Goal: Information Seeking & Learning: Learn about a topic

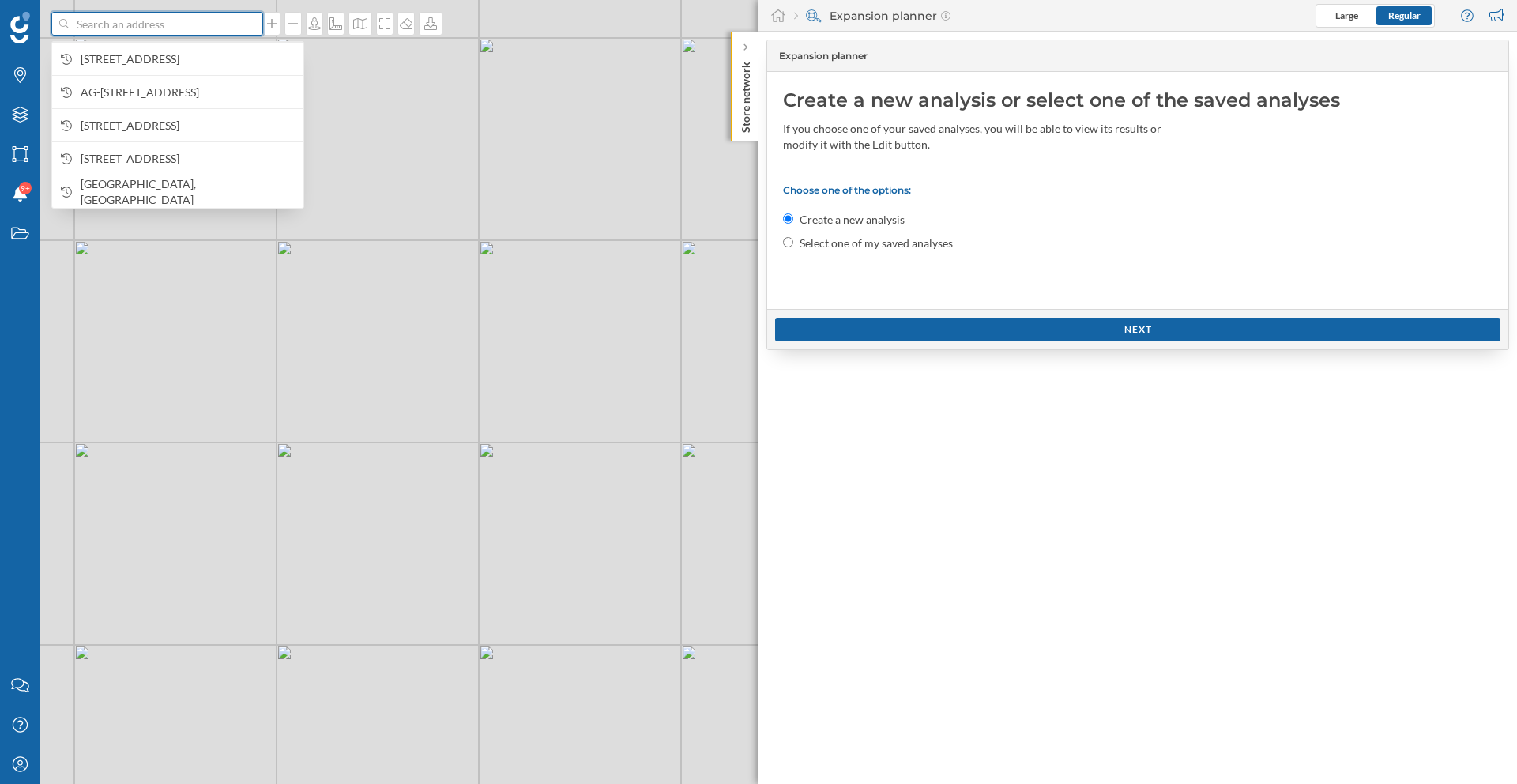
click at [212, 22] on input at bounding box center [156, 23] width 177 height 23
paste input "Tal 16, 80331 München"
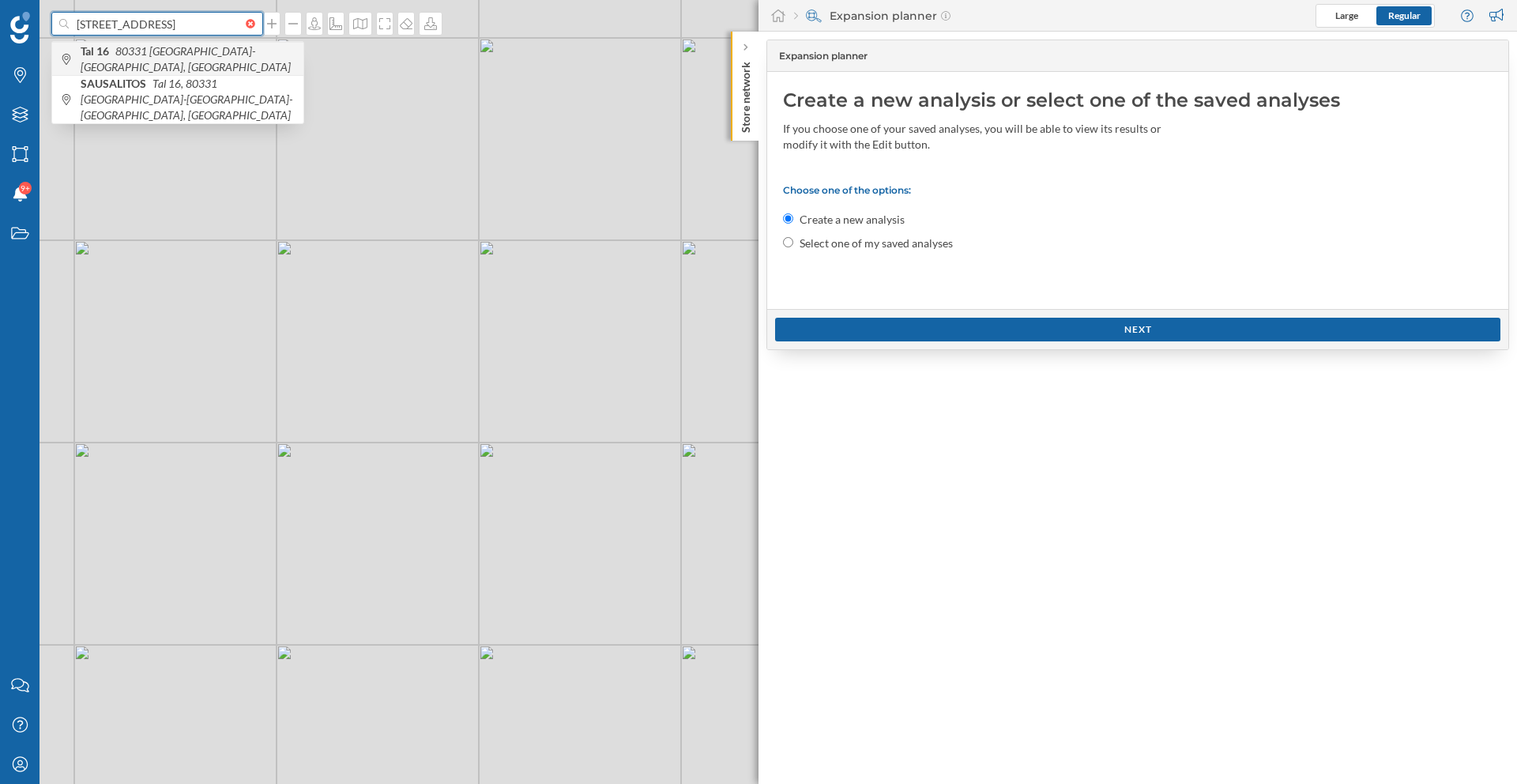
type input "Tal 16, 80331 München"
click at [192, 67] on span "Tal 16 80331 München-Altstadt-Lehel, Germany" at bounding box center [188, 58] width 215 height 31
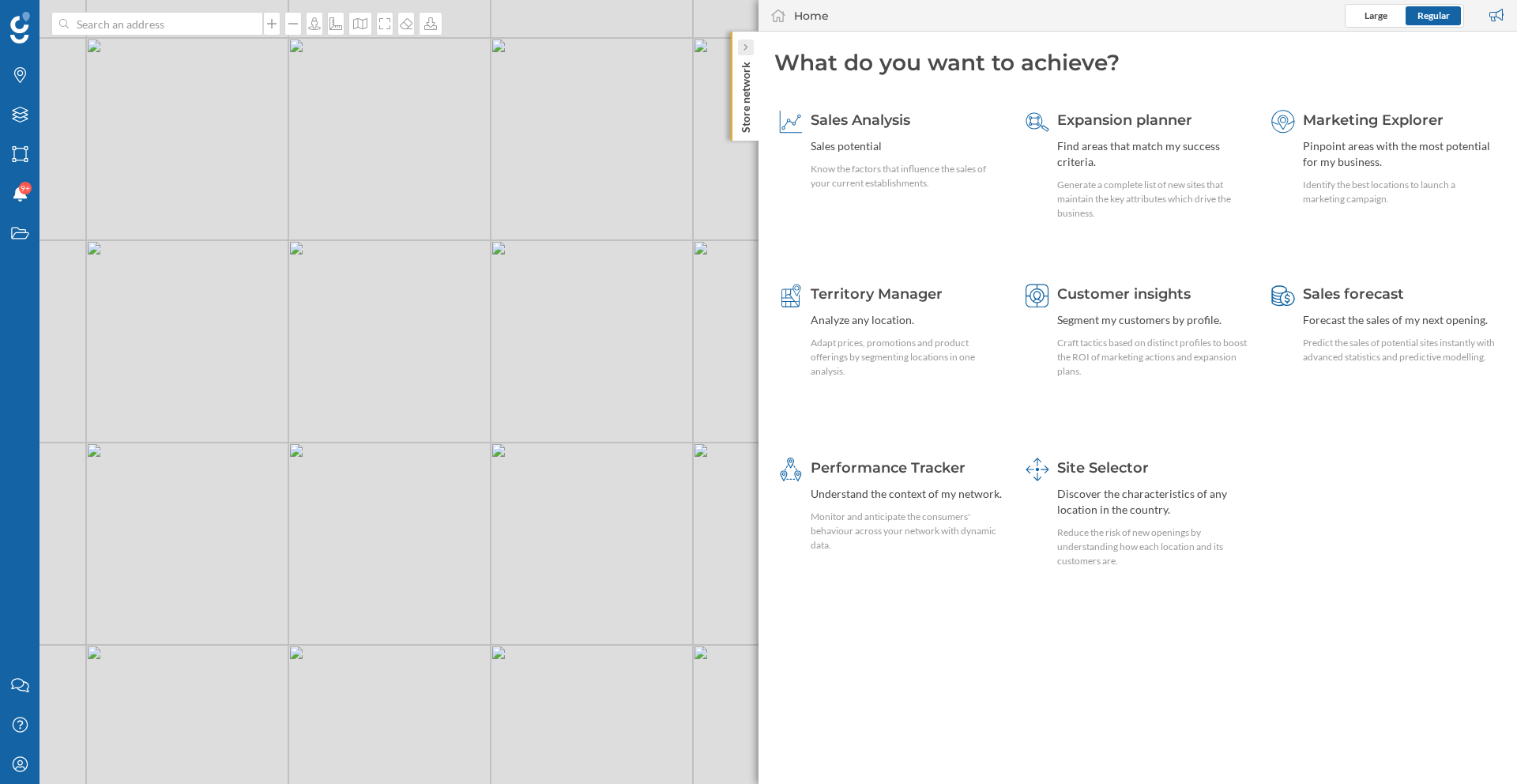
click at [753, 48] on div at bounding box center [746, 48] width 16 height 16
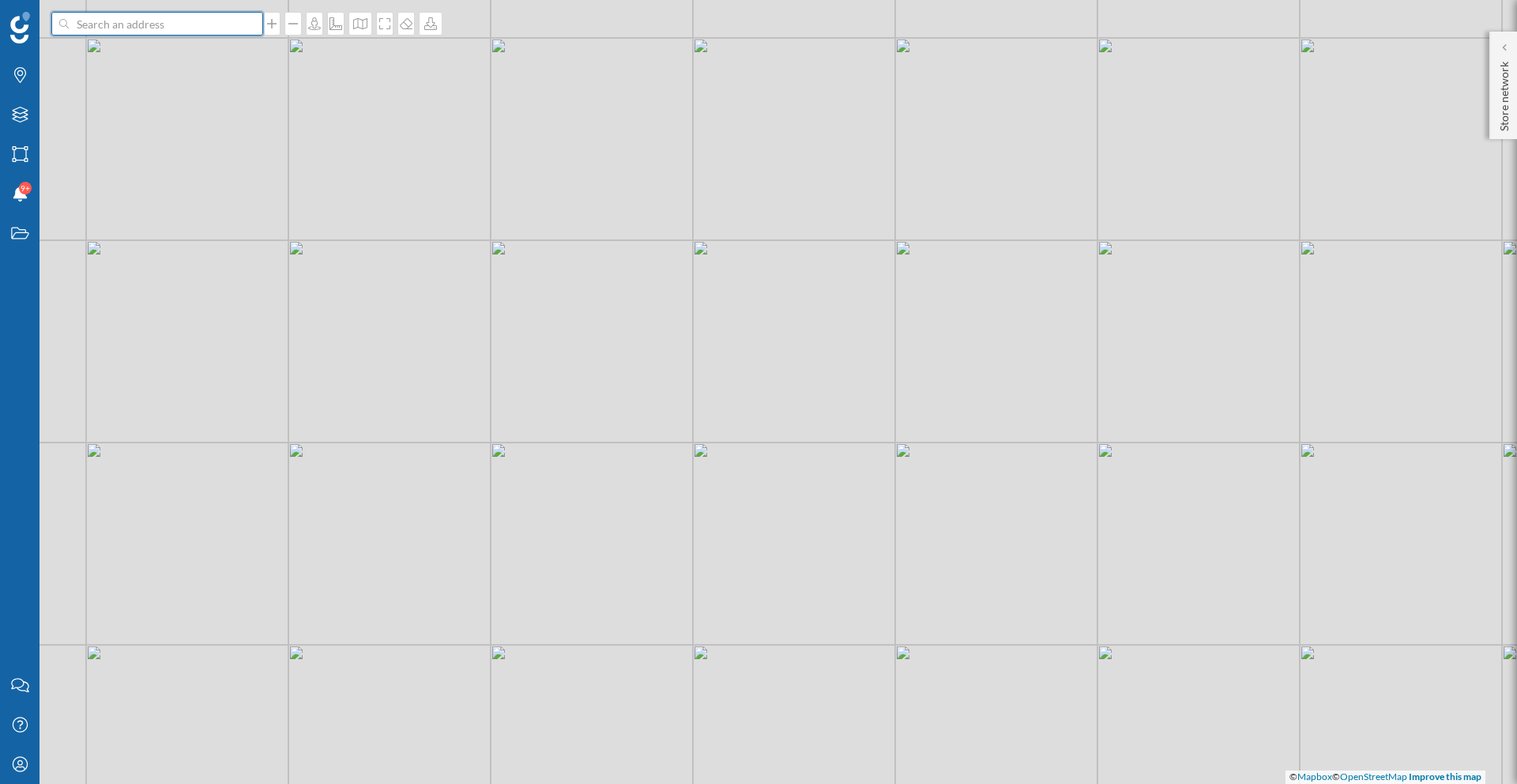
click at [170, 28] on input at bounding box center [156, 23] width 177 height 23
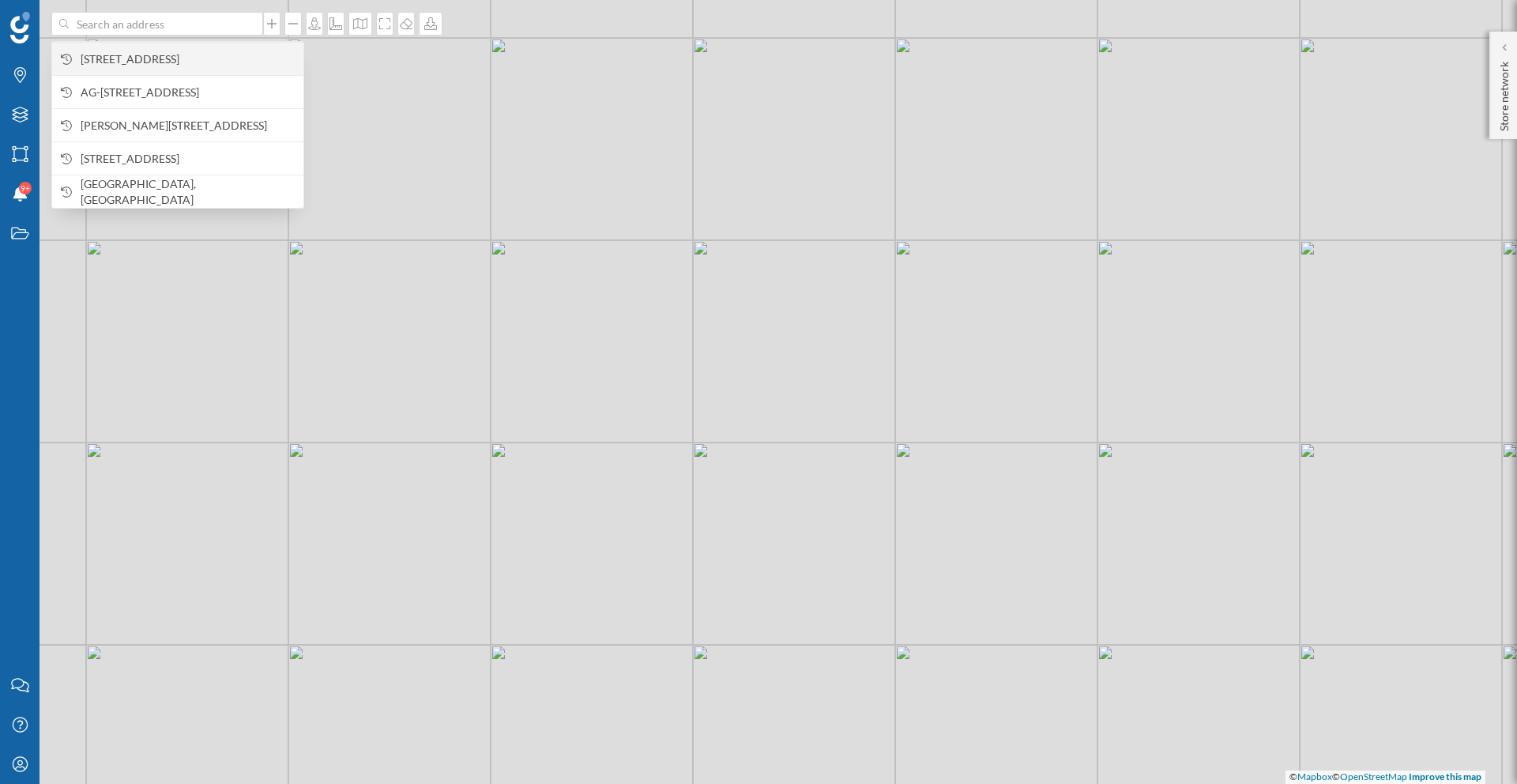
click at [167, 62] on span "[STREET_ADDRESS]" at bounding box center [188, 59] width 215 height 16
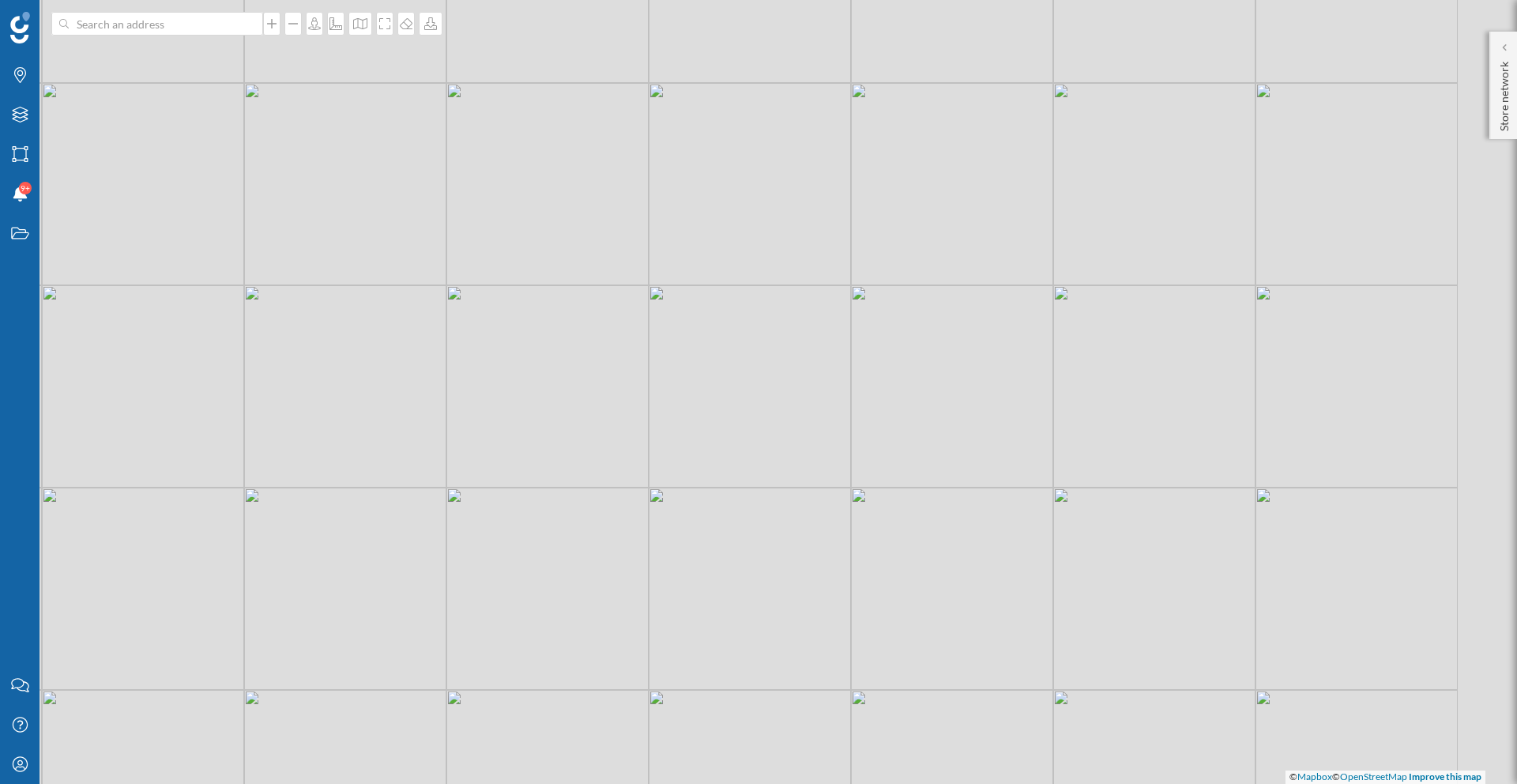
drag, startPoint x: 701, startPoint y: 384, endPoint x: 633, endPoint y: 385, distance: 68.0
click at [633, 385] on div "© Mapbox © OpenStreetMap Improve this map" at bounding box center [758, 392] width 1517 height 784
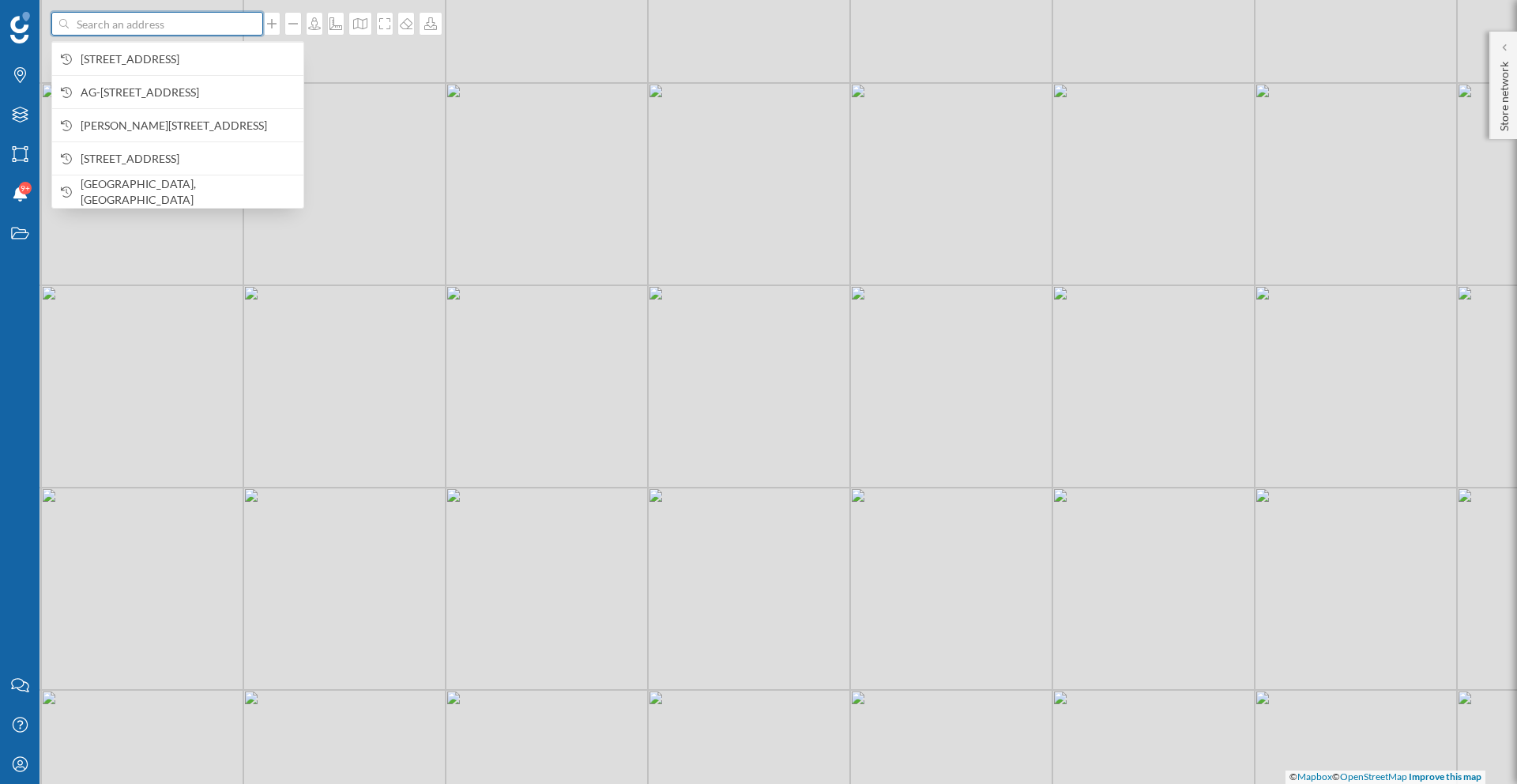
click at [158, 34] on input at bounding box center [156, 23] width 177 height 23
click at [157, 42] on div "[STREET_ADDRESS]" at bounding box center [177, 58] width 251 height 33
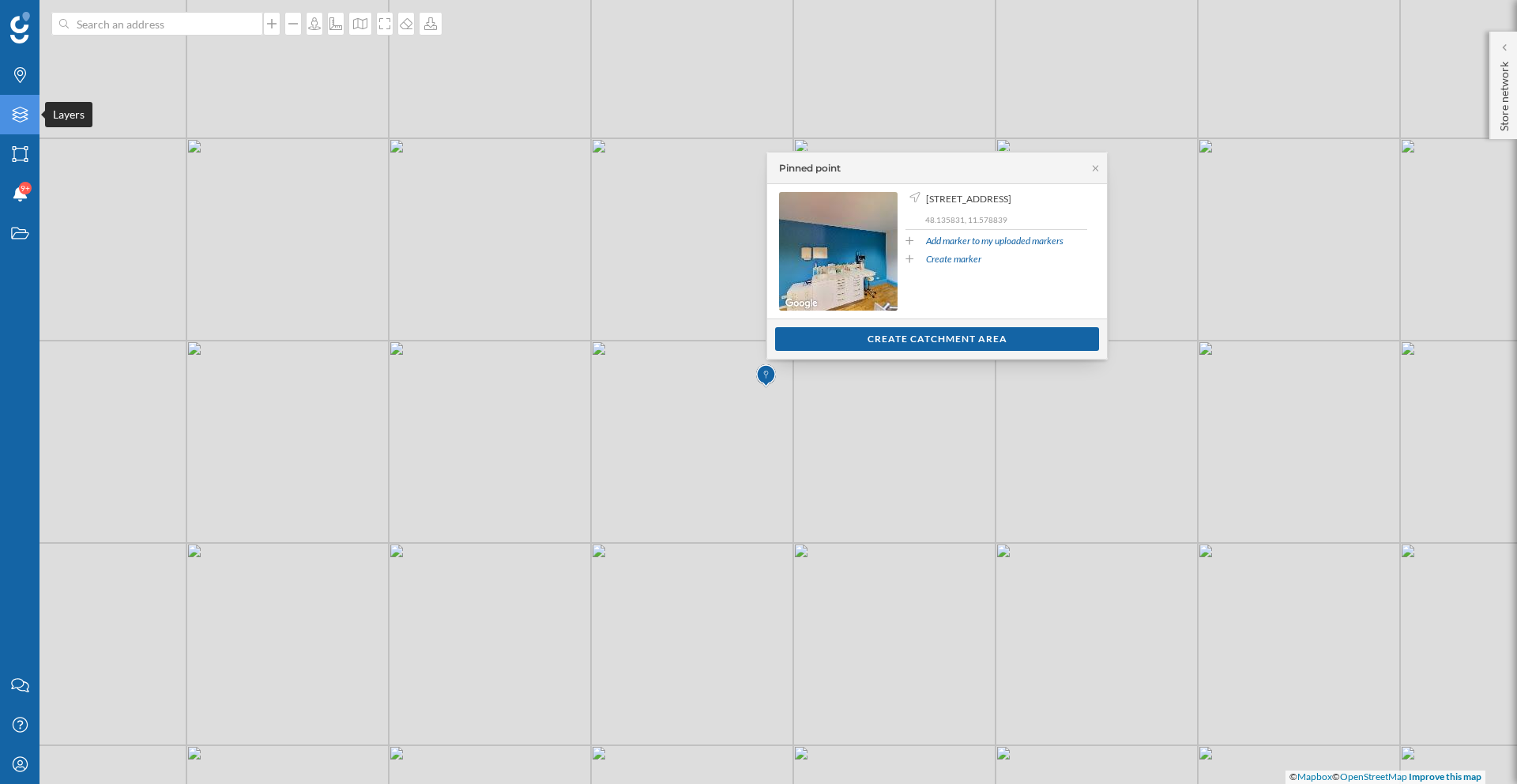
click at [31, 118] on div "Layers" at bounding box center [20, 114] width 40 height 40
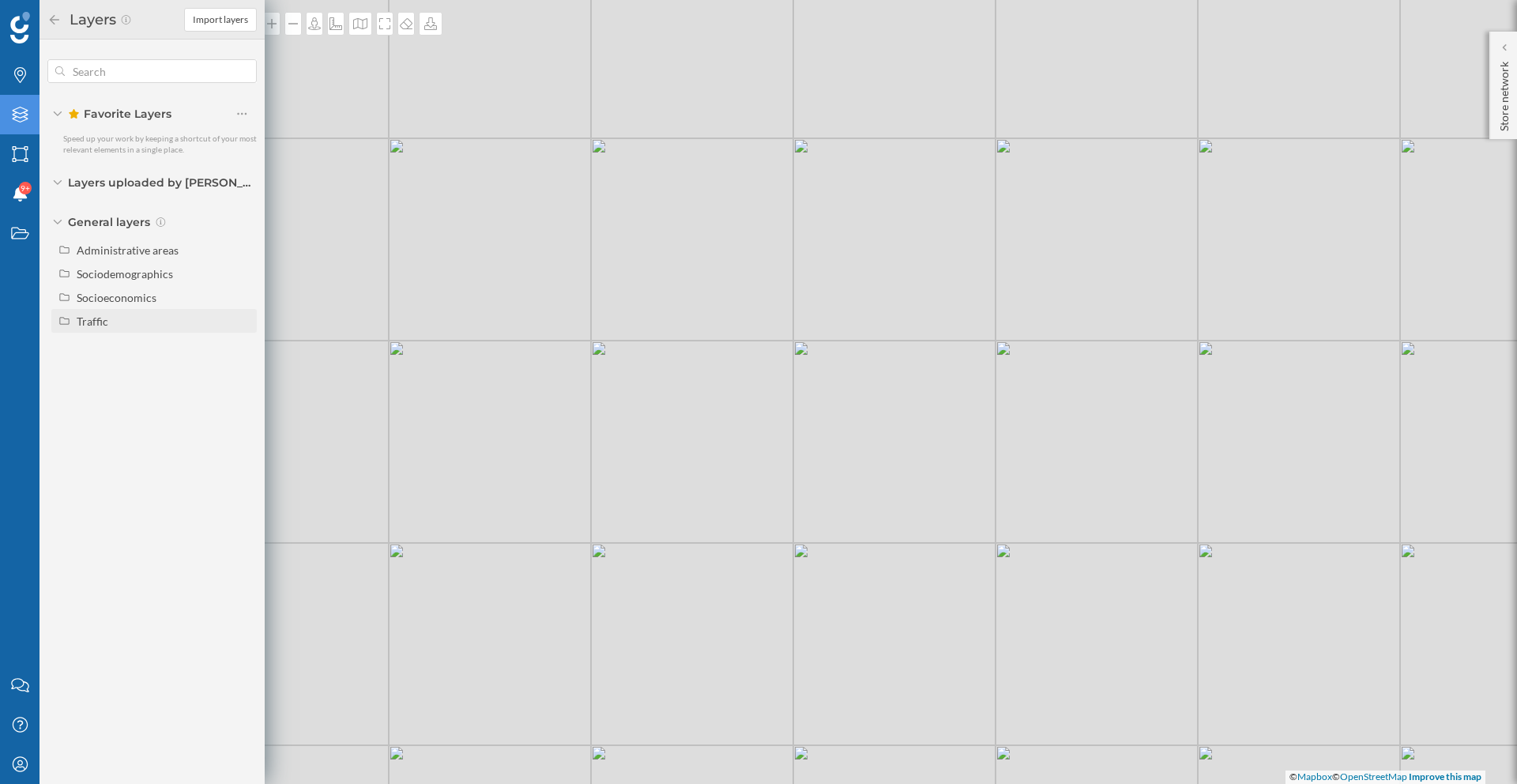
click at [112, 319] on div "Traffic" at bounding box center [164, 321] width 174 height 16
click at [245, 368] on input "Footfall" at bounding box center [245, 368] width 10 height 10
radio input "true"
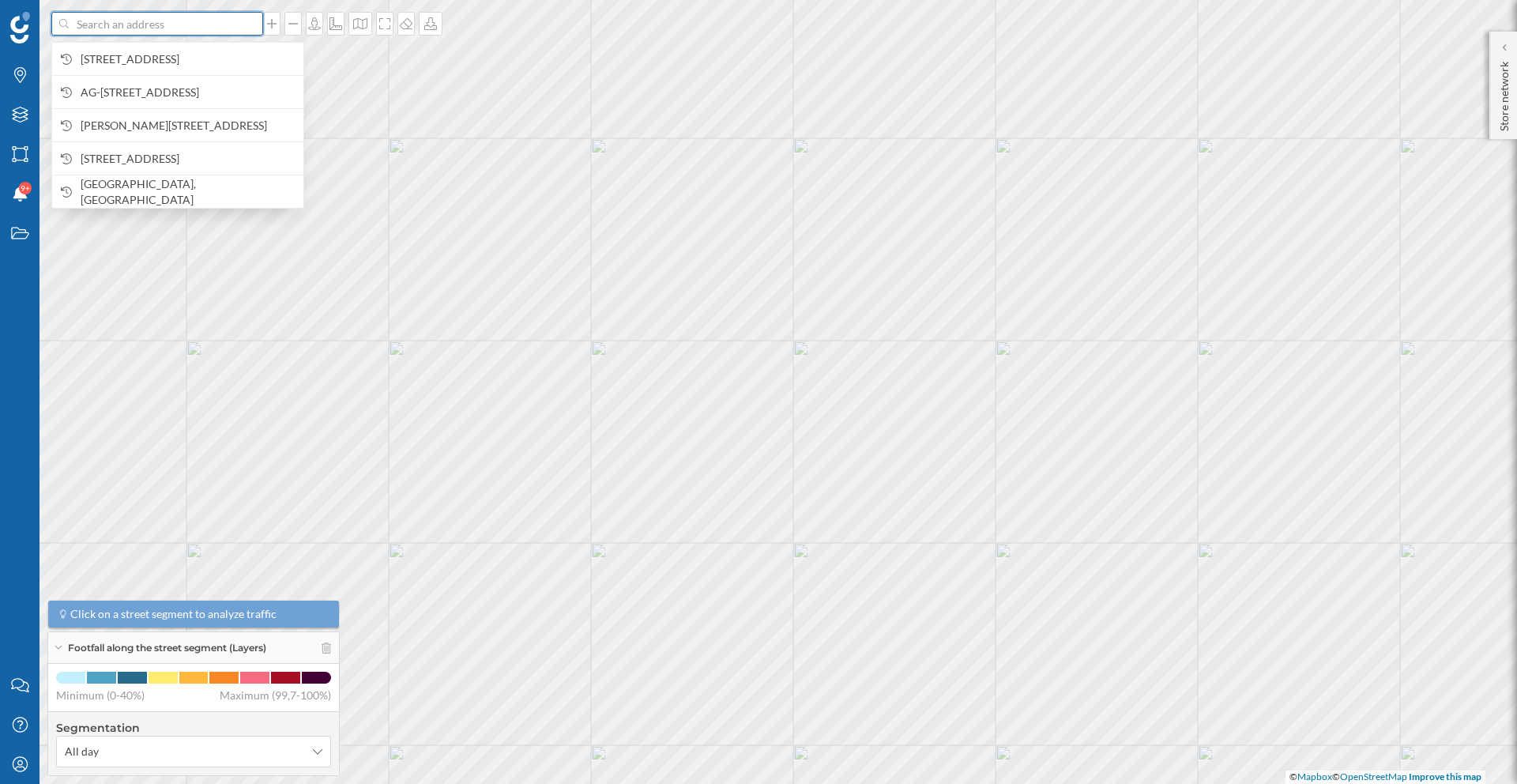
click at [191, 27] on input at bounding box center [156, 23] width 177 height 23
click at [191, 49] on div "[STREET_ADDRESS]" at bounding box center [177, 58] width 251 height 33
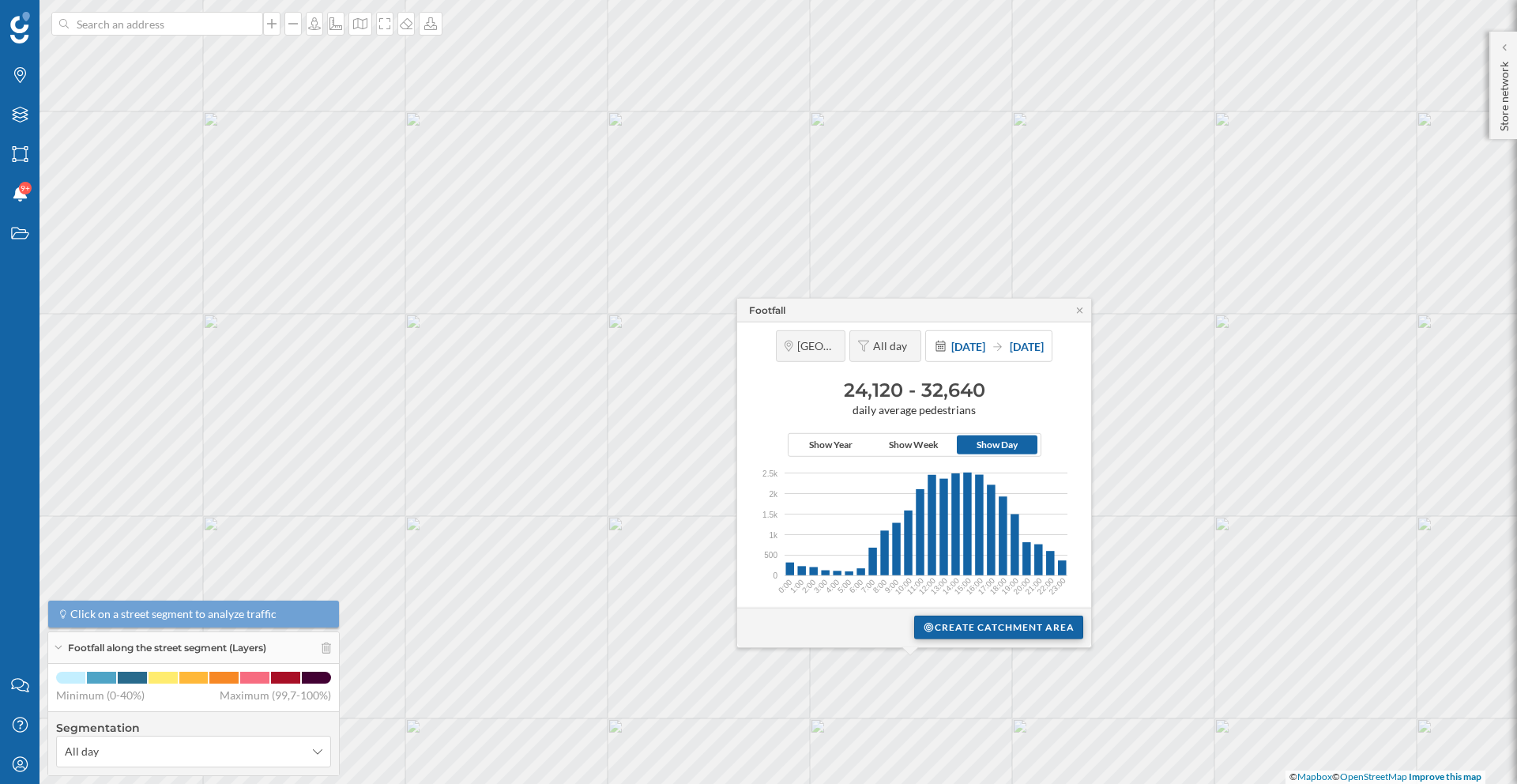
click at [949, 625] on div "Create catchment area" at bounding box center [999, 628] width 169 height 23
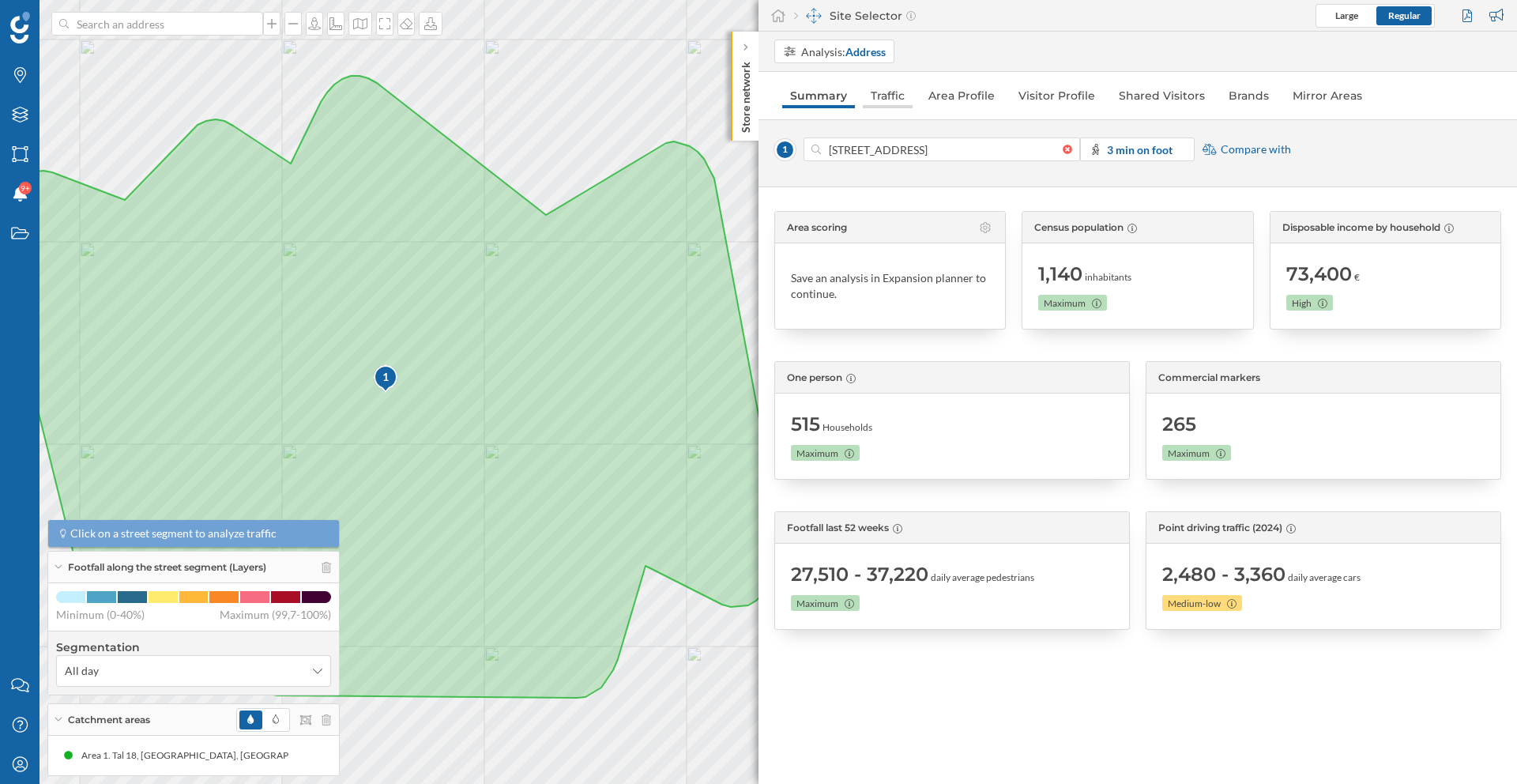
click at [881, 102] on link "Traffic" at bounding box center [888, 95] width 49 height 25
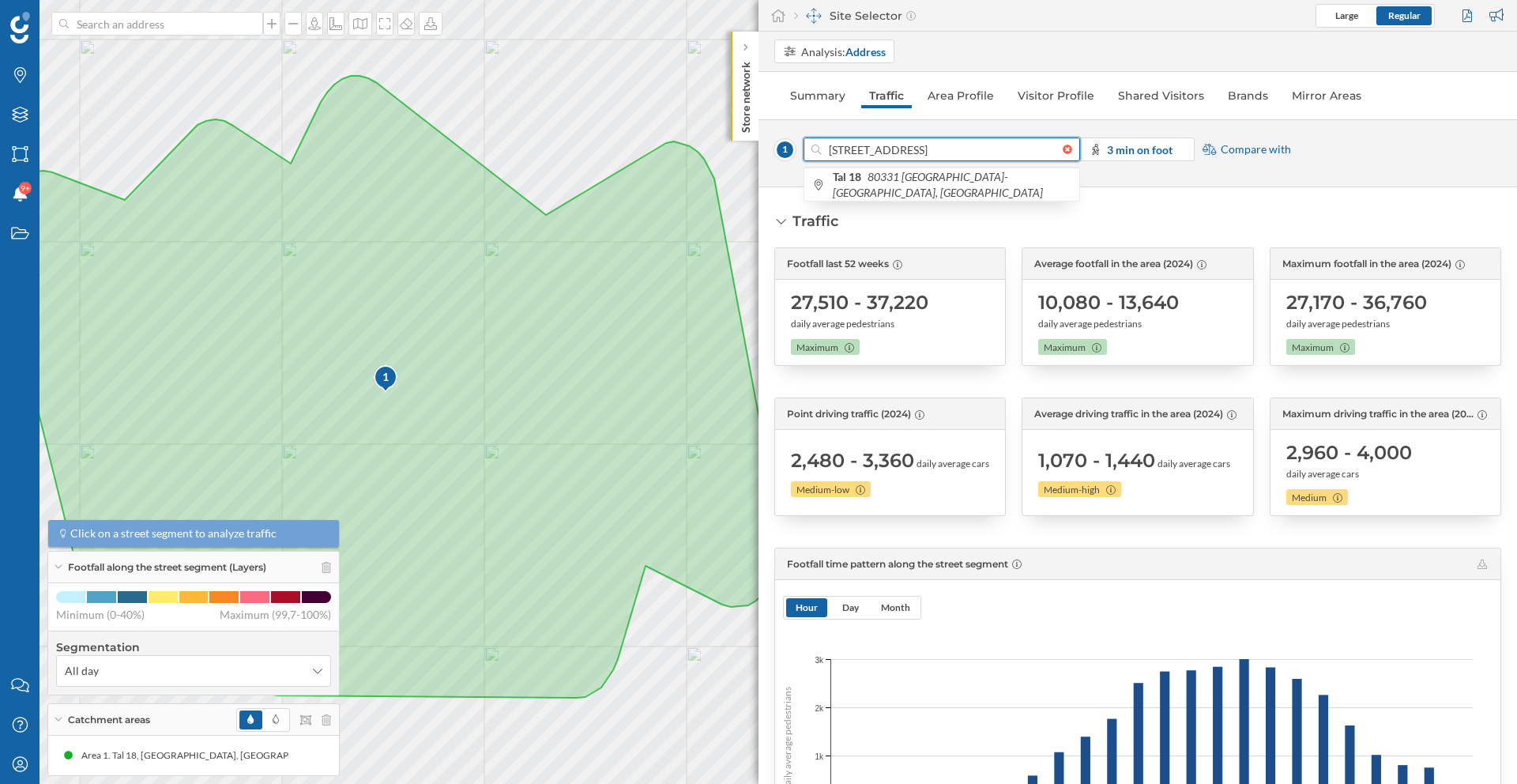
click at [854, 149] on input "[STREET_ADDRESS]" at bounding box center [941, 149] width 242 height 23
click at [857, 151] on input "[STREET_ADDRESS]" at bounding box center [941, 149] width 242 height 23
type input "[STREET_ADDRESS]"
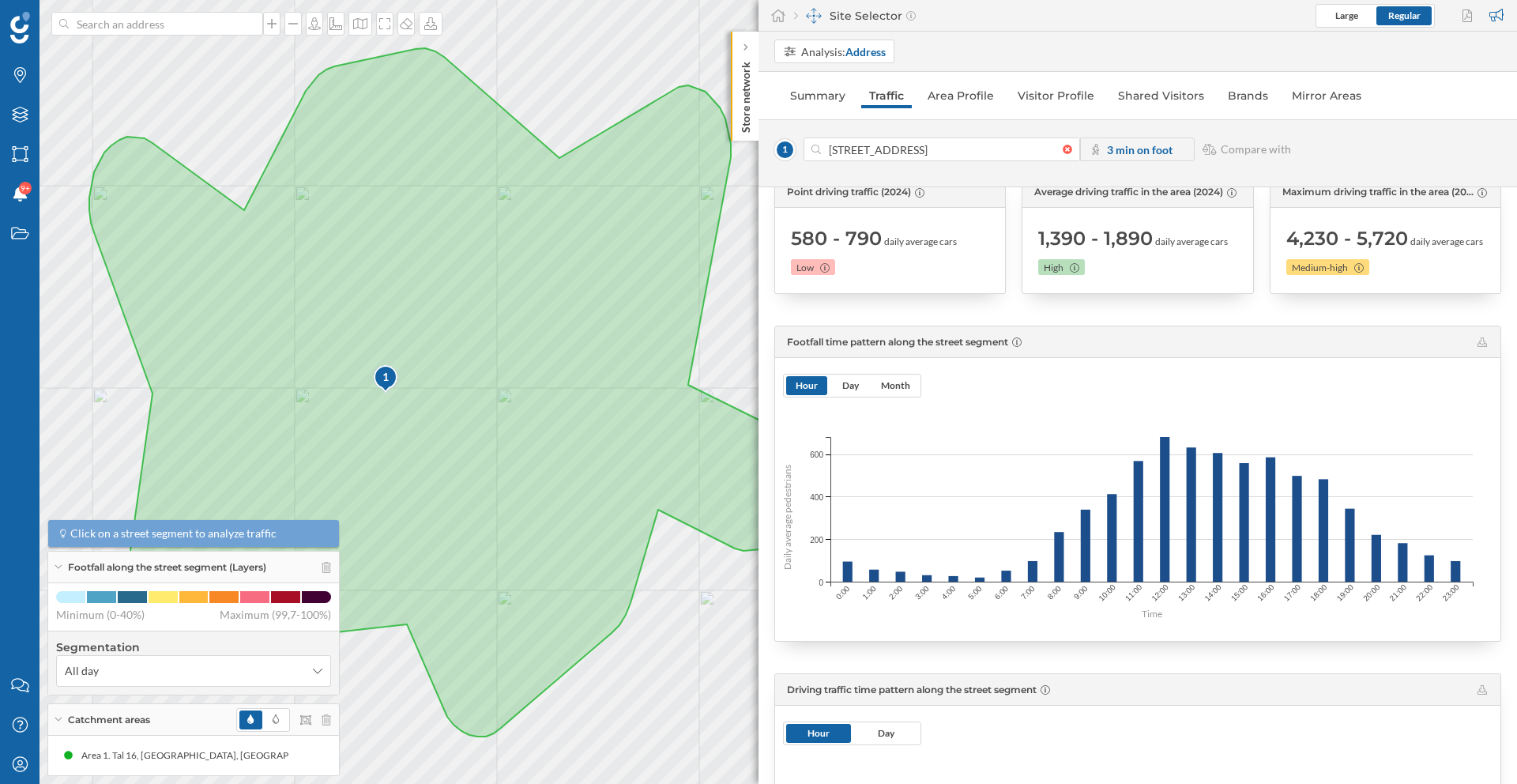
scroll to position [245, 0]
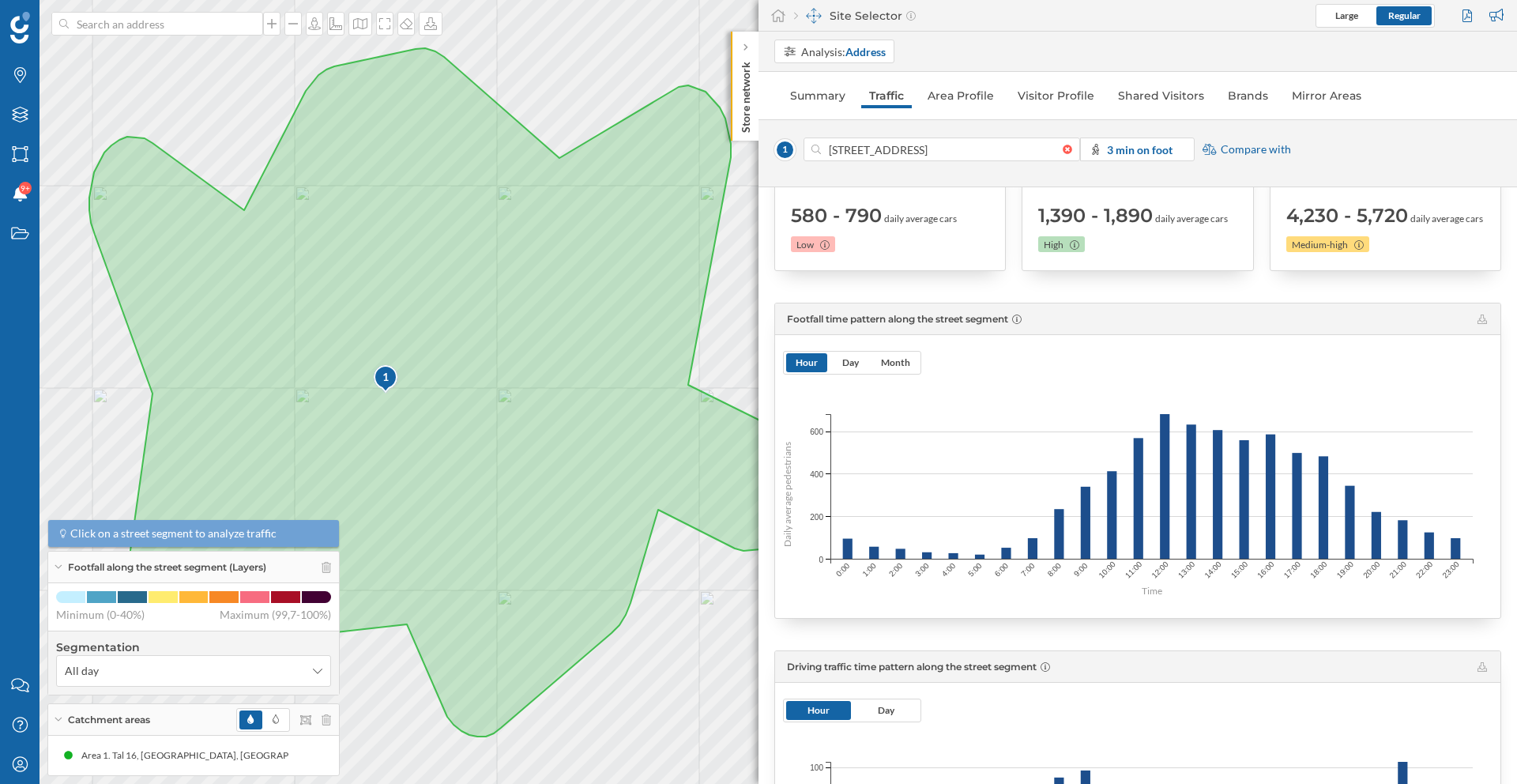
drag, startPoint x: 834, startPoint y: 318, endPoint x: 979, endPoint y: 318, distance: 145.0
click at [978, 318] on span "Footfall time pattern along the street segment" at bounding box center [897, 318] width 221 height 12
click at [988, 318] on span "Footfall time pattern along the street segment" at bounding box center [897, 318] width 221 height 12
click at [1001, 319] on span "Footfall time pattern along the street segment" at bounding box center [897, 318] width 221 height 12
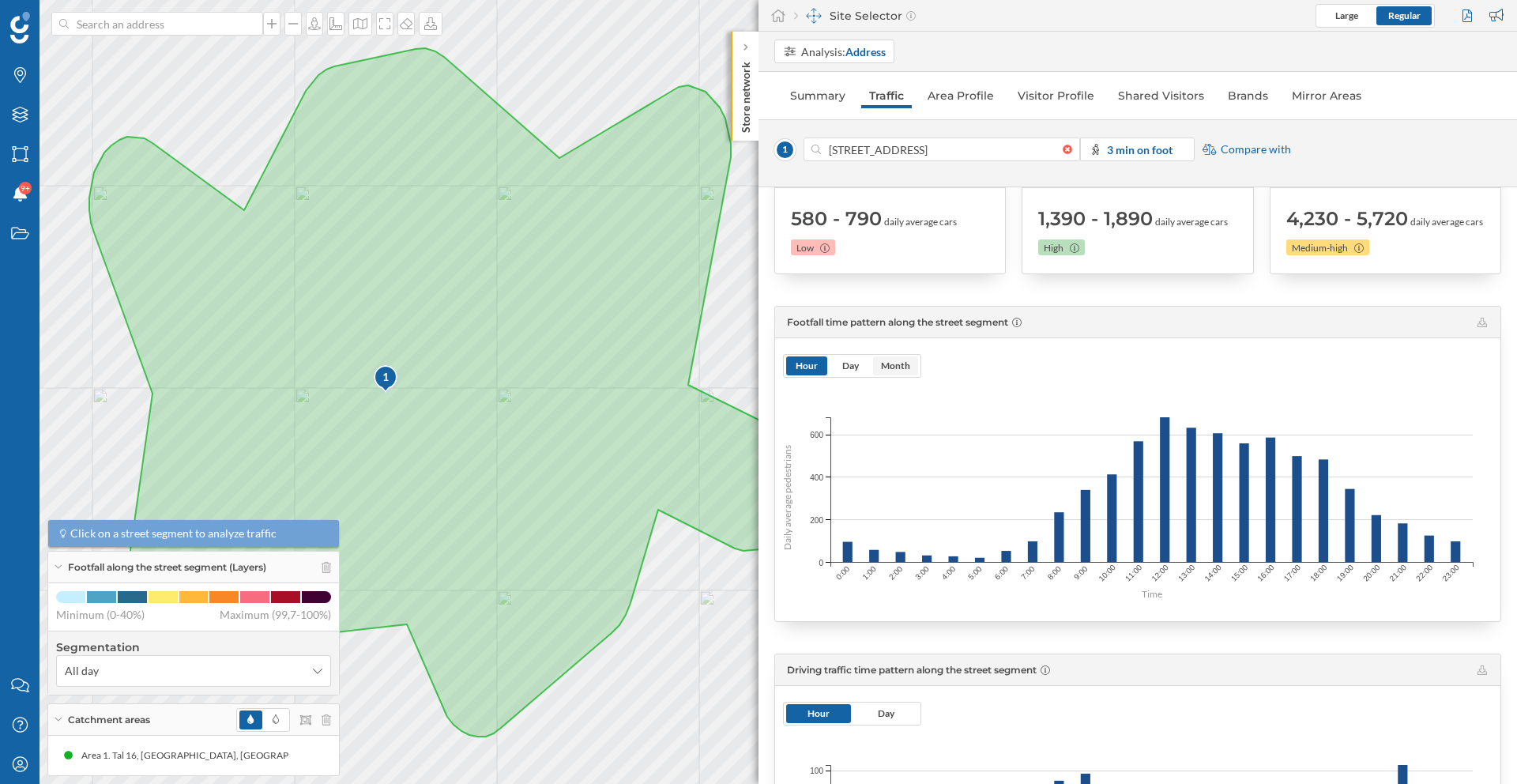
click at [910, 365] on span "Month" at bounding box center [896, 365] width 45 height 19
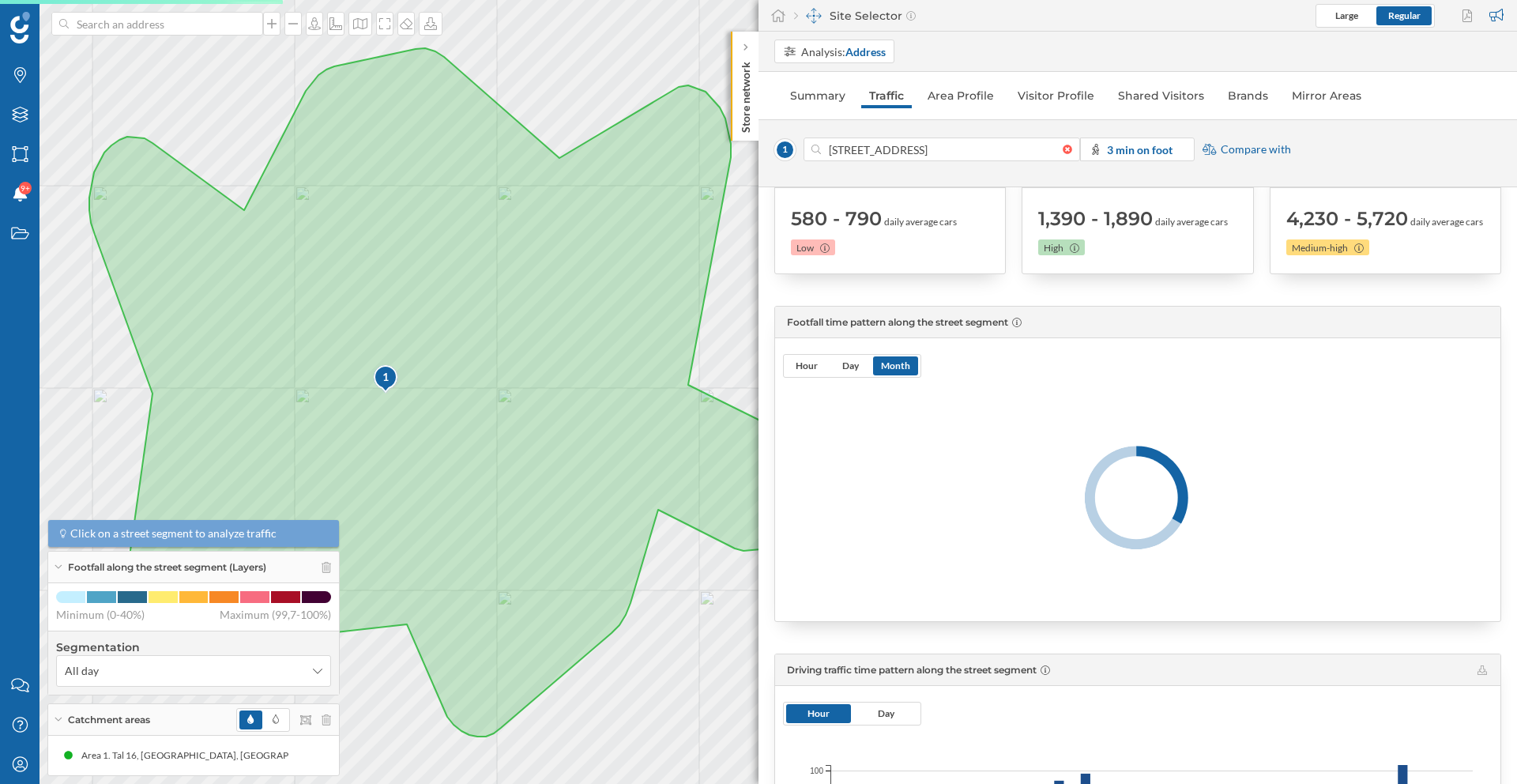
scroll to position [238, 0]
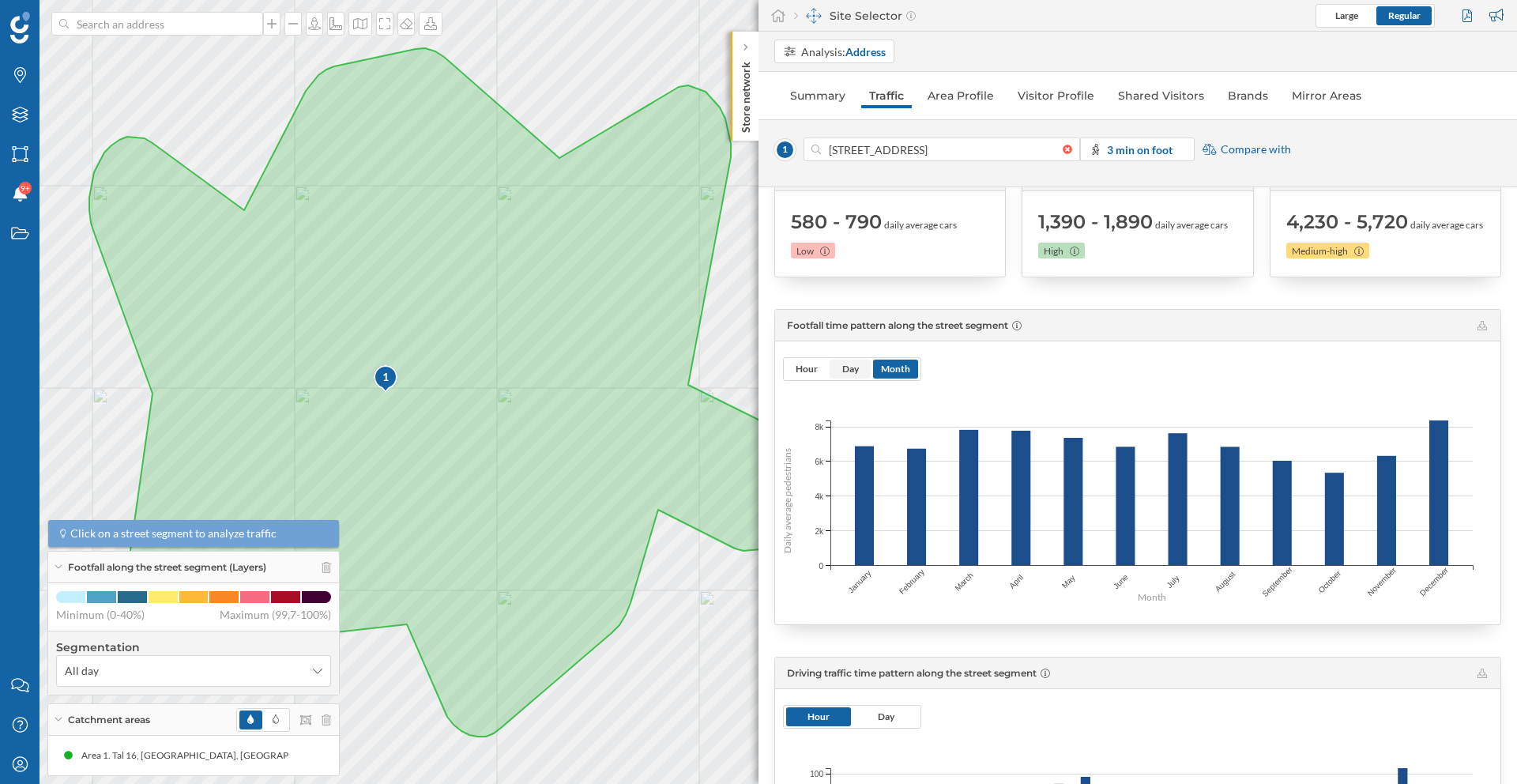
click at [849, 374] on span "Day" at bounding box center [851, 368] width 16 height 12
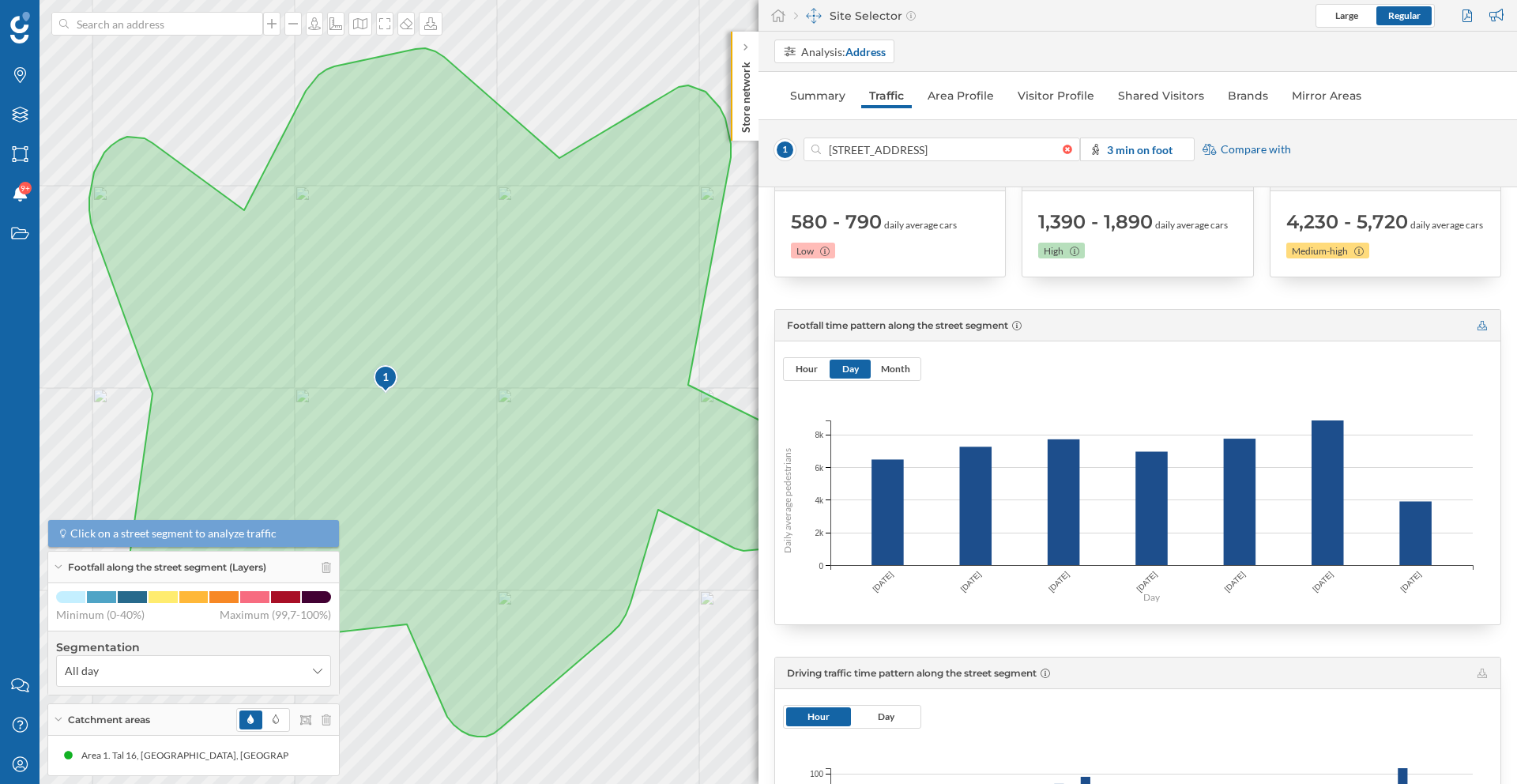
click at [1477, 325] on icon at bounding box center [1482, 325] width 10 height 10
click at [799, 370] on span "Hour" at bounding box center [807, 368] width 22 height 12
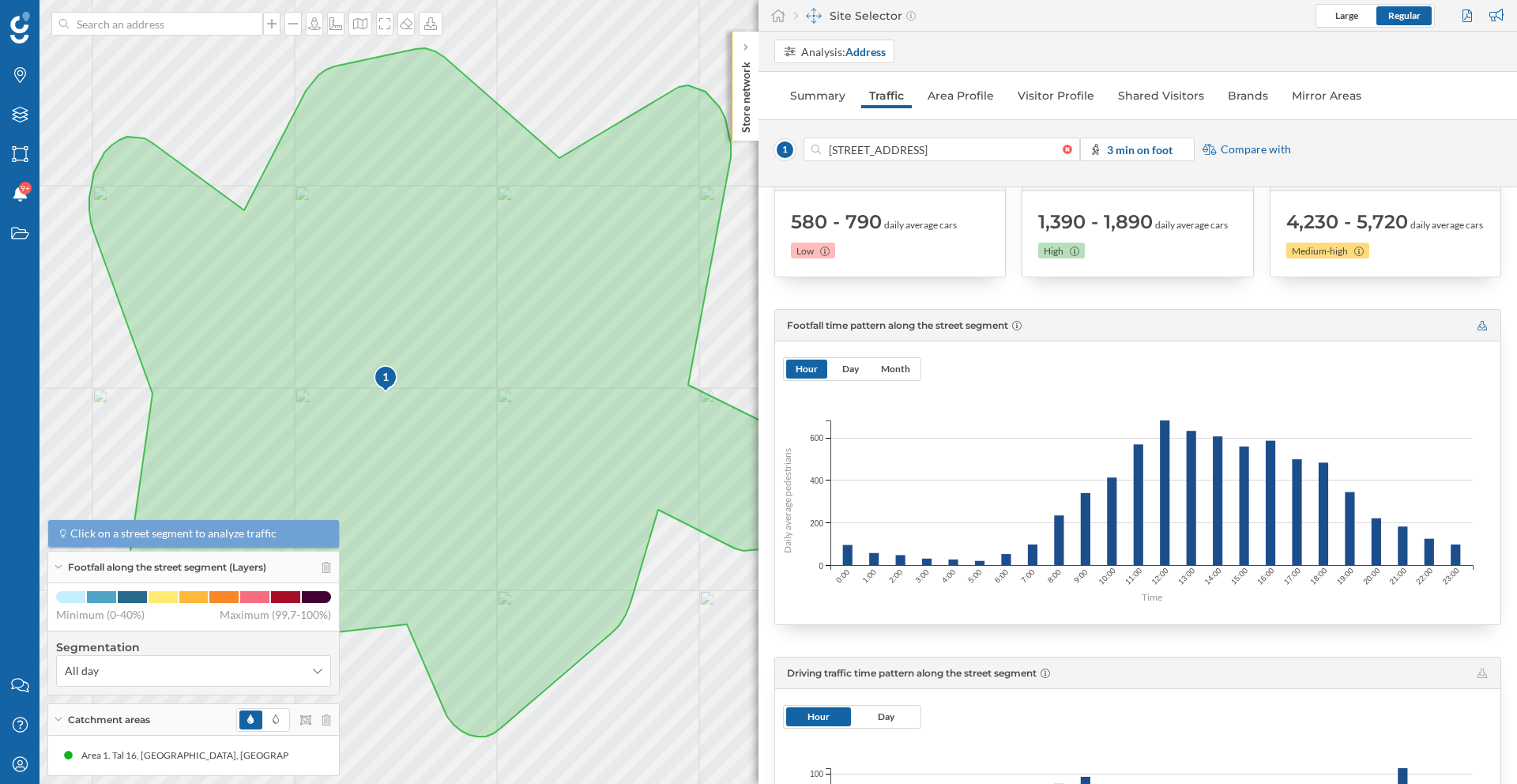
click at [1482, 329] on div "Footfall time pattern along the street segment" at bounding box center [1138, 325] width 726 height 31
click at [1477, 329] on icon at bounding box center [1482, 325] width 10 height 10
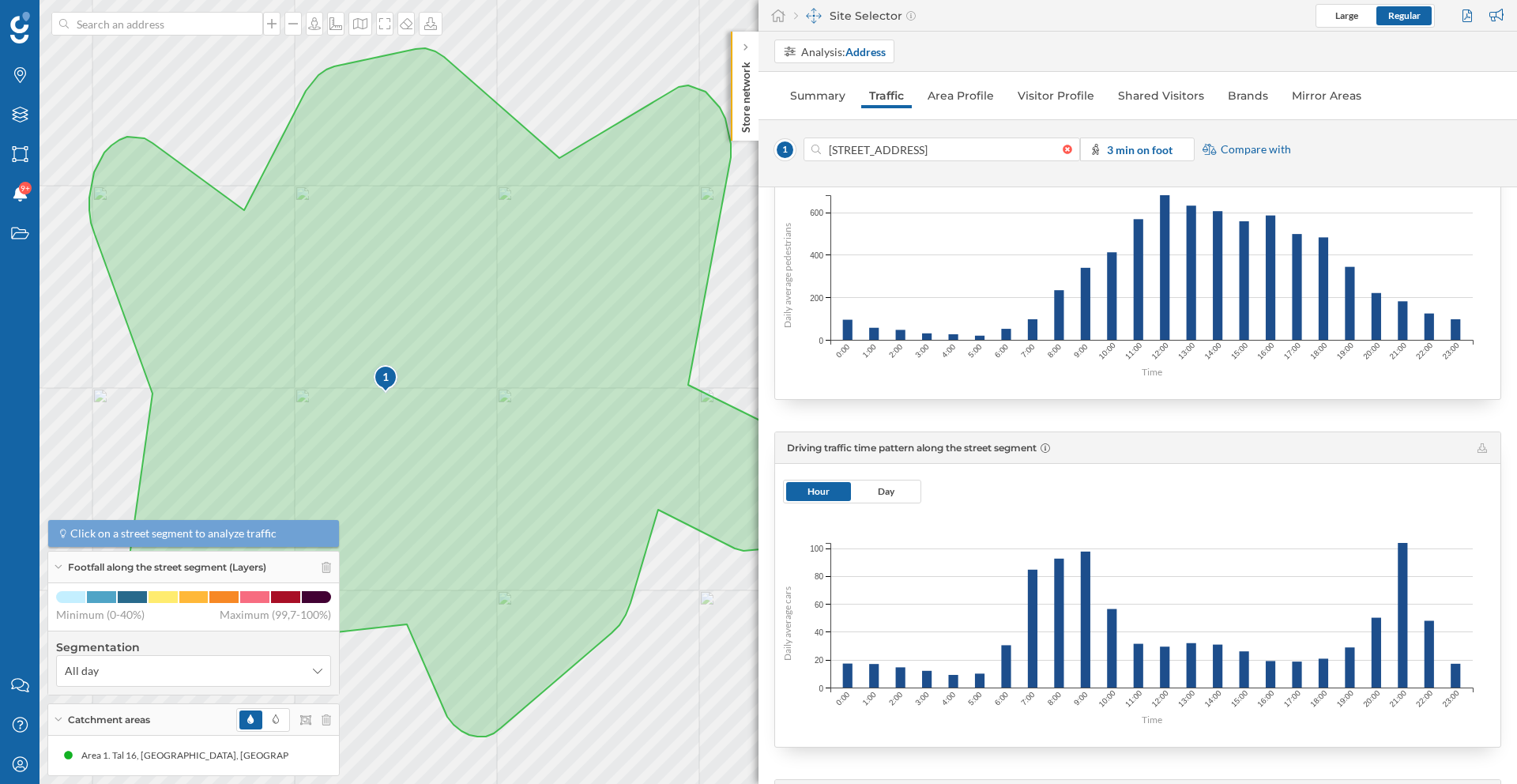
scroll to position [145, 0]
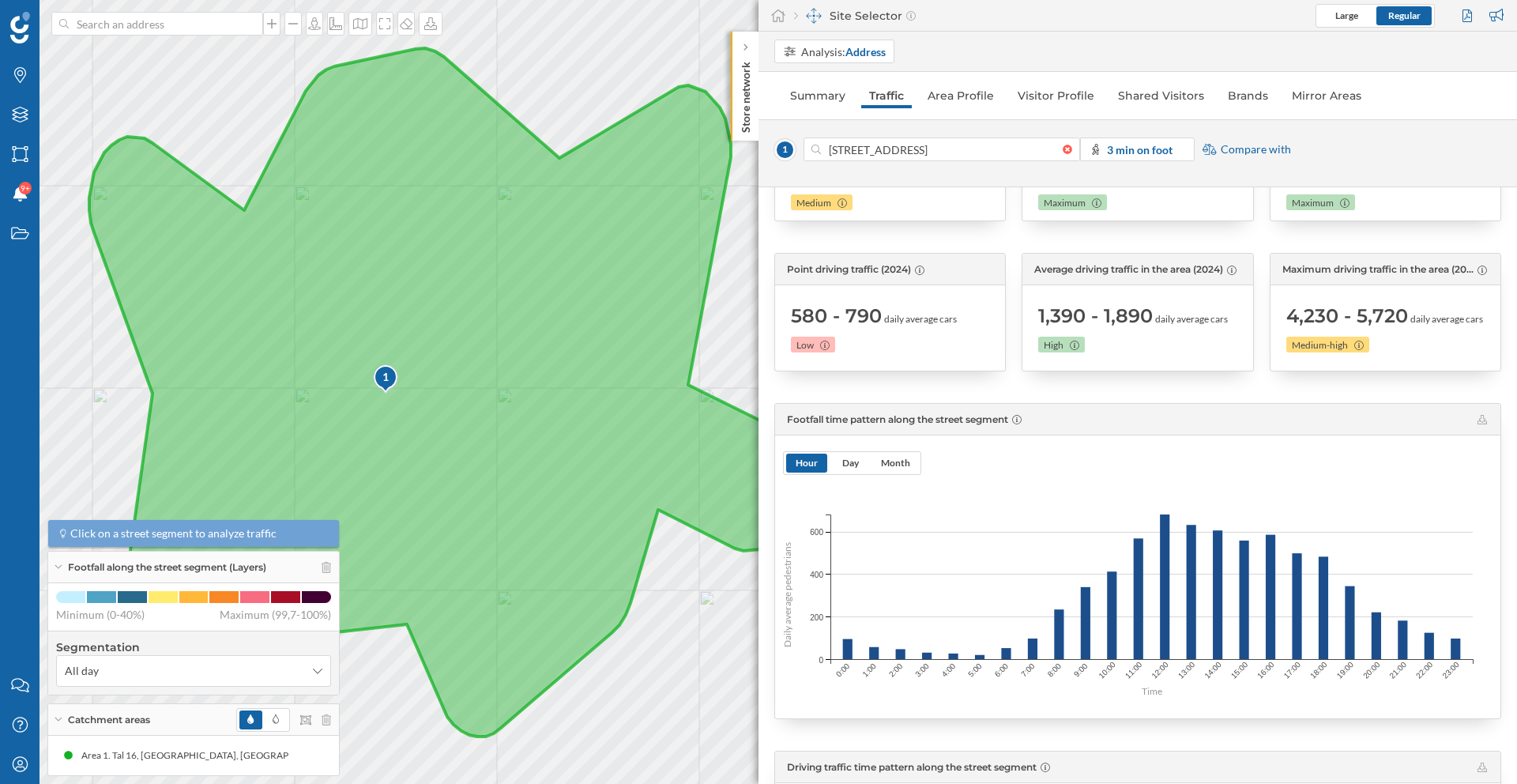
click at [397, 335] on icon at bounding box center [441, 392] width 704 height 688
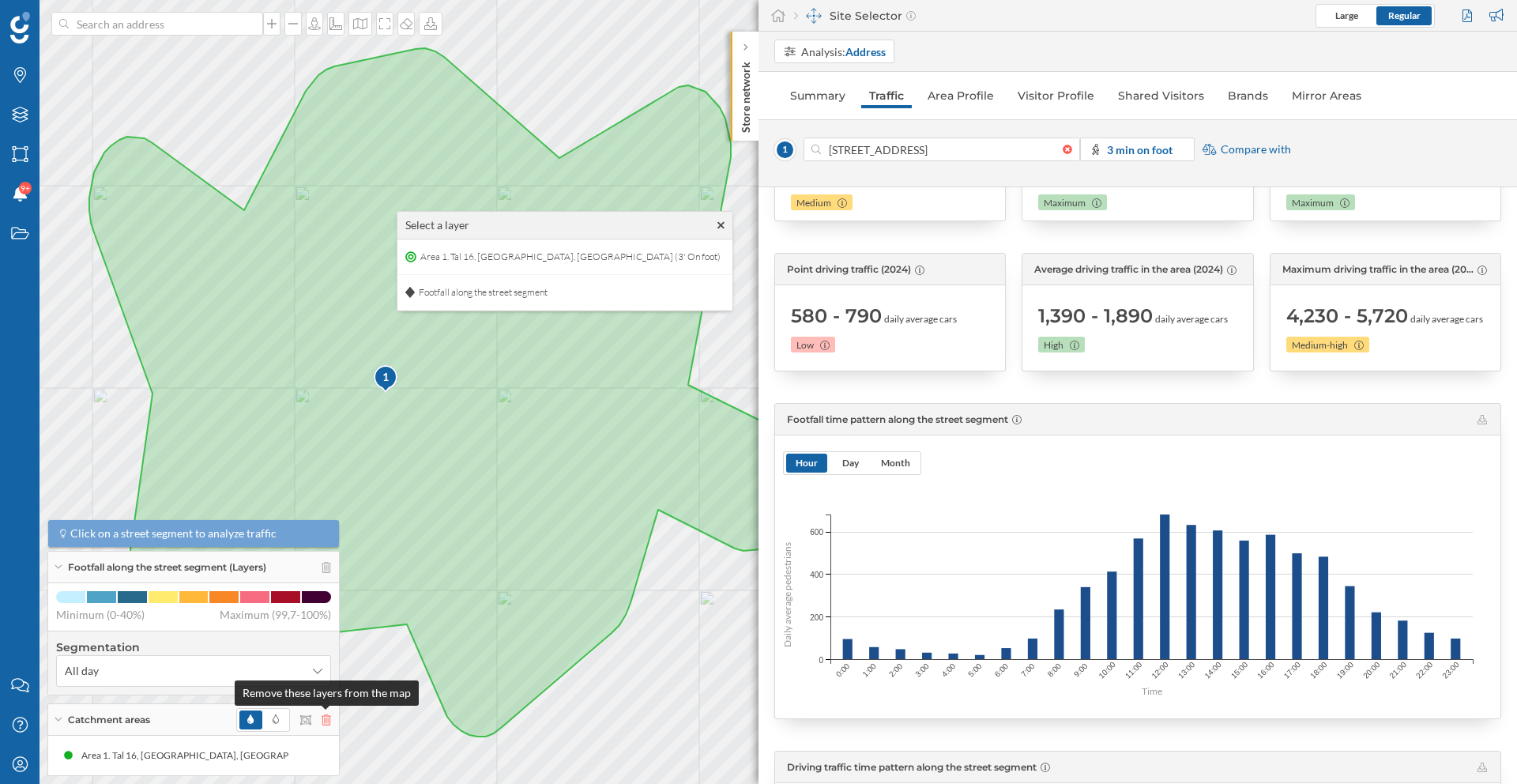
click at [330, 722] on icon at bounding box center [326, 719] width 10 height 11
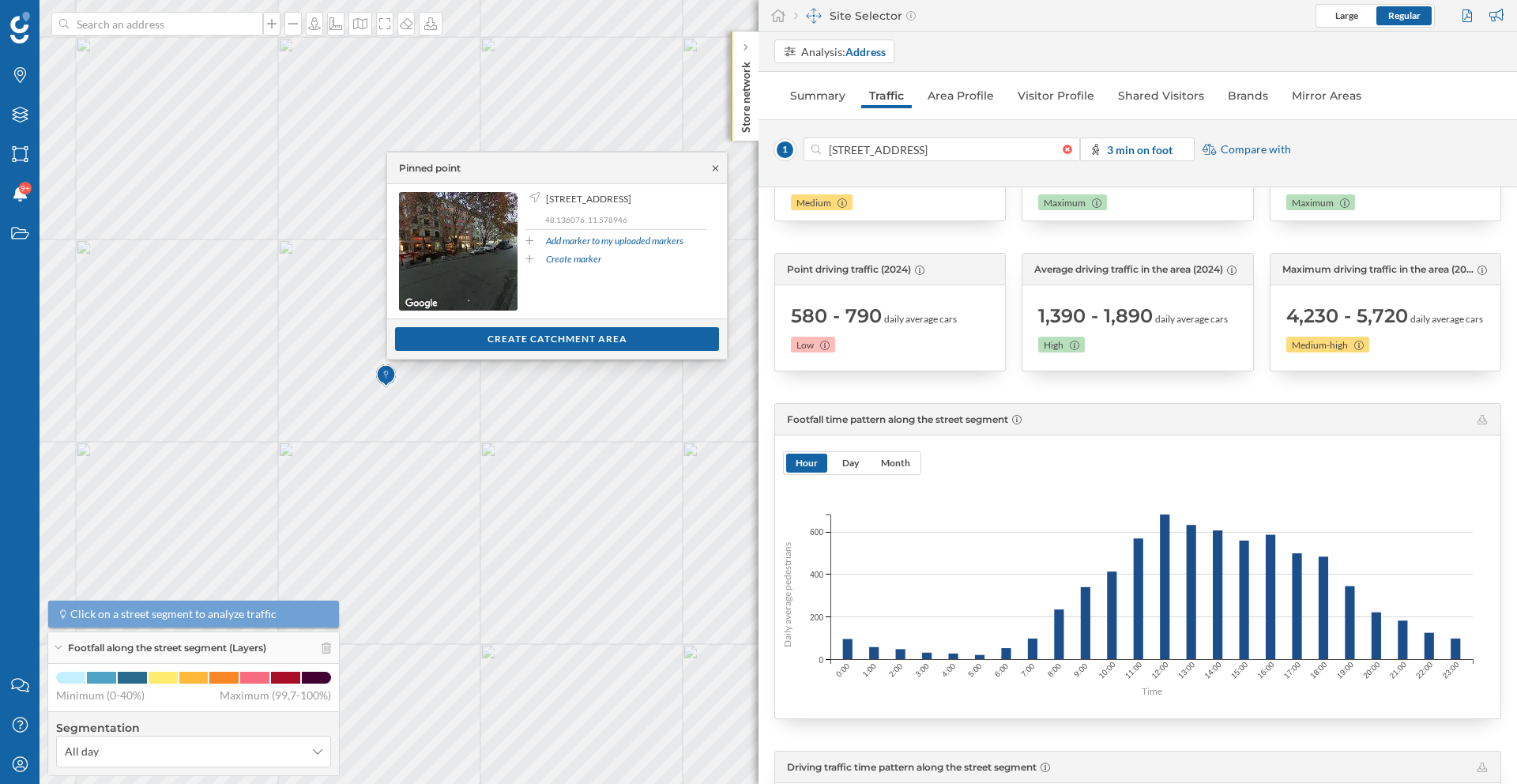
click at [715, 171] on icon at bounding box center [715, 168] width 12 height 10
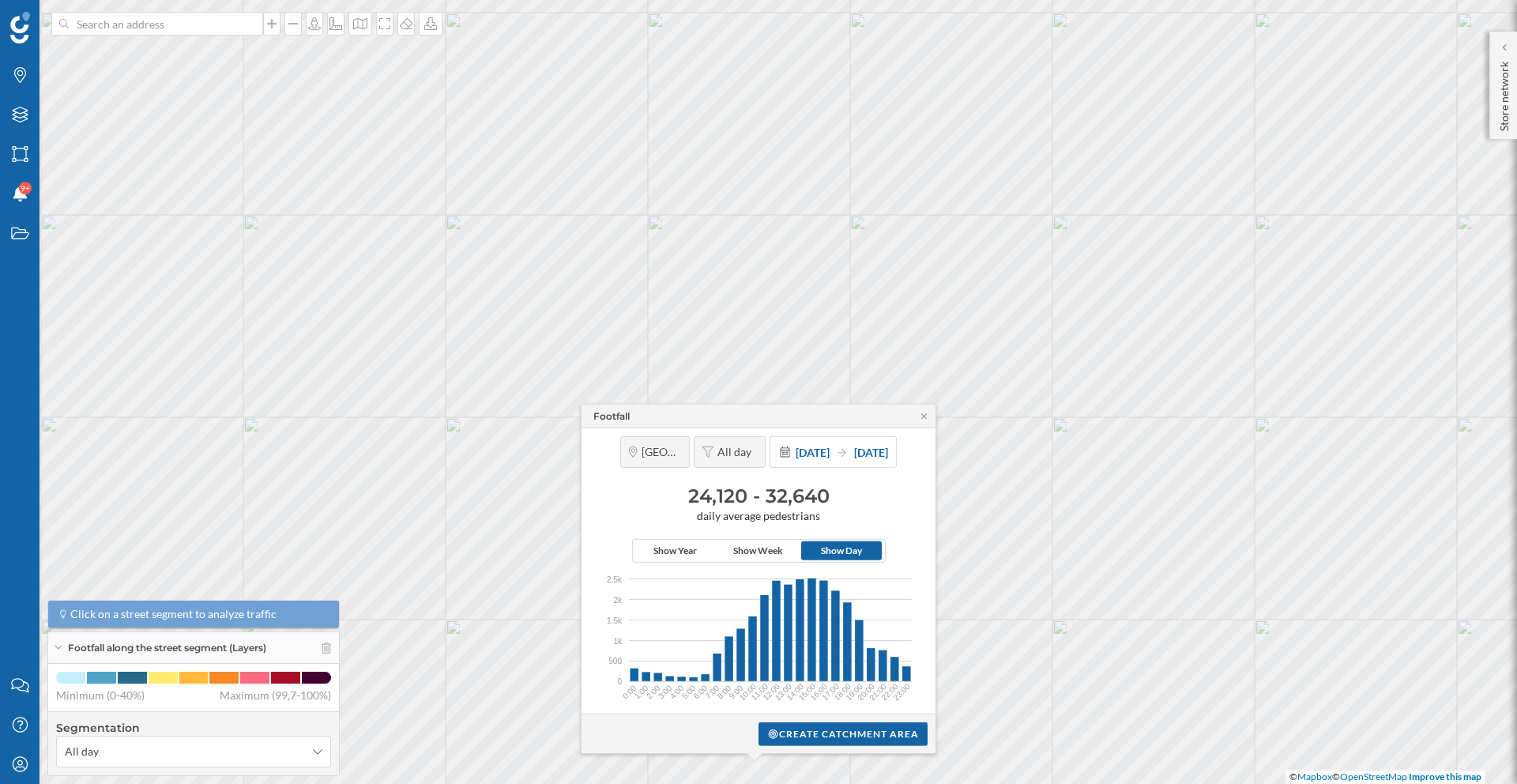
drag, startPoint x: 688, startPoint y: 494, endPoint x: 782, endPoint y: 499, distance: 94.1
click at [782, 499] on h3 "24,120 - 32,640" at bounding box center [759, 496] width 338 height 25
click at [924, 416] on icon at bounding box center [924, 416] width 5 height 5
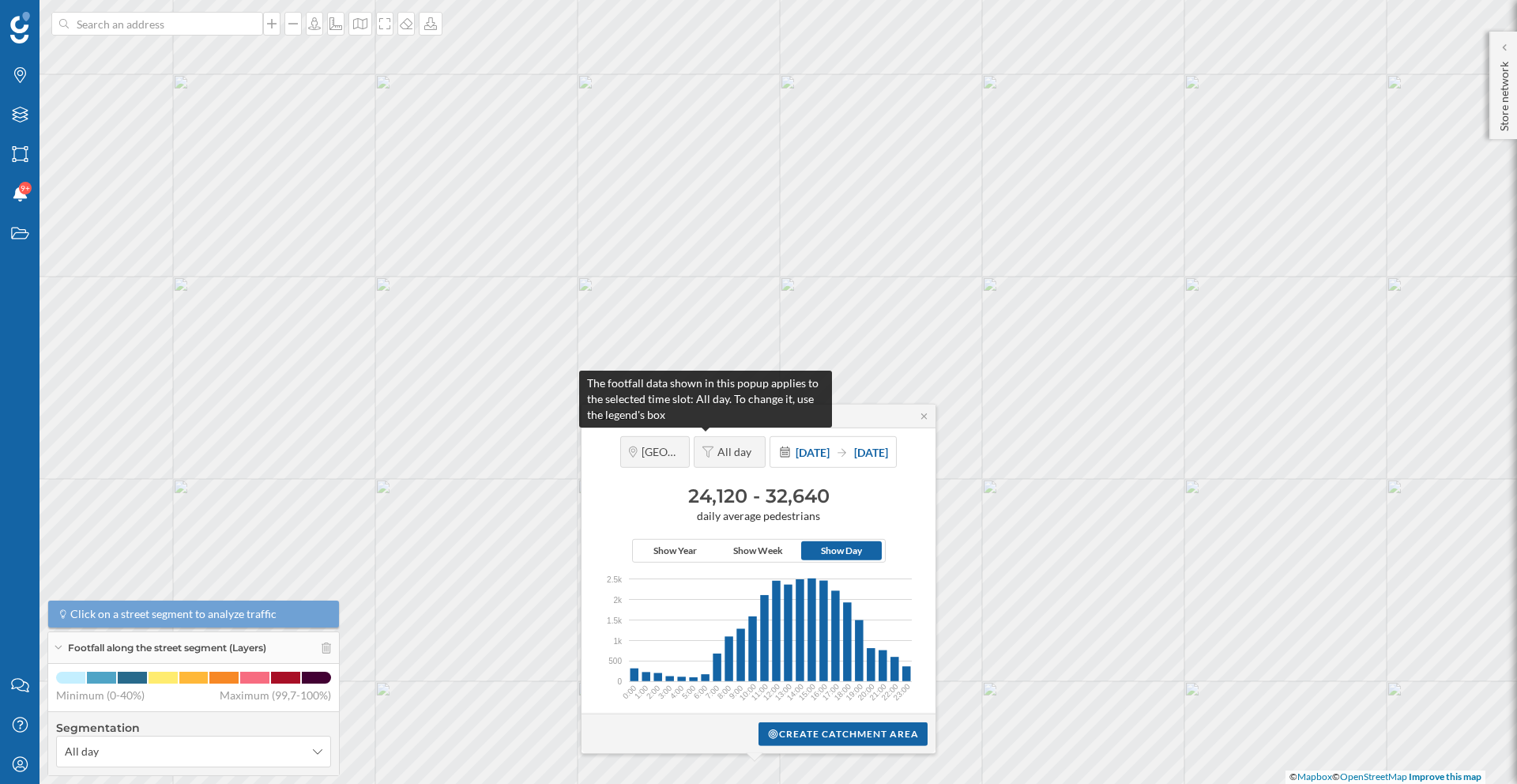
click at [718, 450] on span "All day" at bounding box center [737, 452] width 40 height 14
click at [702, 450] on icon at bounding box center [708, 452] width 11 height 11
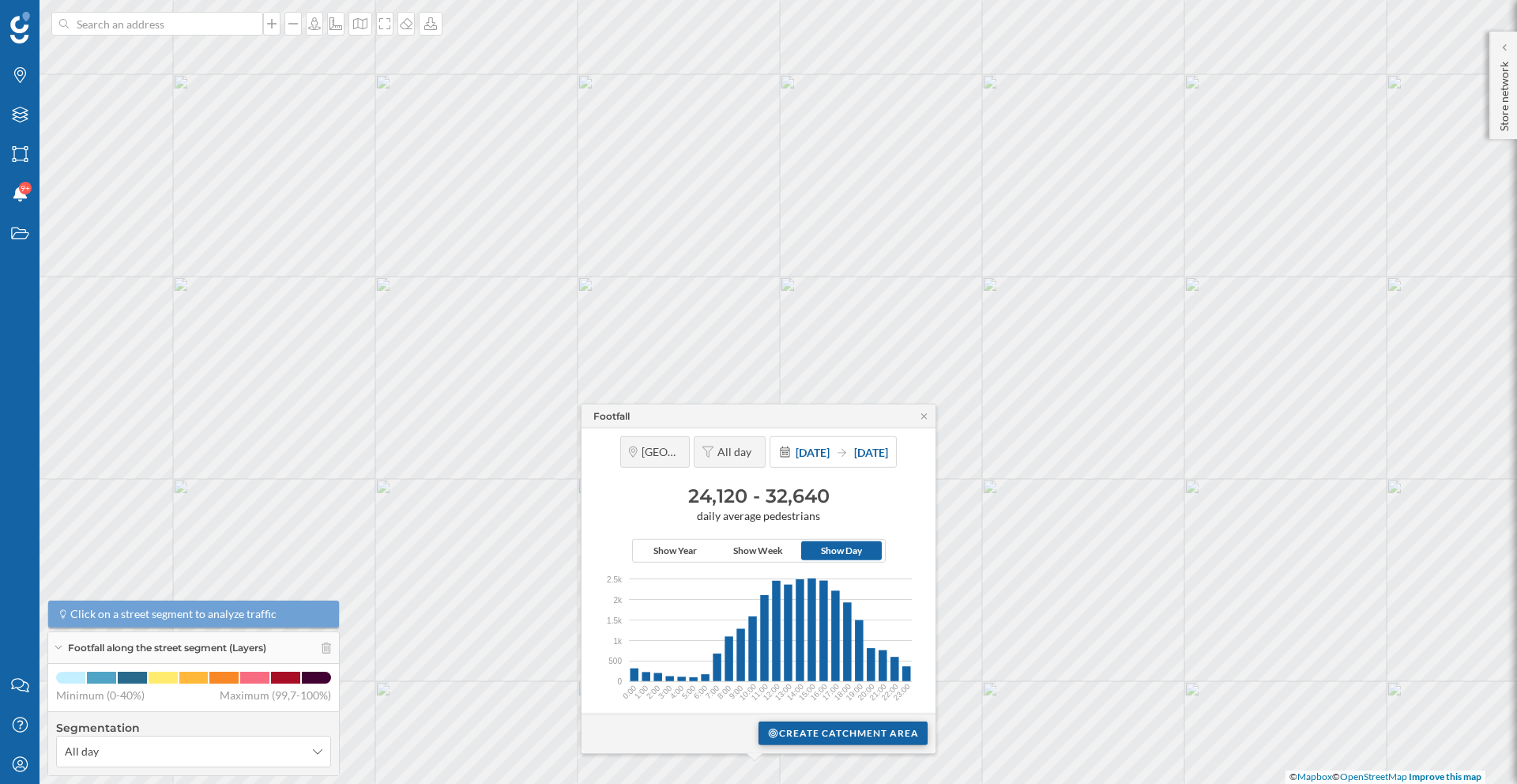
click at [834, 739] on div "Create catchment area" at bounding box center [843, 733] width 169 height 23
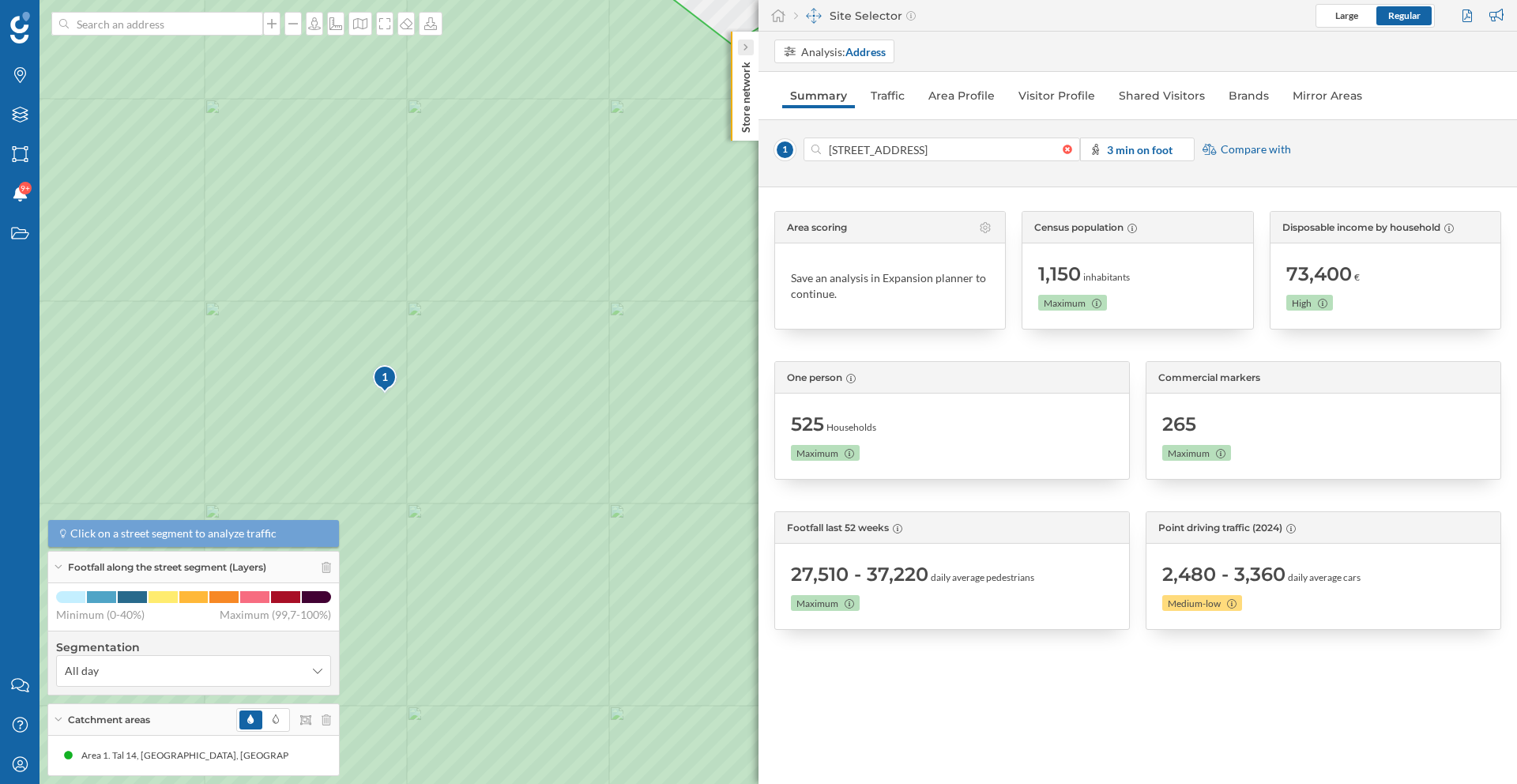
click at [738, 42] on div at bounding box center [746, 48] width 16 height 16
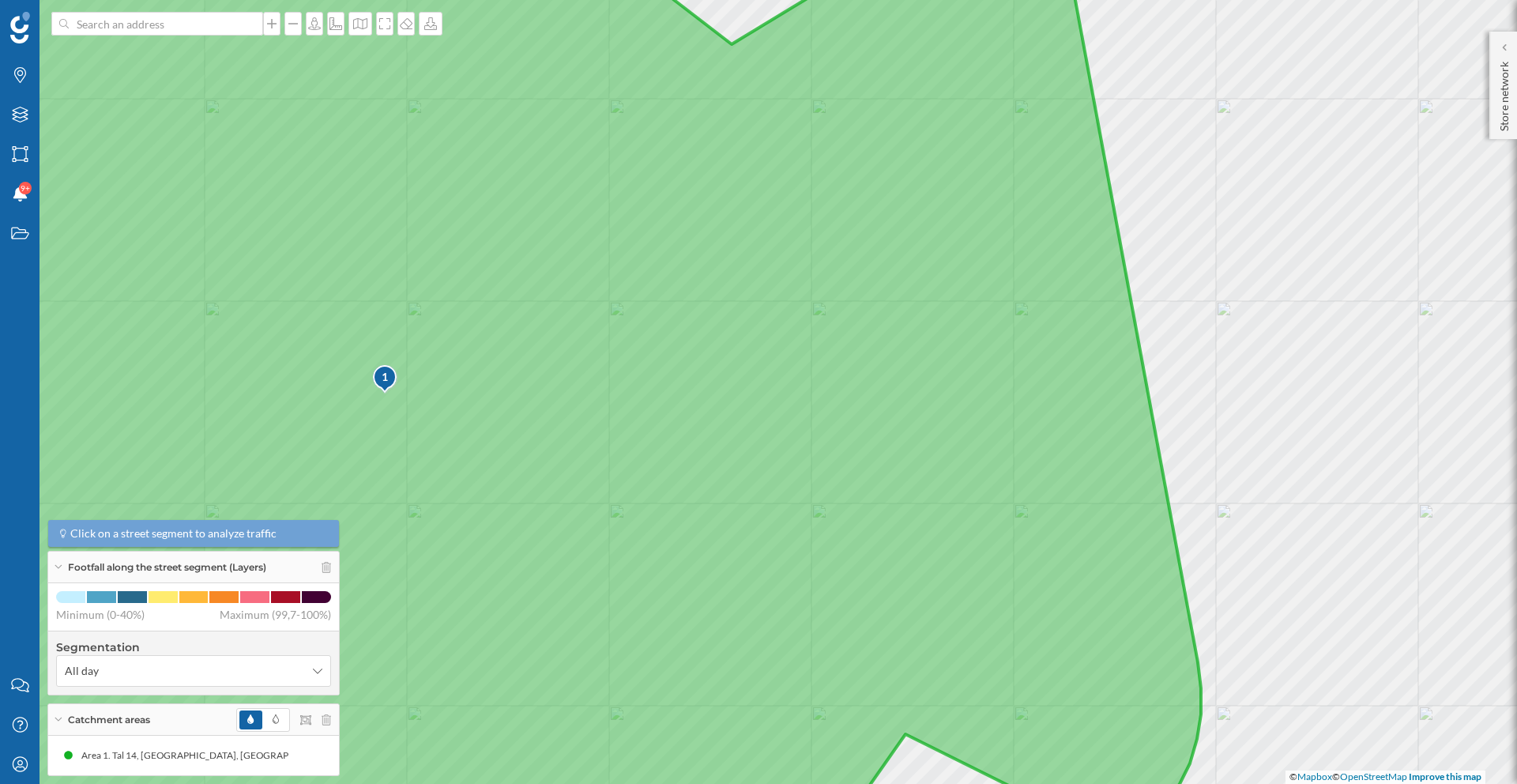
click at [410, 396] on icon at bounding box center [524, 391] width 1354 height 943
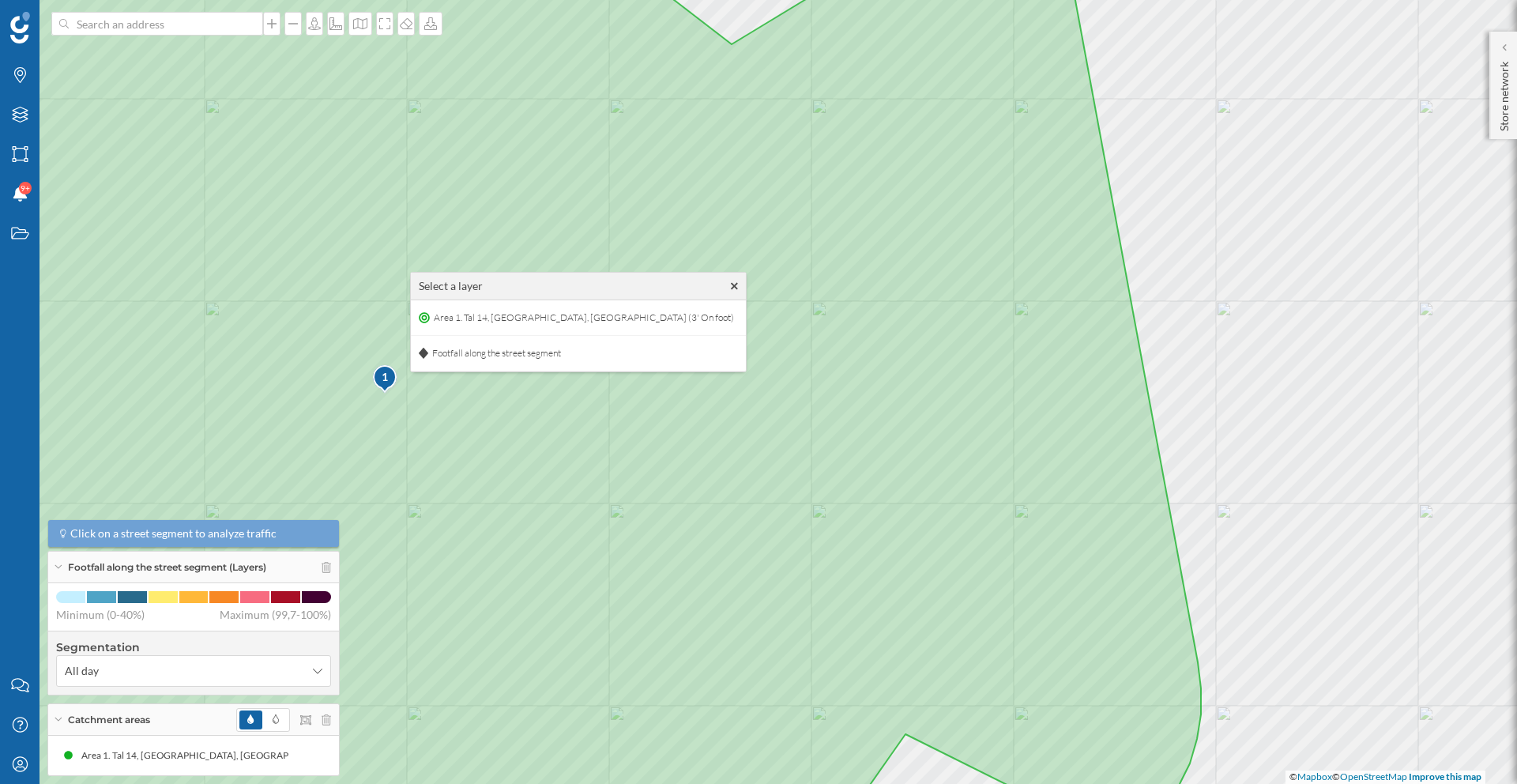
click at [332, 721] on div "Catchment areas" at bounding box center [193, 719] width 290 height 31
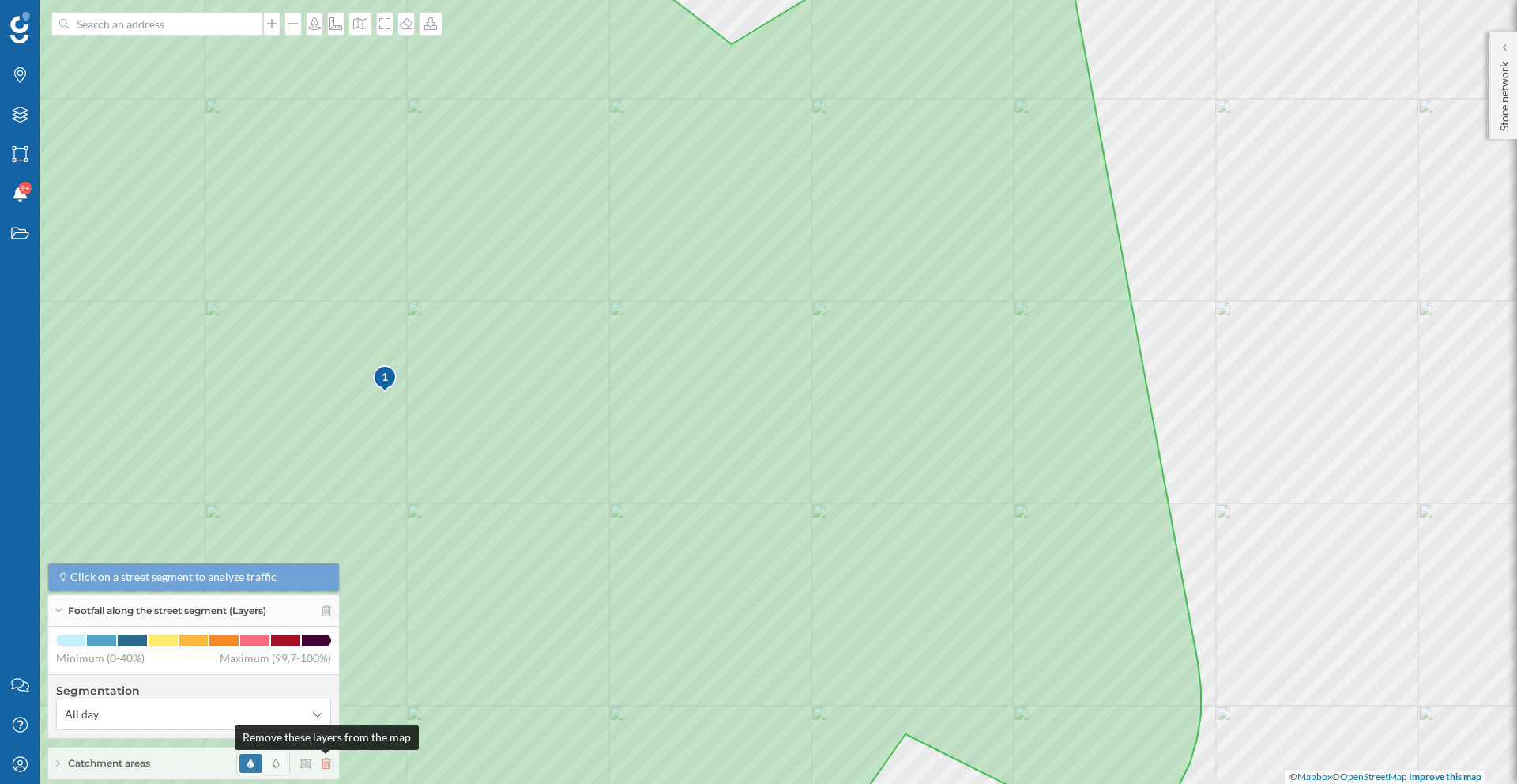
click at [322, 760] on icon at bounding box center [326, 763] width 10 height 11
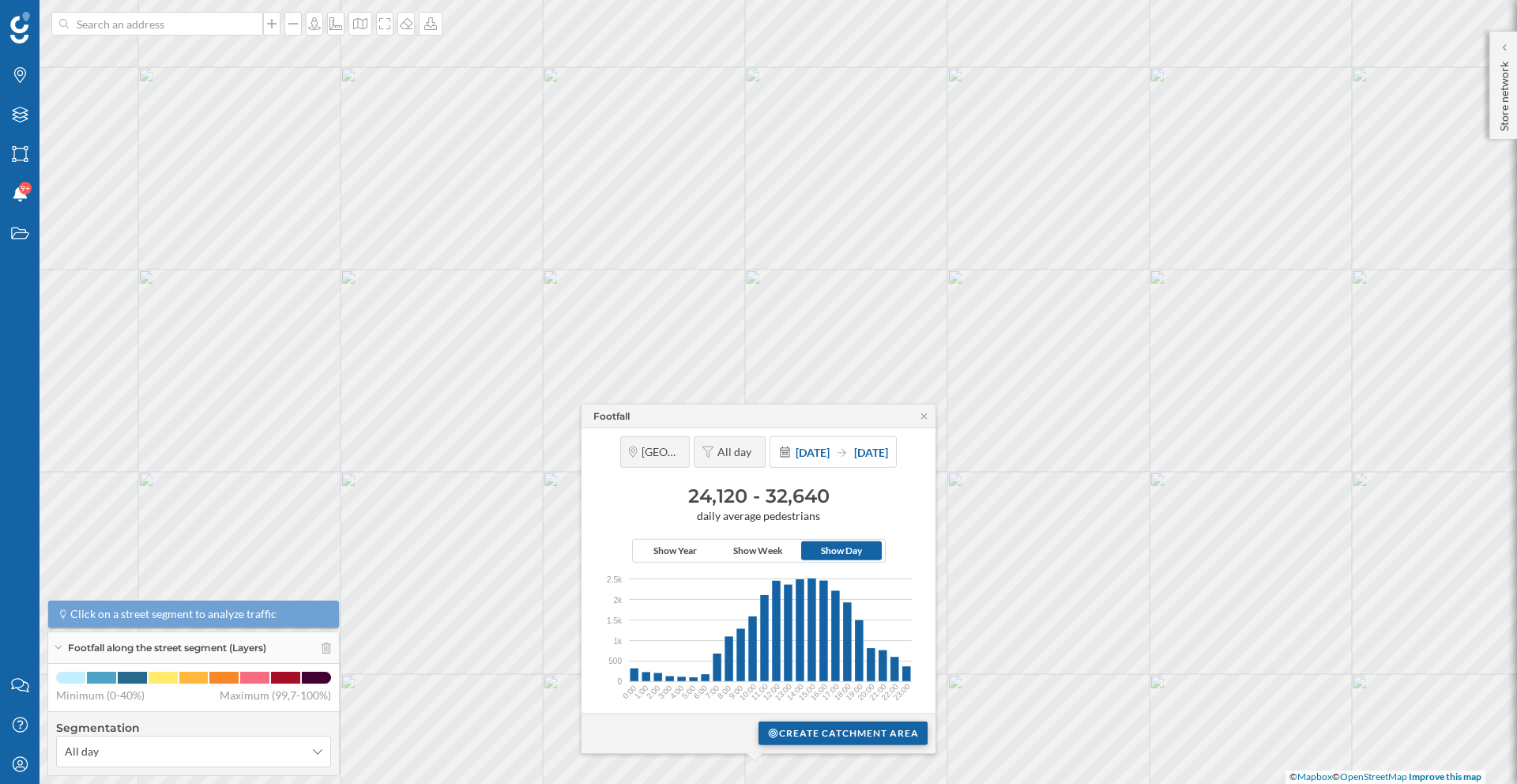
click at [800, 738] on div "Create catchment area" at bounding box center [843, 733] width 169 height 23
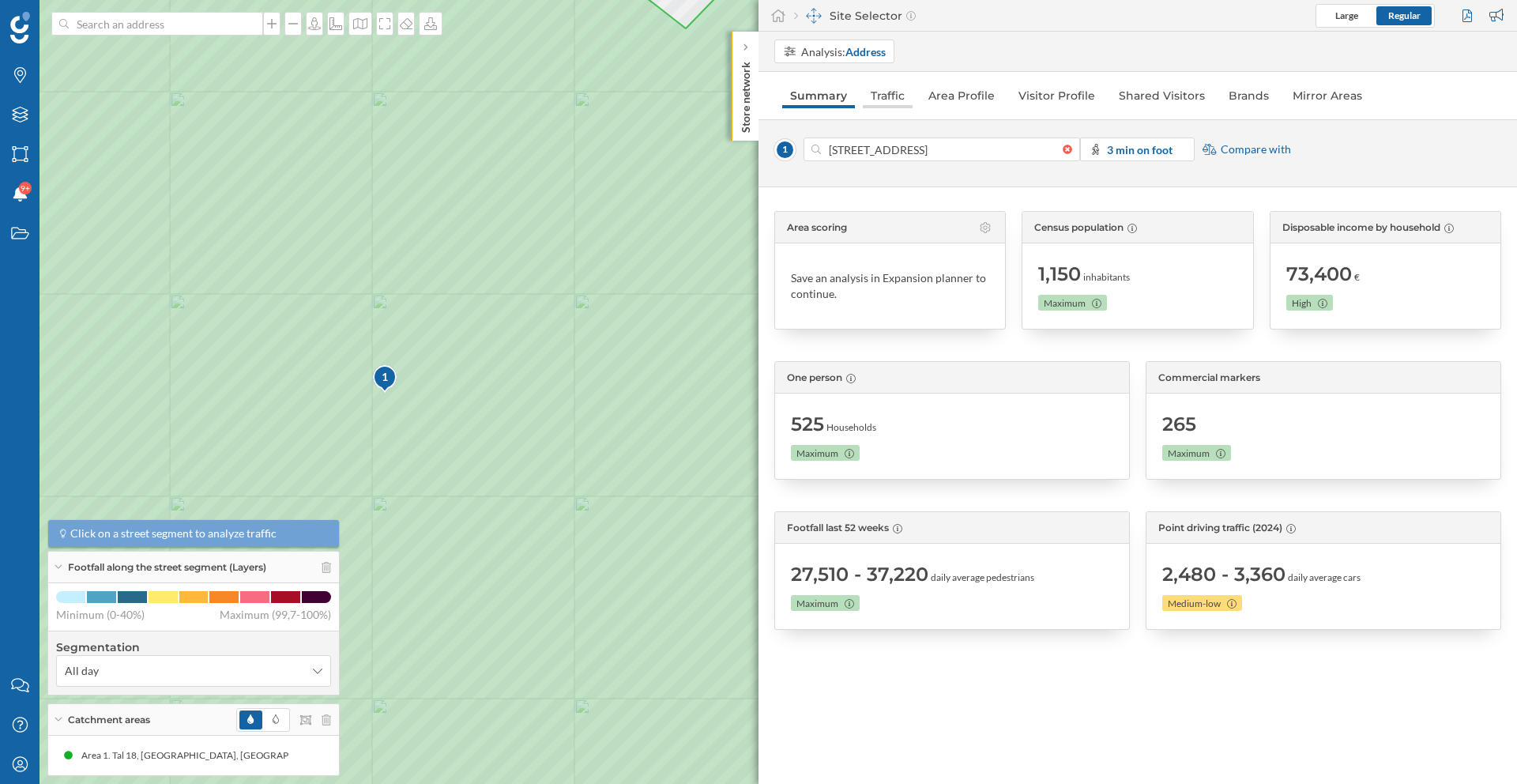
click at [886, 98] on link "Traffic" at bounding box center [888, 95] width 49 height 25
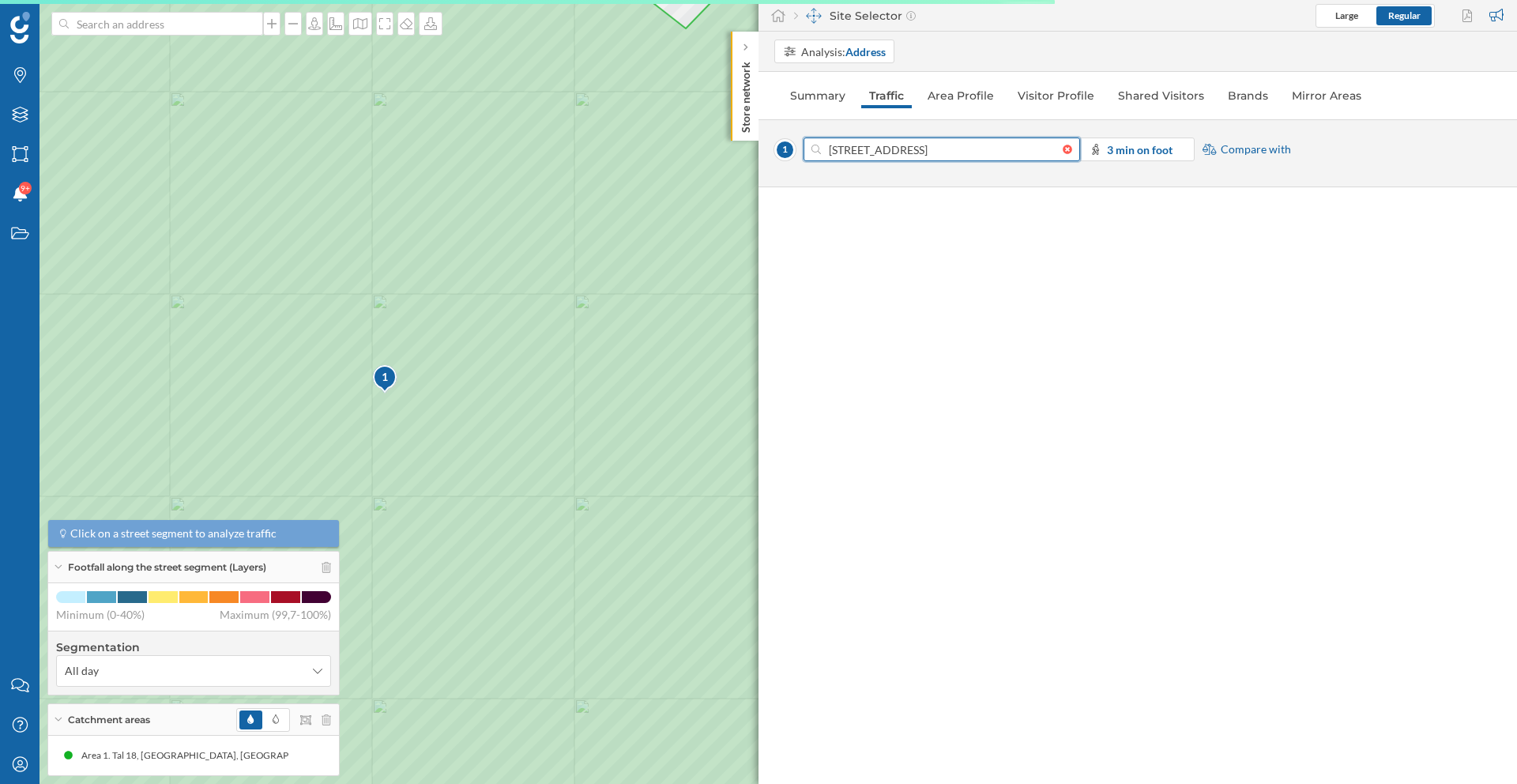
click at [858, 150] on input "[STREET_ADDRESS]" at bounding box center [941, 149] width 242 height 23
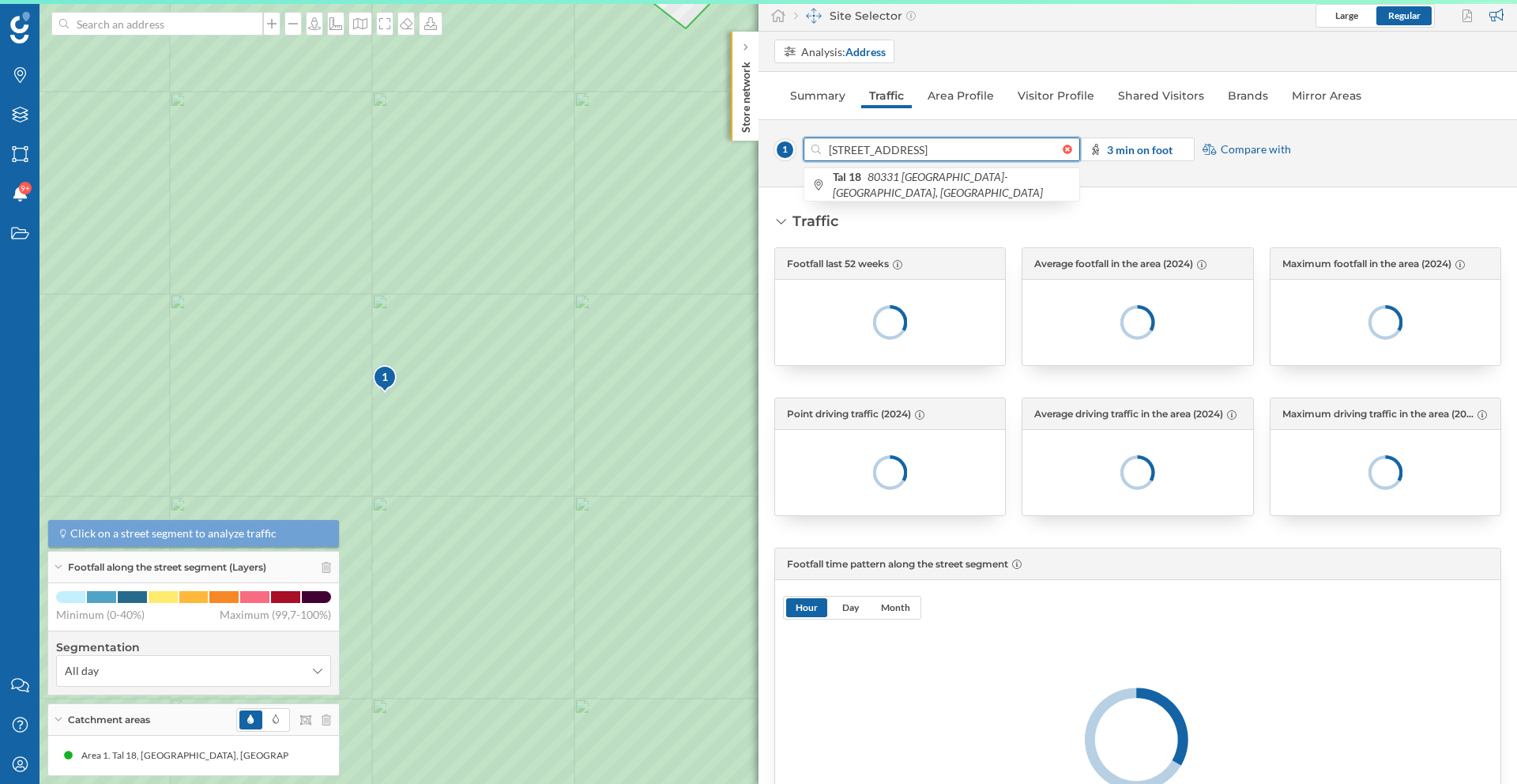
click at [852, 148] on input "[STREET_ADDRESS]" at bounding box center [941, 149] width 242 height 23
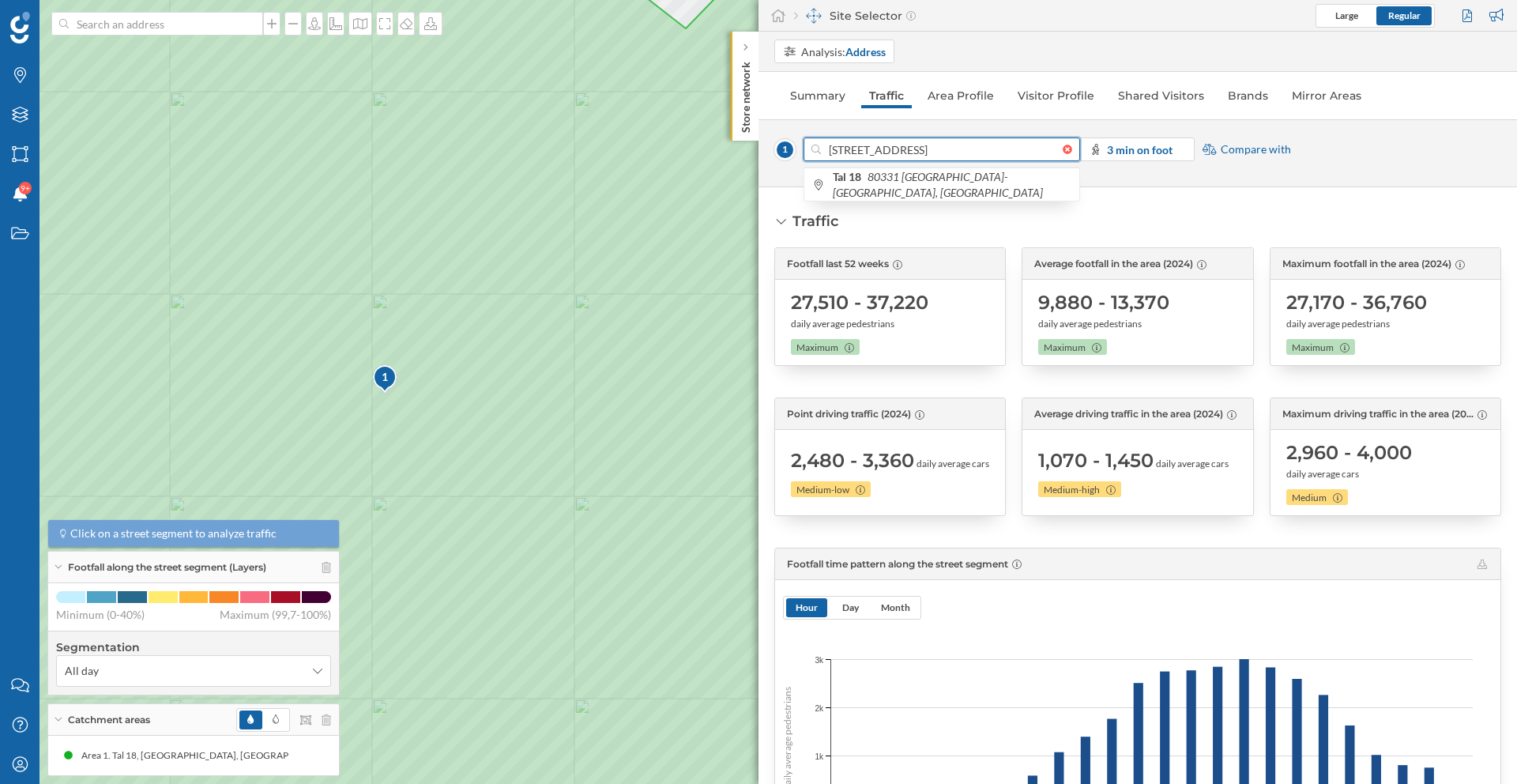
scroll to position [4, 0]
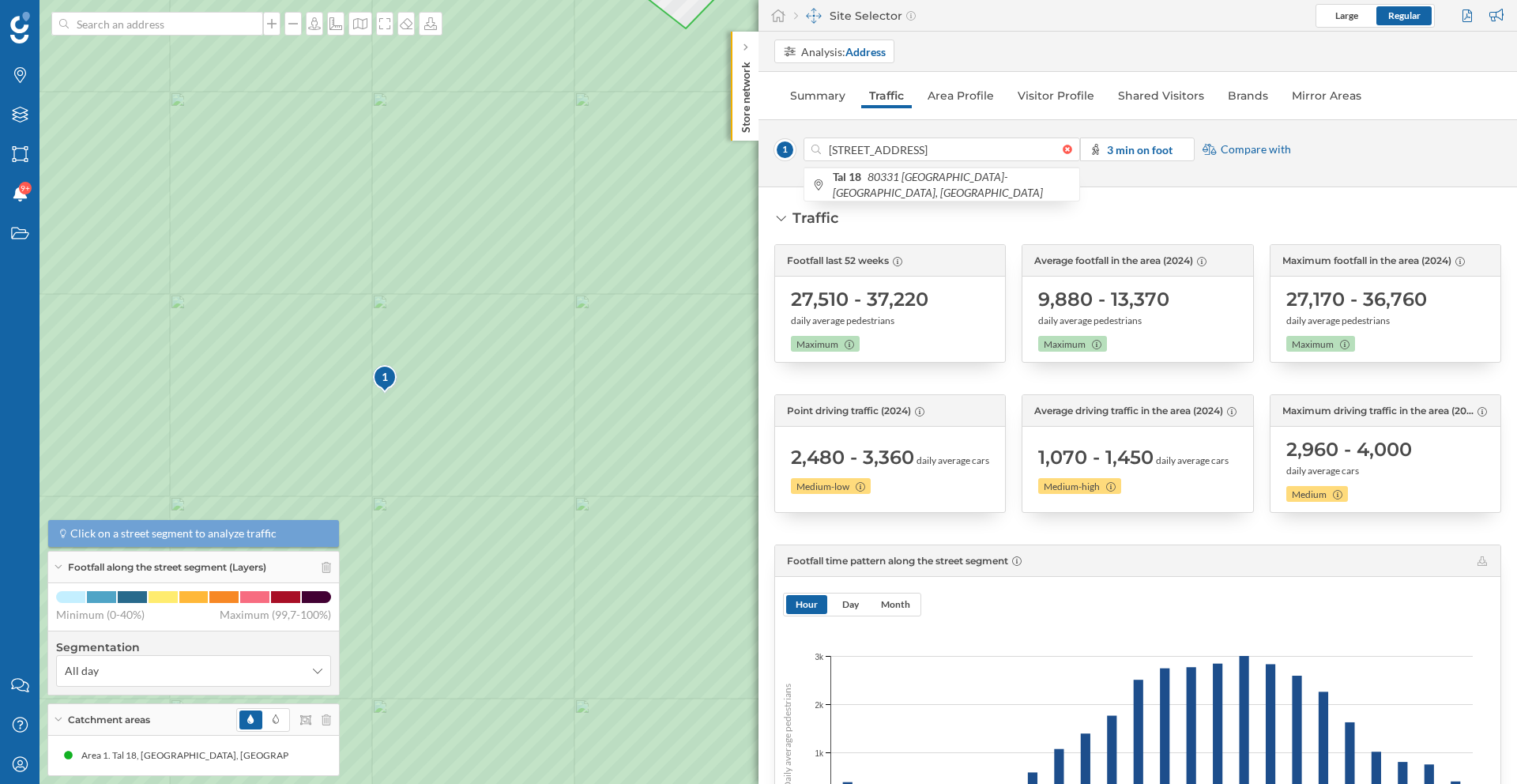
drag, startPoint x: 832, startPoint y: 472, endPoint x: 879, endPoint y: 475, distance: 47.1
click at [879, 470] on div "2,480 - 3,360 daily average cars" at bounding box center [890, 458] width 199 height 25
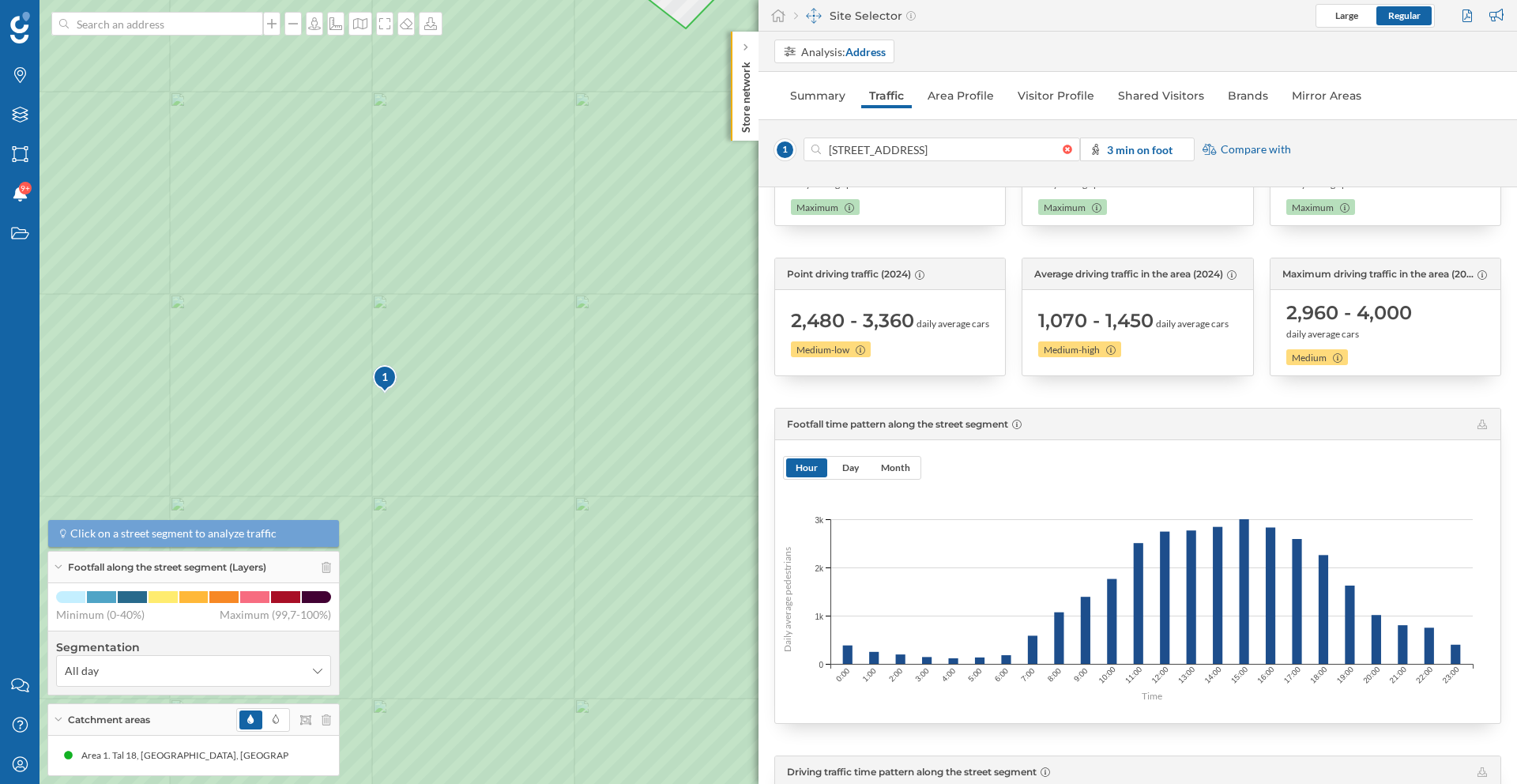
scroll to position [237, 0]
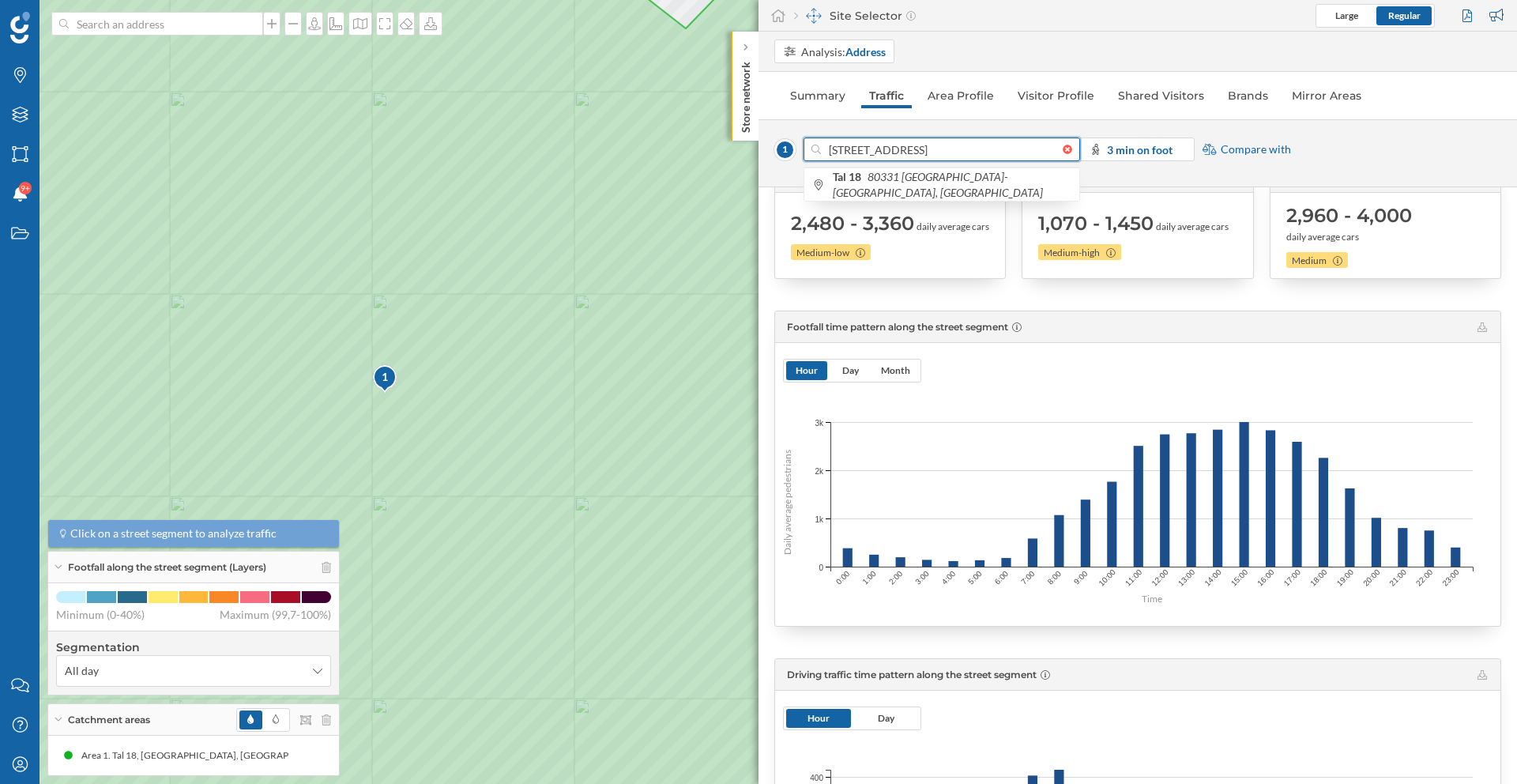
click at [856, 147] on input "[STREET_ADDRESS]" at bounding box center [941, 149] width 242 height 23
type input "[STREET_ADDRESS]"
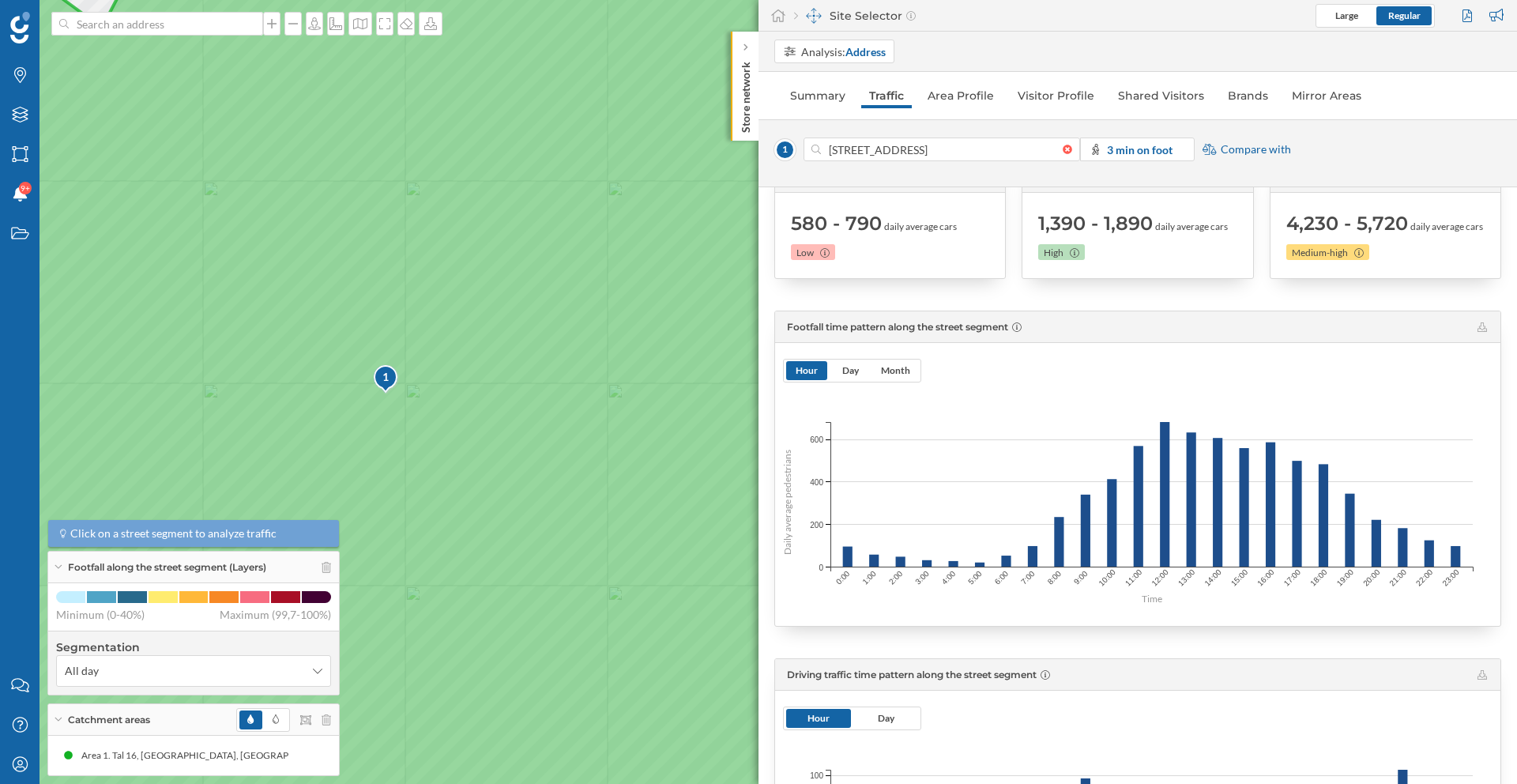
click at [464, 351] on icon at bounding box center [523, 391] width 1353 height 943
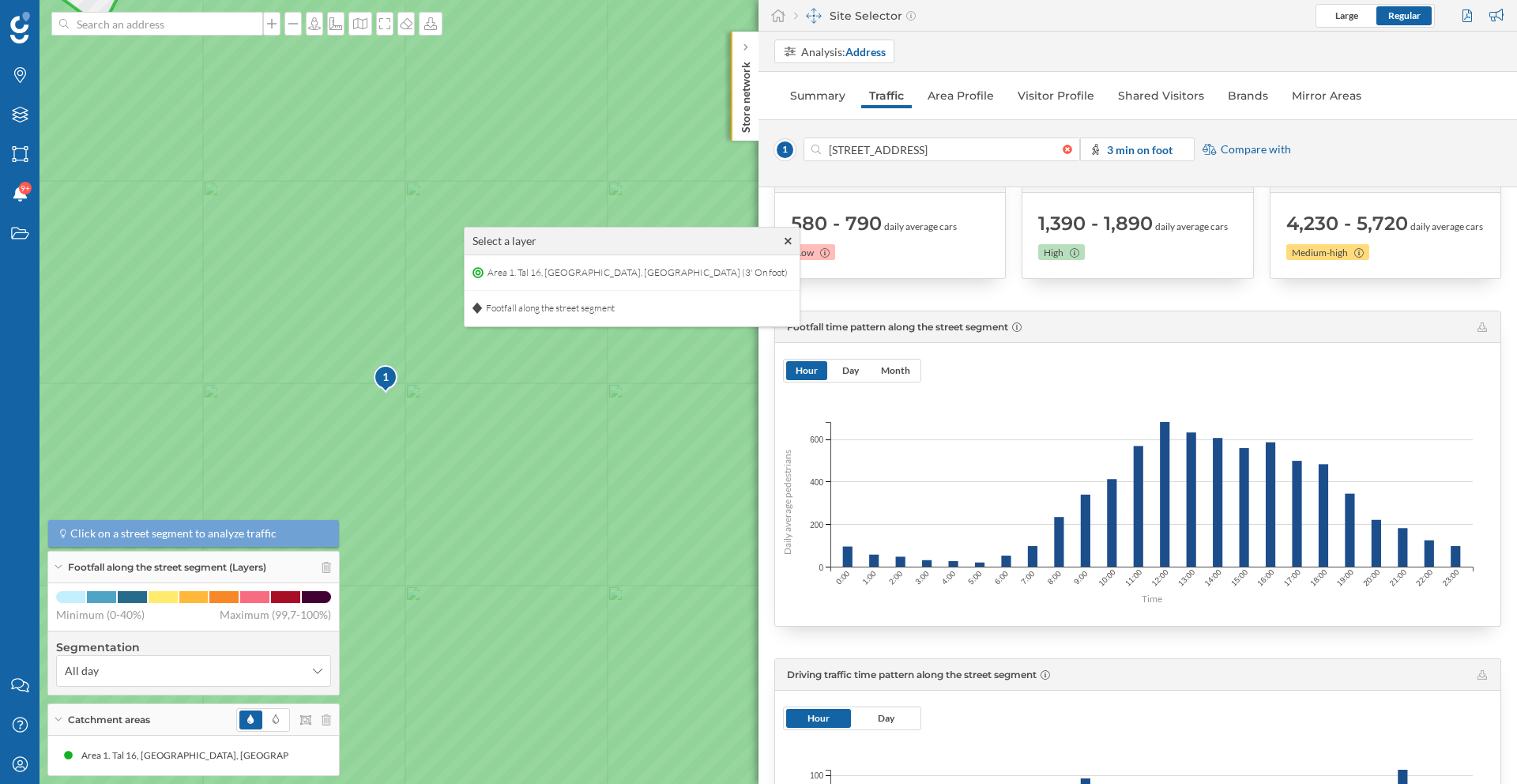
click at [469, 352] on icon at bounding box center [523, 391] width 1353 height 943
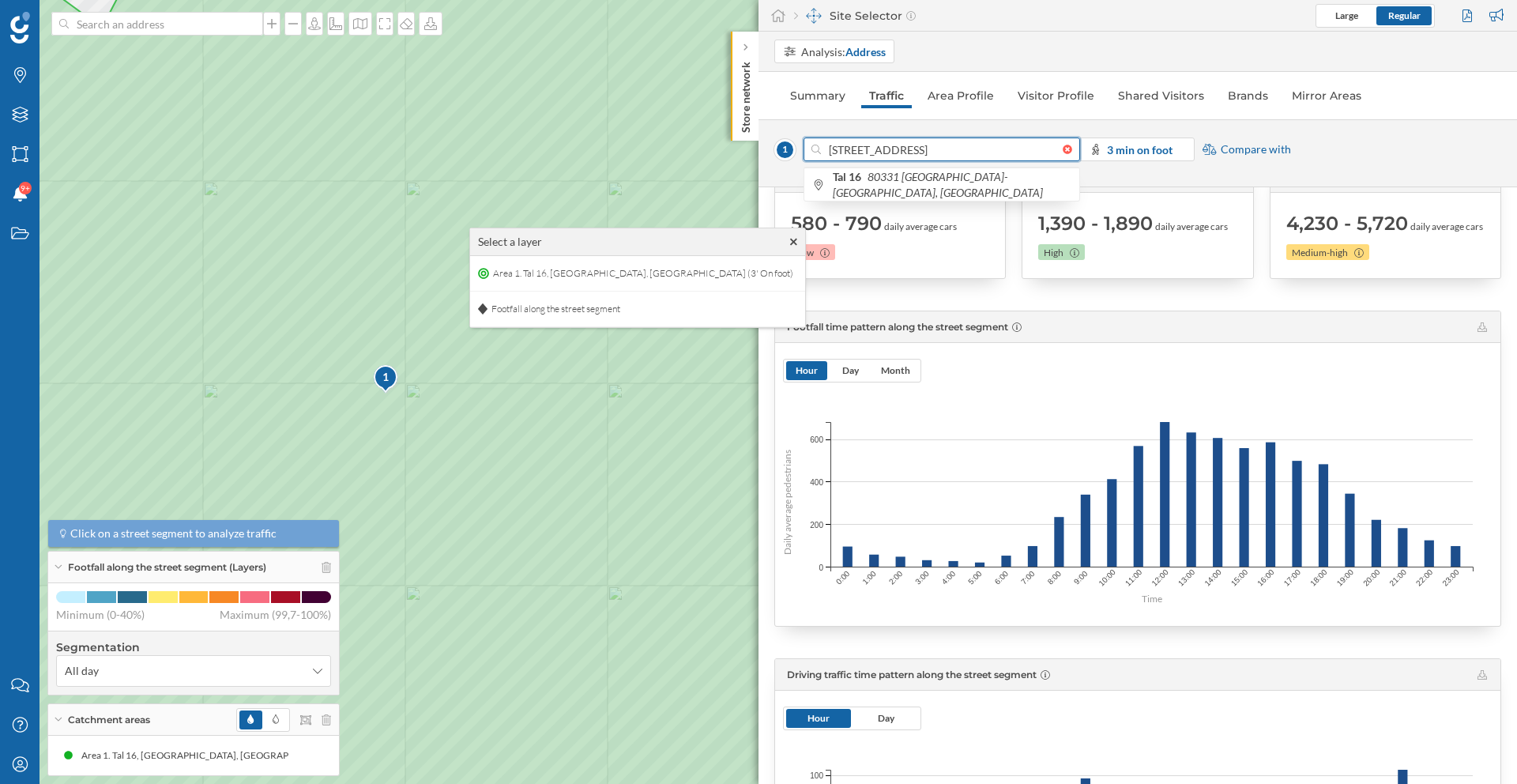
click at [858, 147] on input "[STREET_ADDRESS]" at bounding box center [941, 149] width 242 height 23
click at [855, 153] on input "[STREET_ADDRESS]" at bounding box center [941, 149] width 242 height 23
type input "[STREET_ADDRESS]"
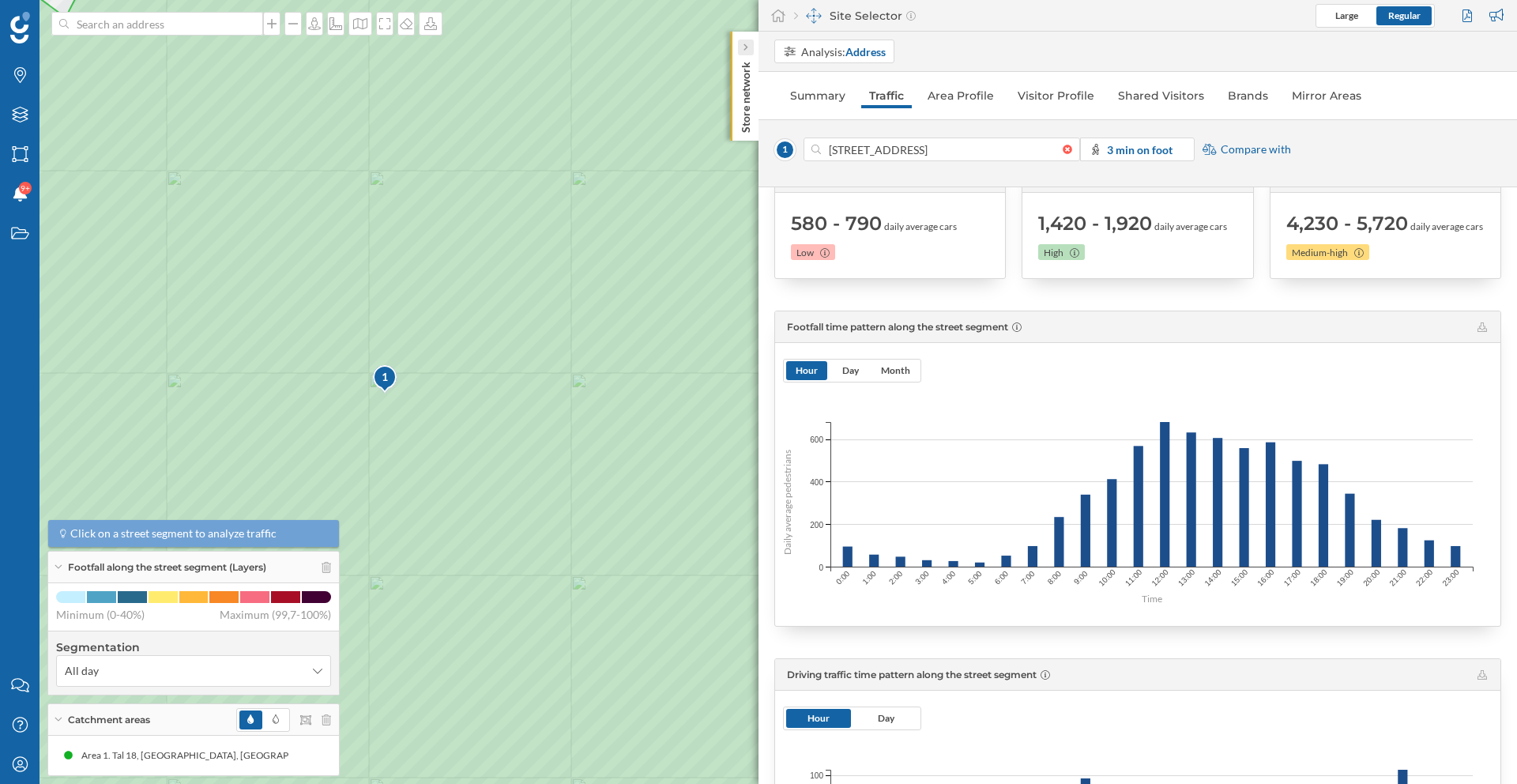
click at [747, 46] on icon at bounding box center [745, 47] width 4 height 8
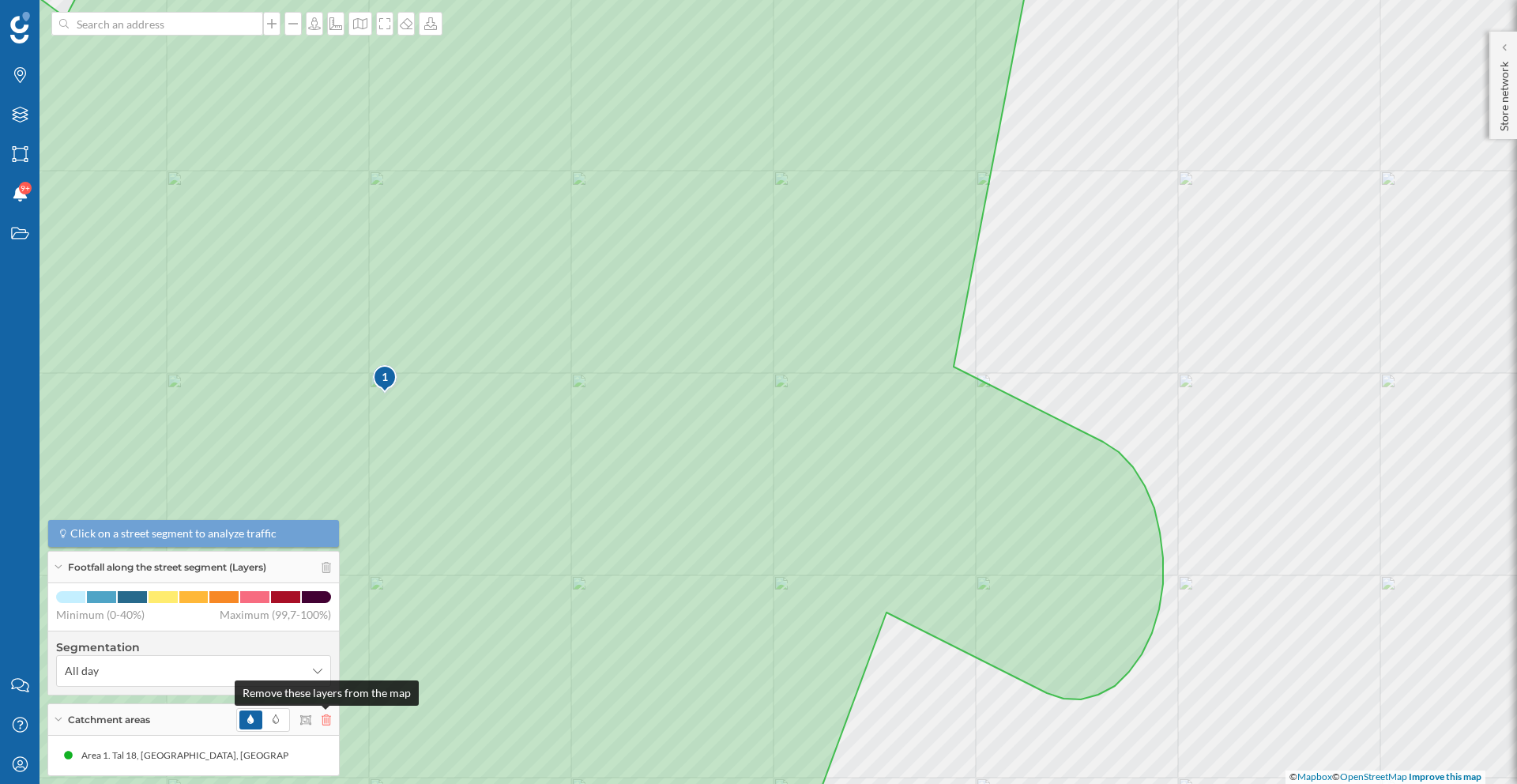
click at [322, 714] on icon at bounding box center [326, 719] width 10 height 11
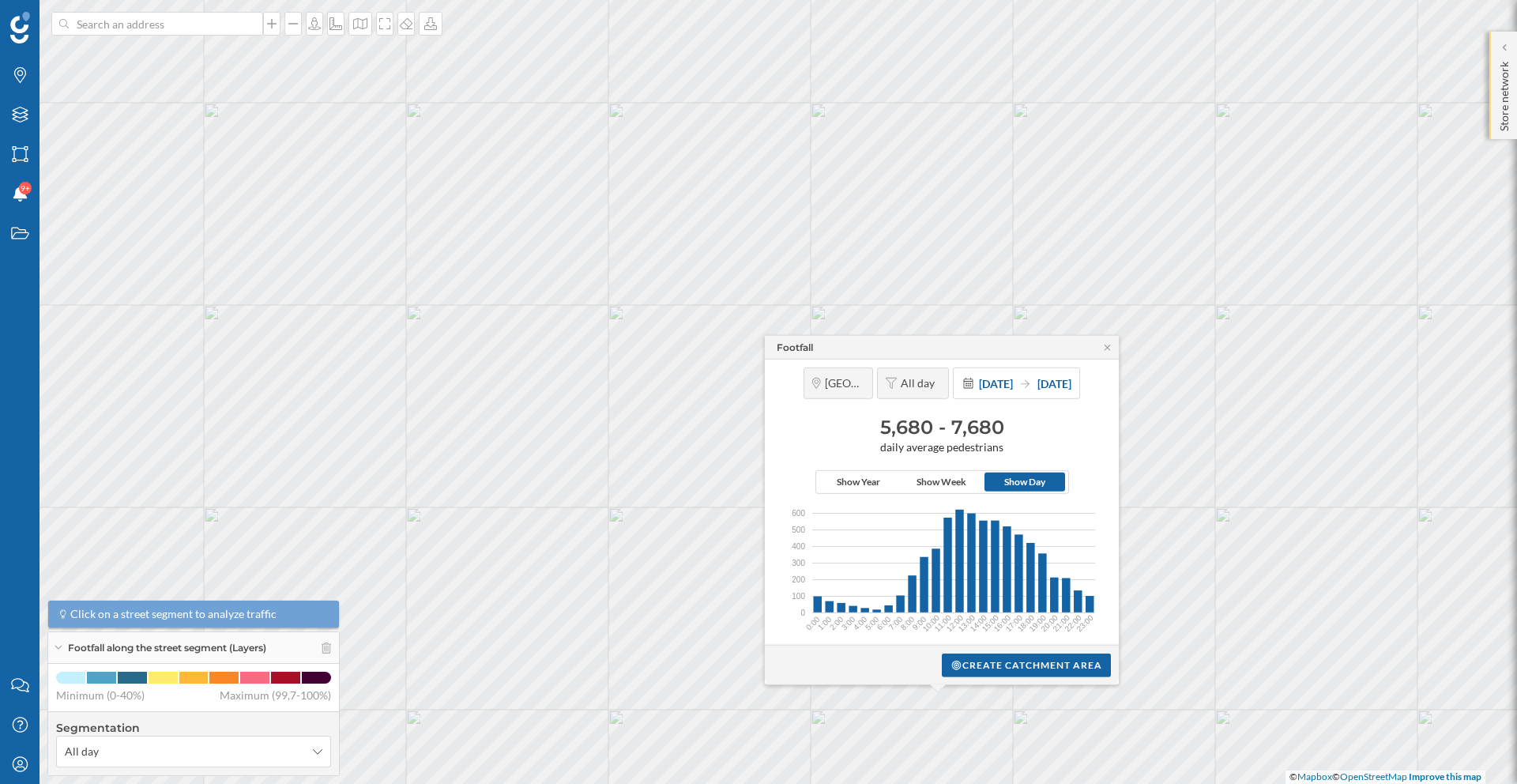
click at [1512, 46] on div "Store network" at bounding box center [1504, 85] width 28 height 108
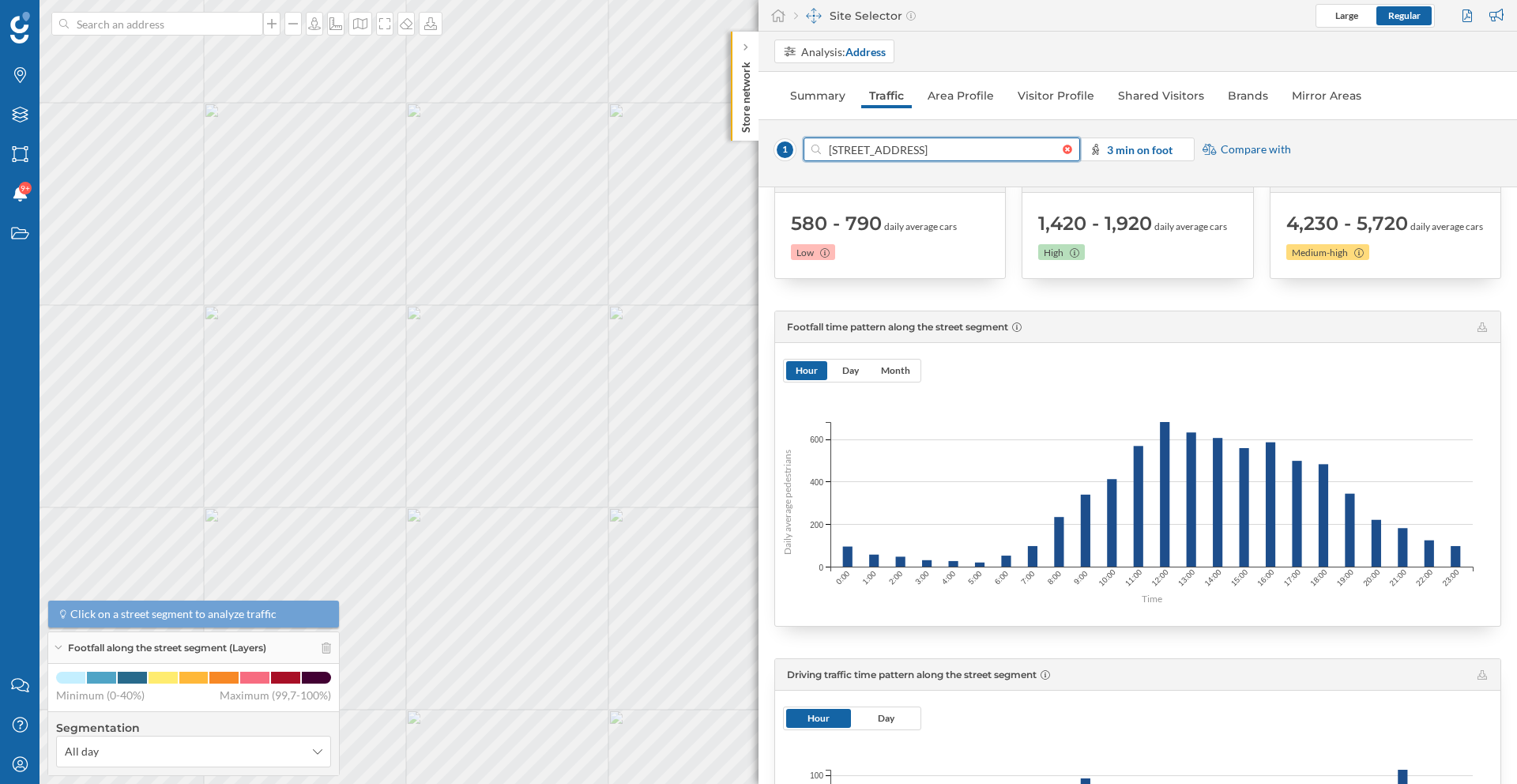
click at [859, 149] on input "[STREET_ADDRESS]" at bounding box center [941, 149] width 242 height 23
click at [858, 153] on input "[STREET_ADDRESS]" at bounding box center [941, 149] width 242 height 23
type input "[STREET_ADDRESS]"
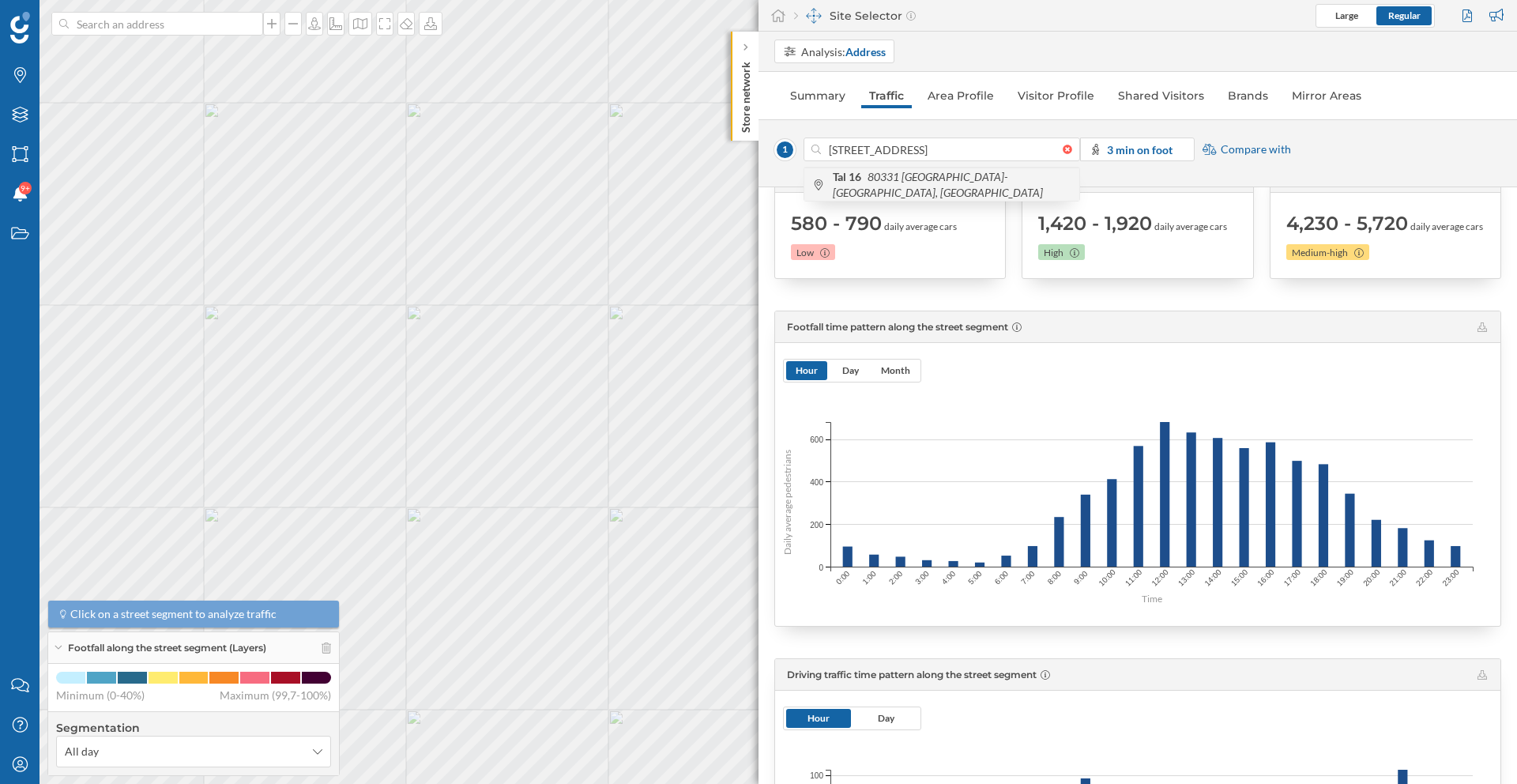
click at [896, 182] on icon "80331 [GEOGRAPHIC_DATA]-[GEOGRAPHIC_DATA], [GEOGRAPHIC_DATA]" at bounding box center [938, 184] width 210 height 30
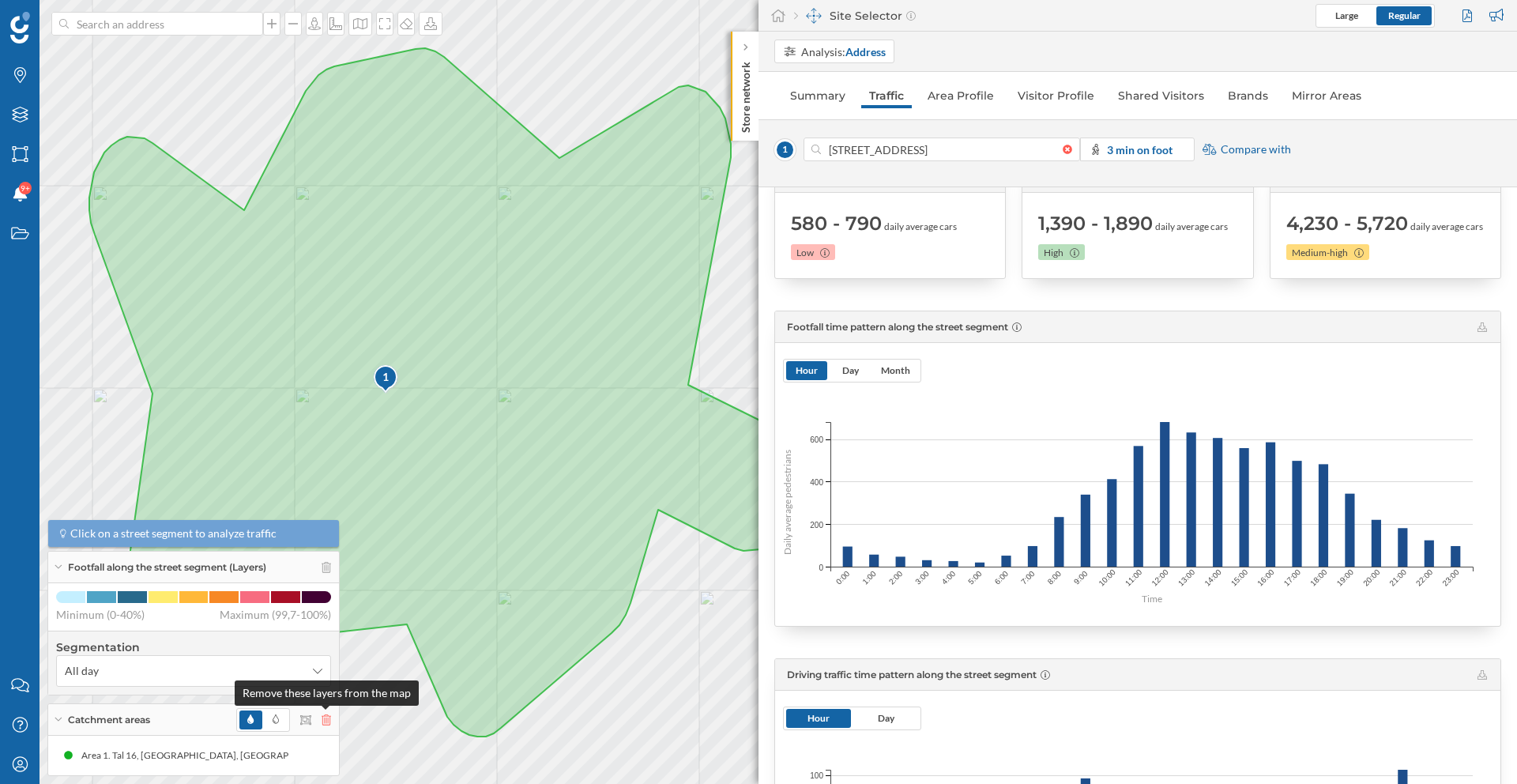
click at [330, 720] on icon at bounding box center [326, 719] width 10 height 11
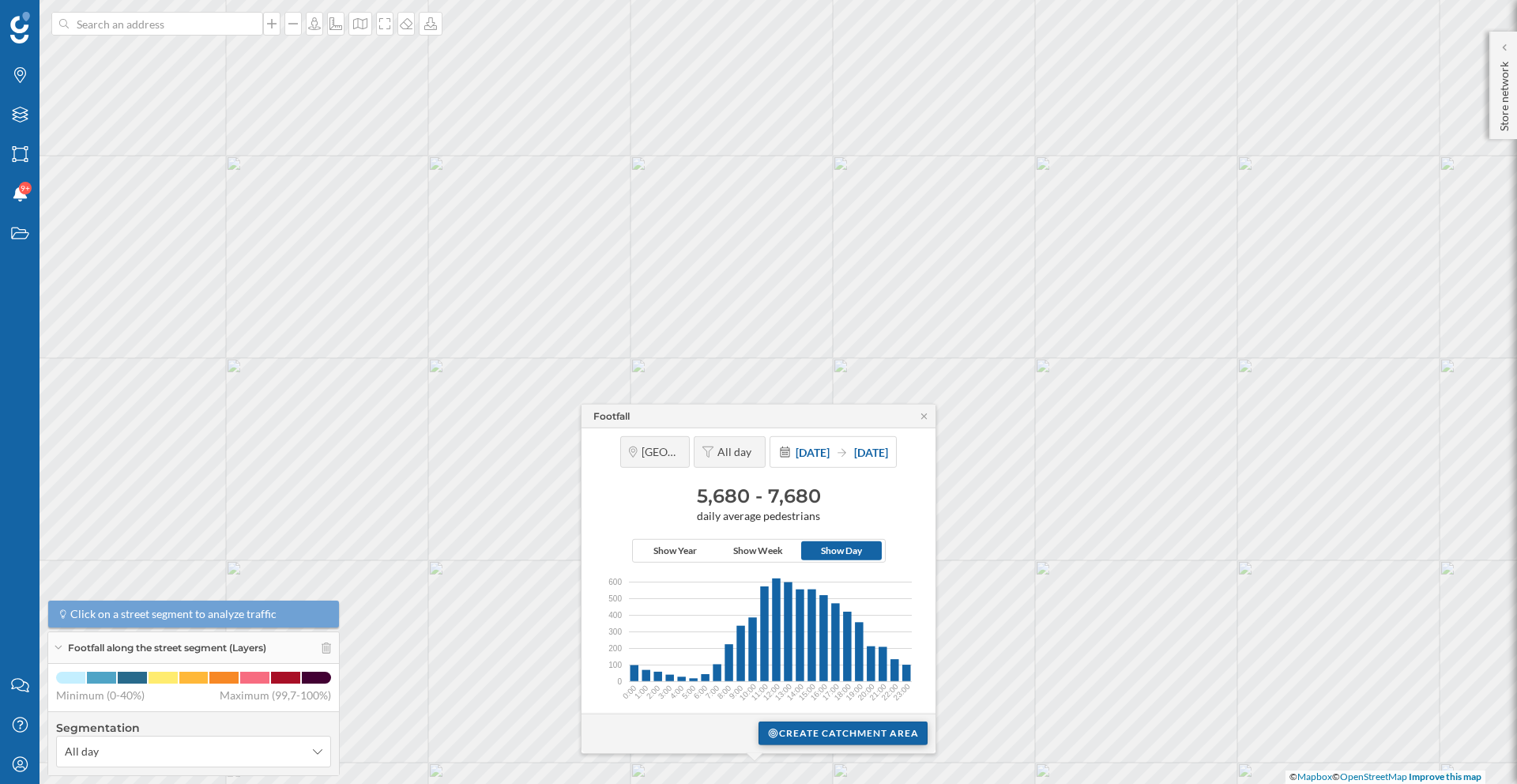
click at [812, 726] on div "Create catchment area" at bounding box center [843, 733] width 169 height 23
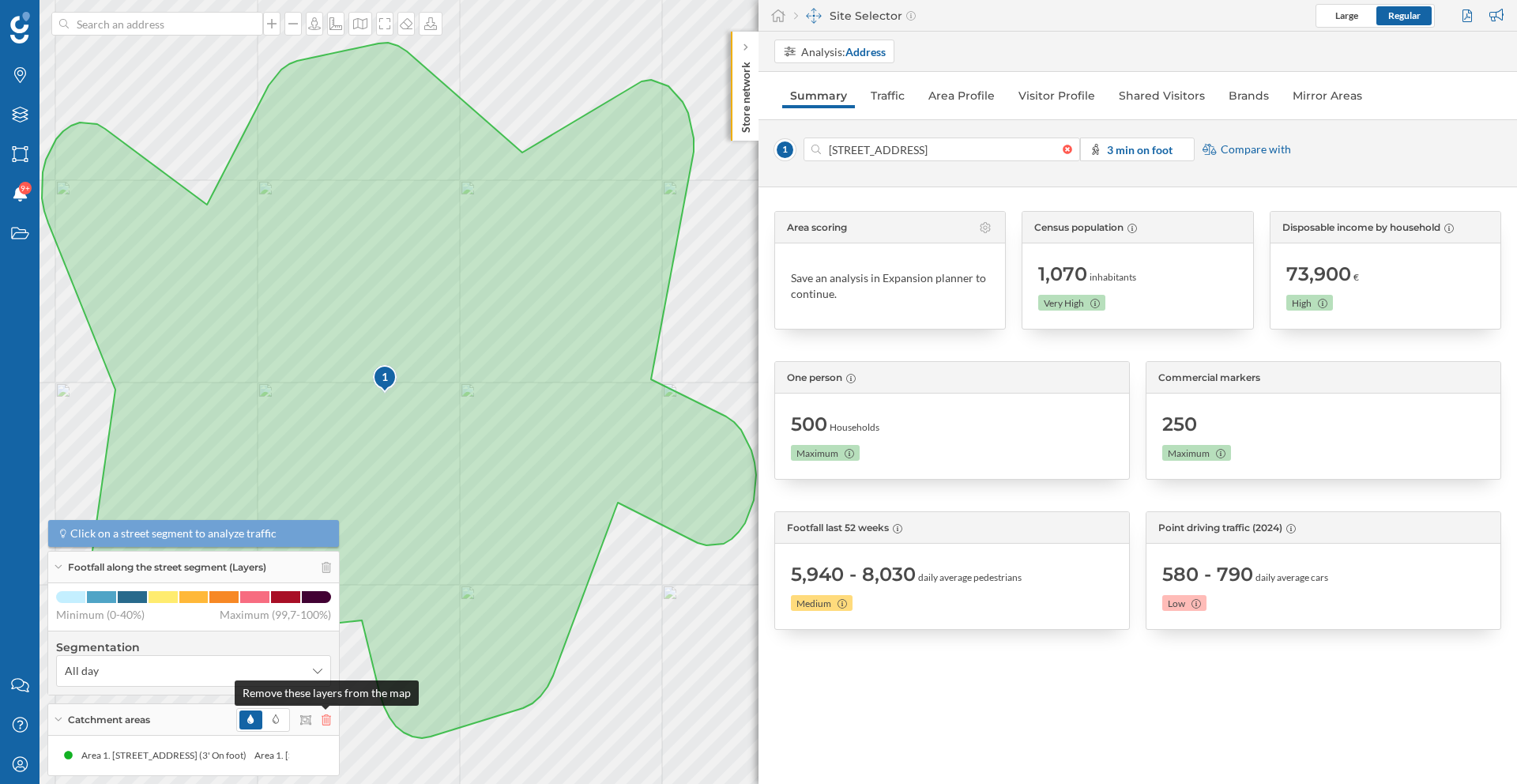
click at [323, 714] on icon at bounding box center [326, 719] width 10 height 11
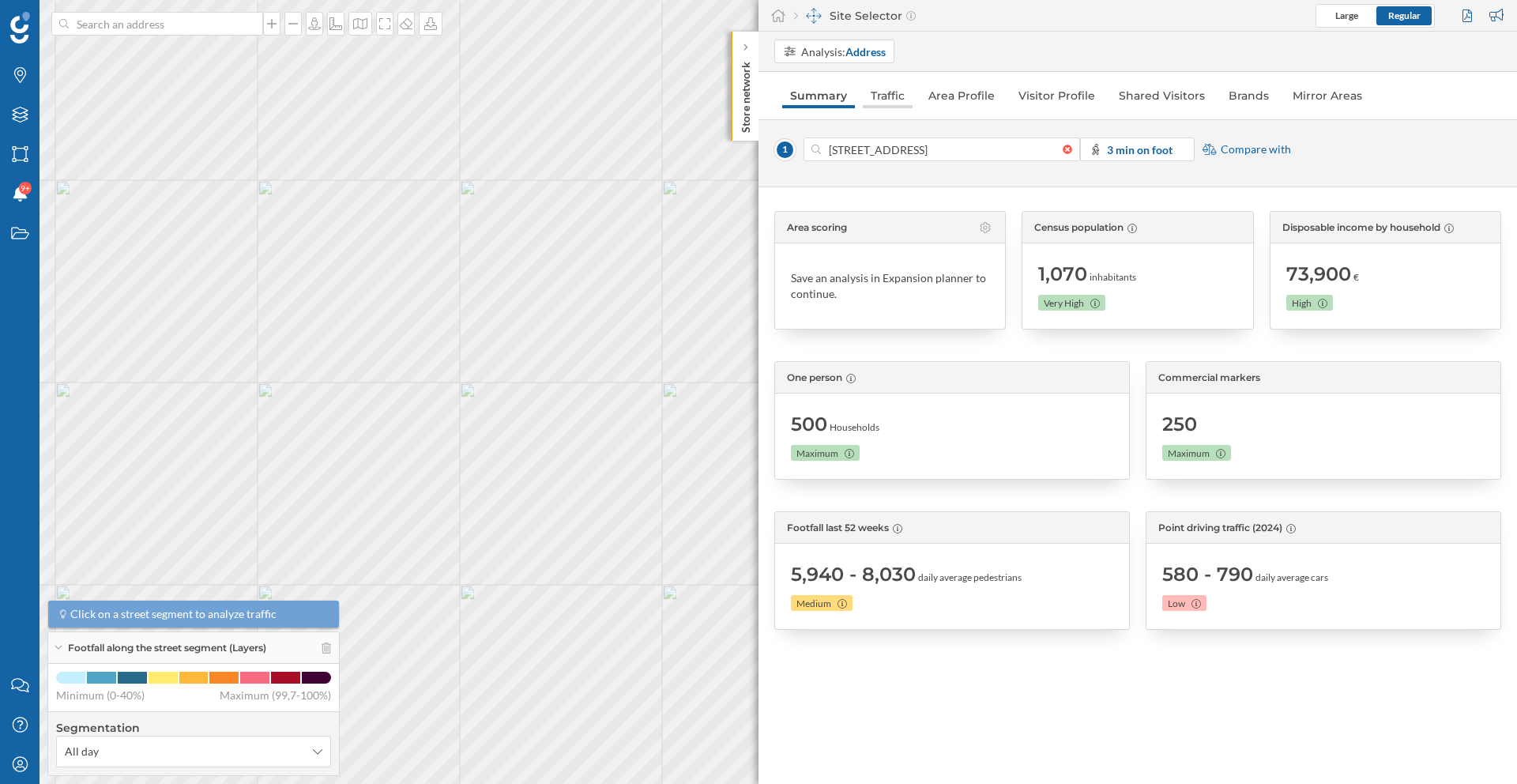
click at [883, 99] on link "Traffic" at bounding box center [888, 95] width 49 height 25
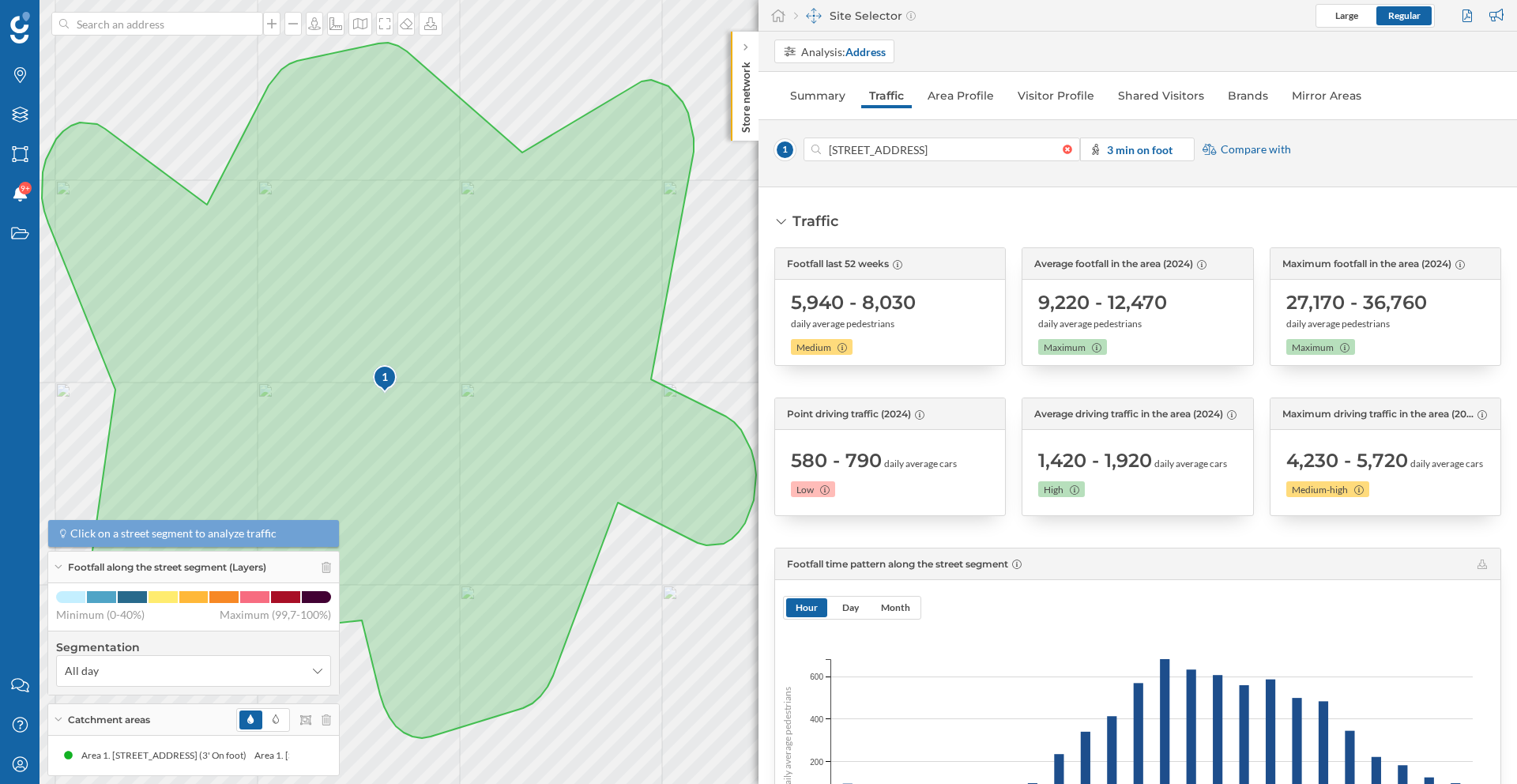
drag, startPoint x: 801, startPoint y: 463, endPoint x: 890, endPoint y: 463, distance: 89.0
click at [890, 463] on div "580 - 790 daily average cars" at bounding box center [874, 460] width 166 height 25
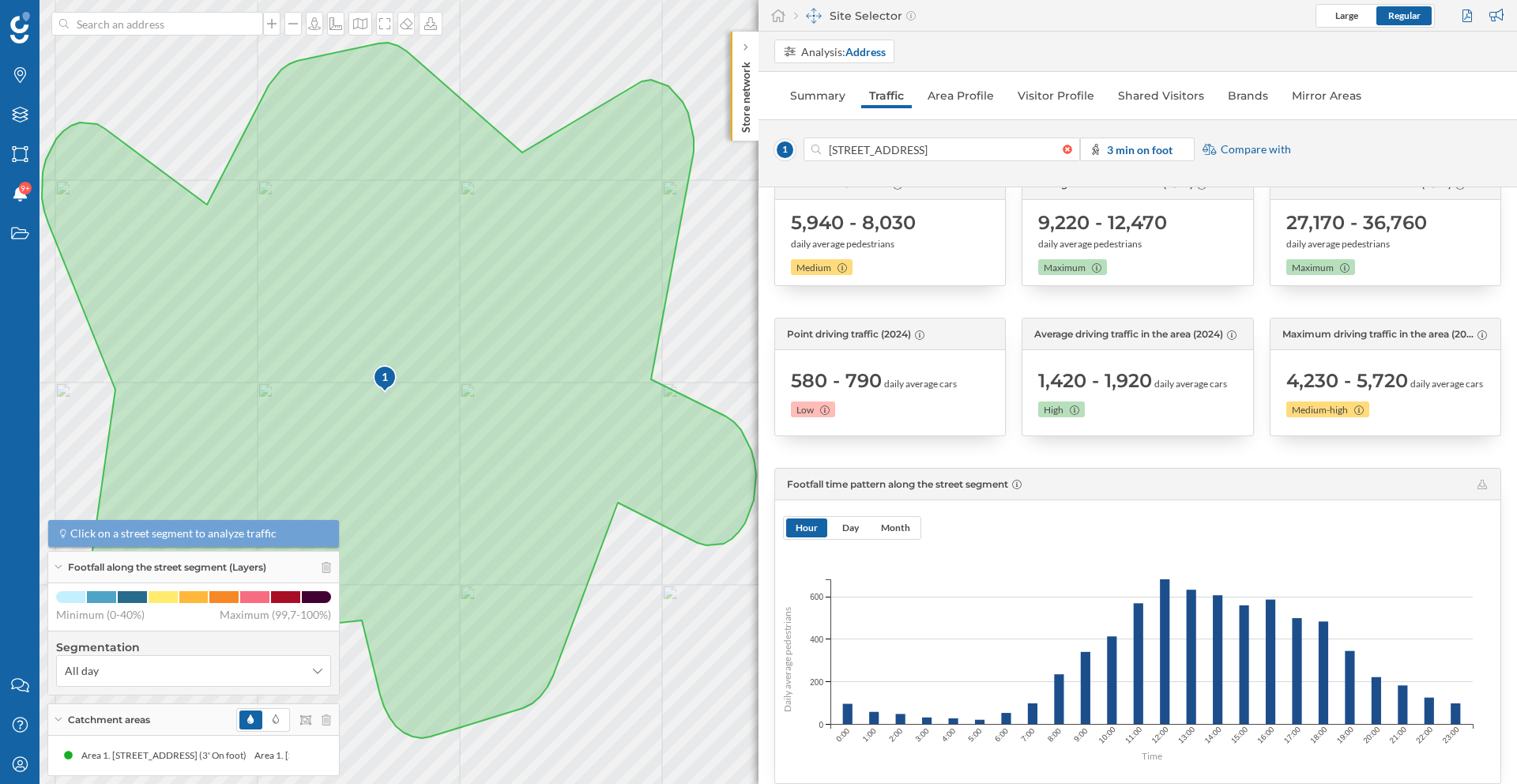
scroll to position [72, 0]
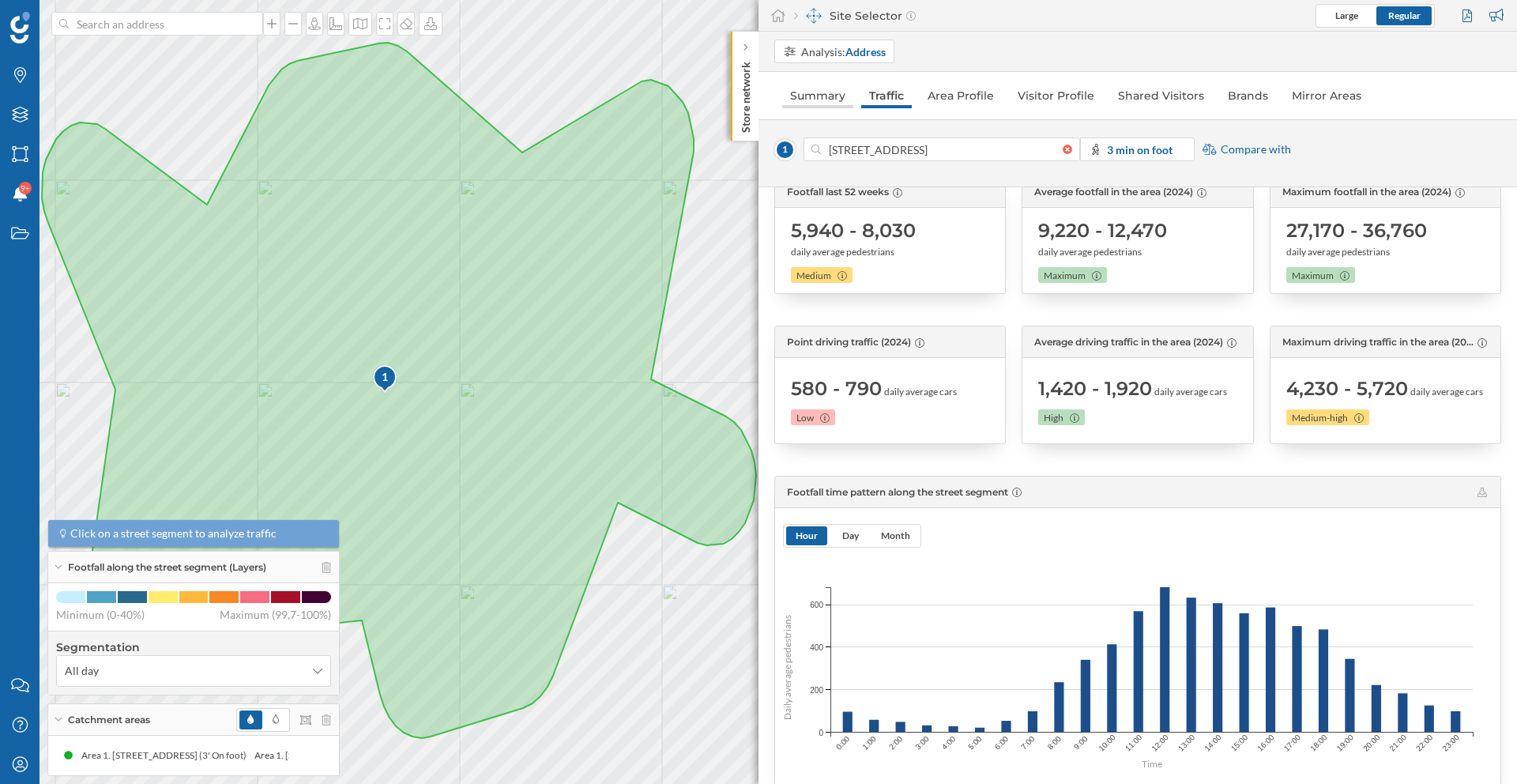
click at [820, 91] on link "Summary" at bounding box center [817, 95] width 71 height 25
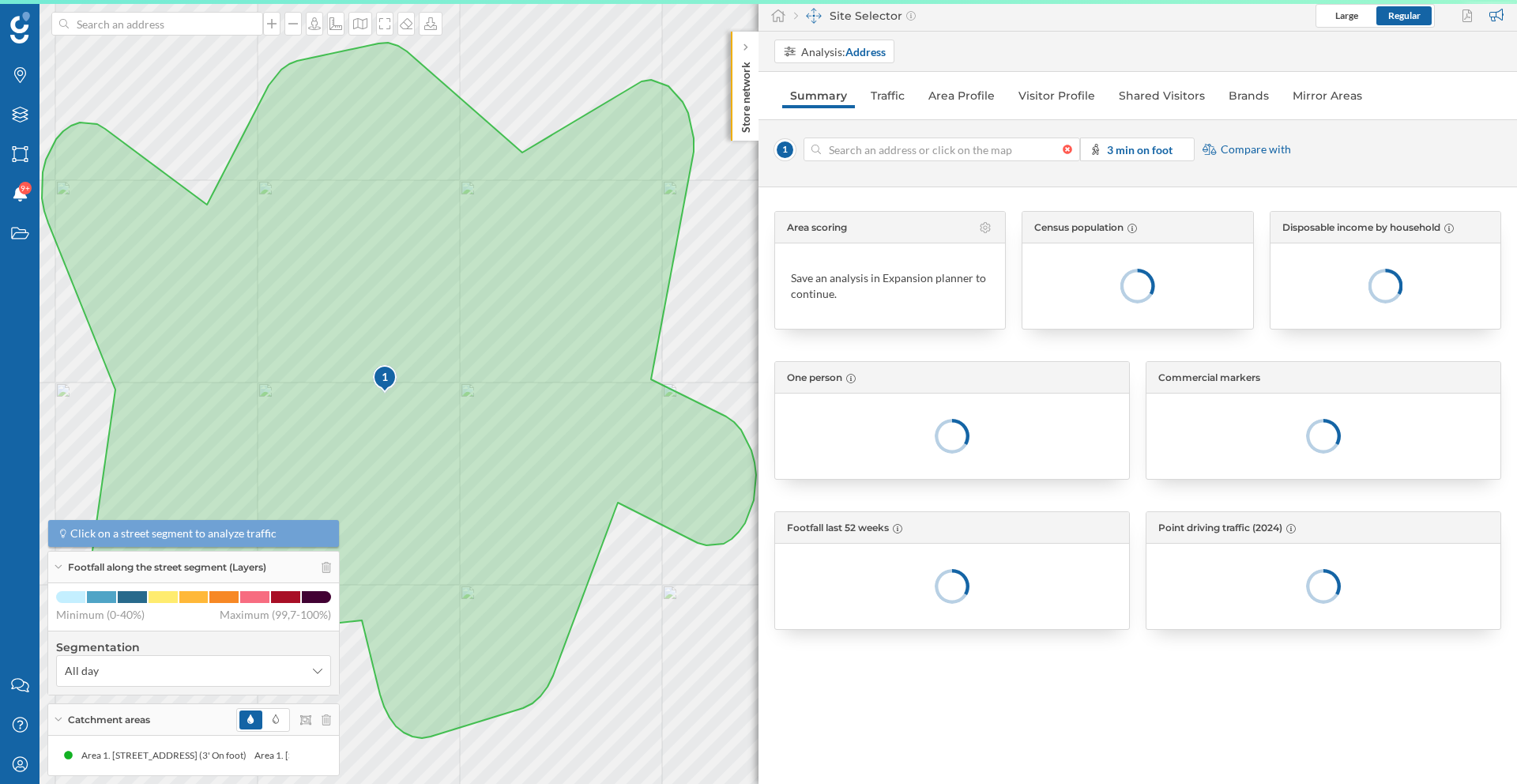
click at [1066, 148] on div at bounding box center [1071, 149] width 17 height 10
click at [1063, 148] on input at bounding box center [941, 149] width 242 height 23
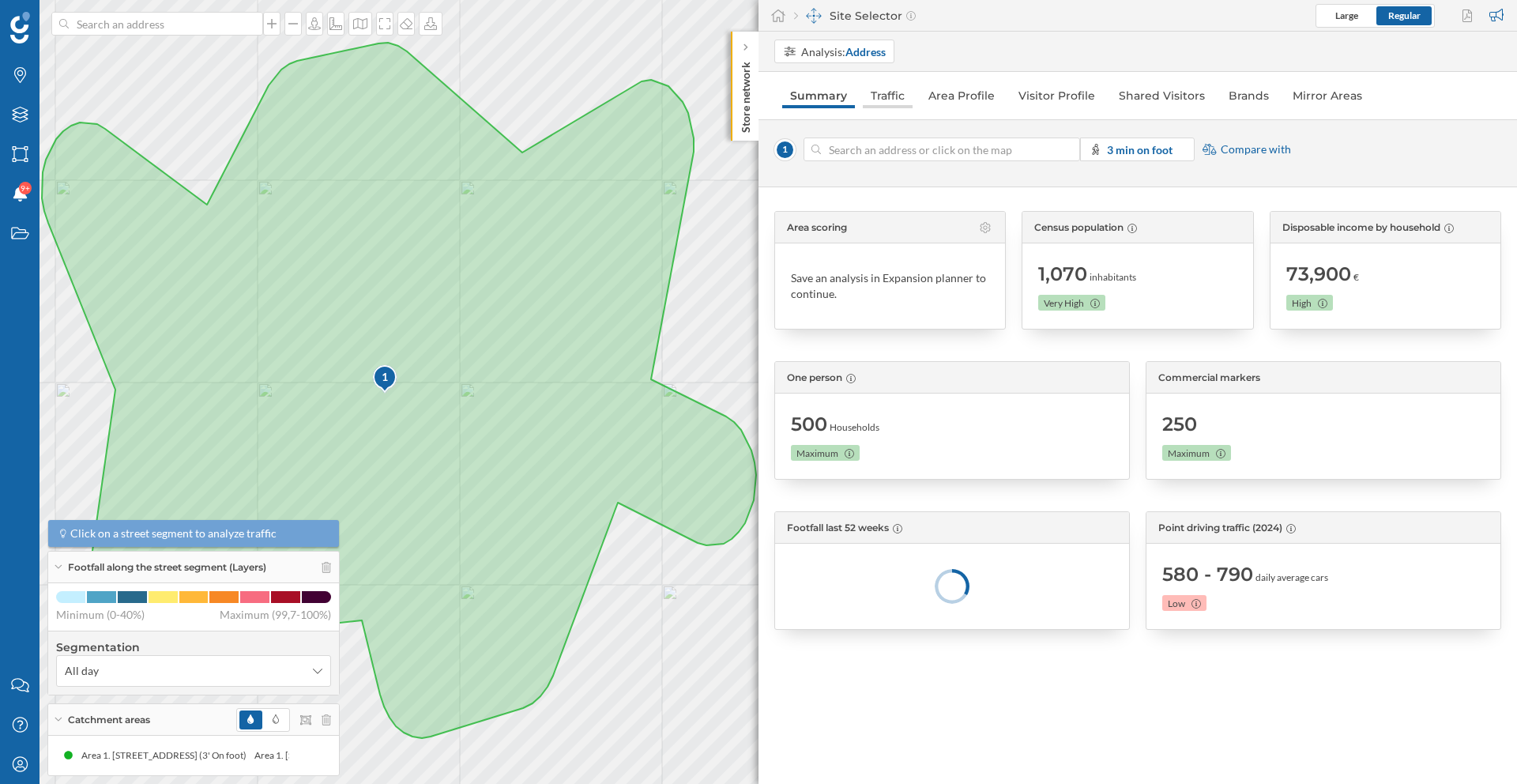
click at [890, 103] on link "Traffic" at bounding box center [888, 95] width 49 height 25
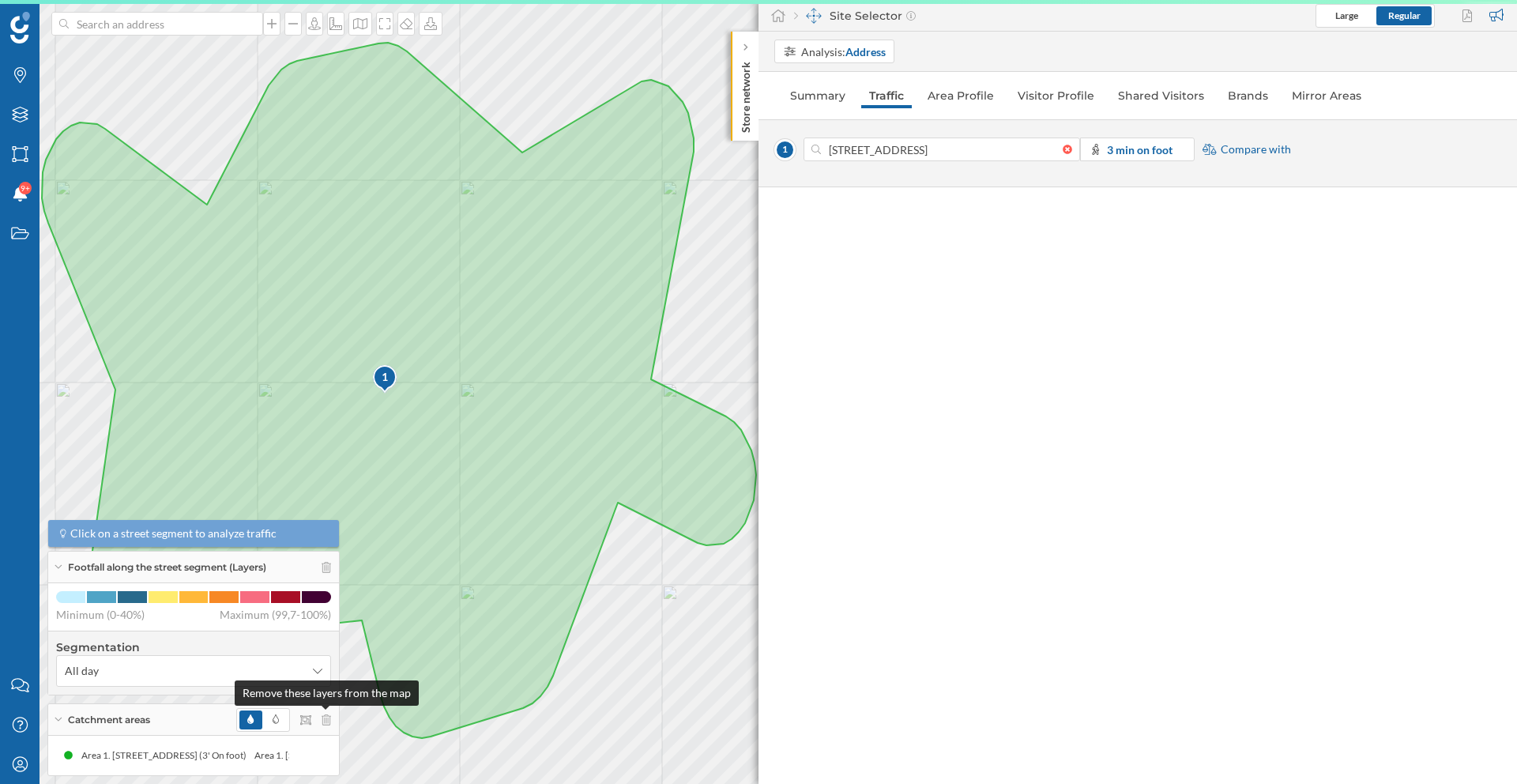
click at [325, 724] on icon at bounding box center [326, 719] width 10 height 11
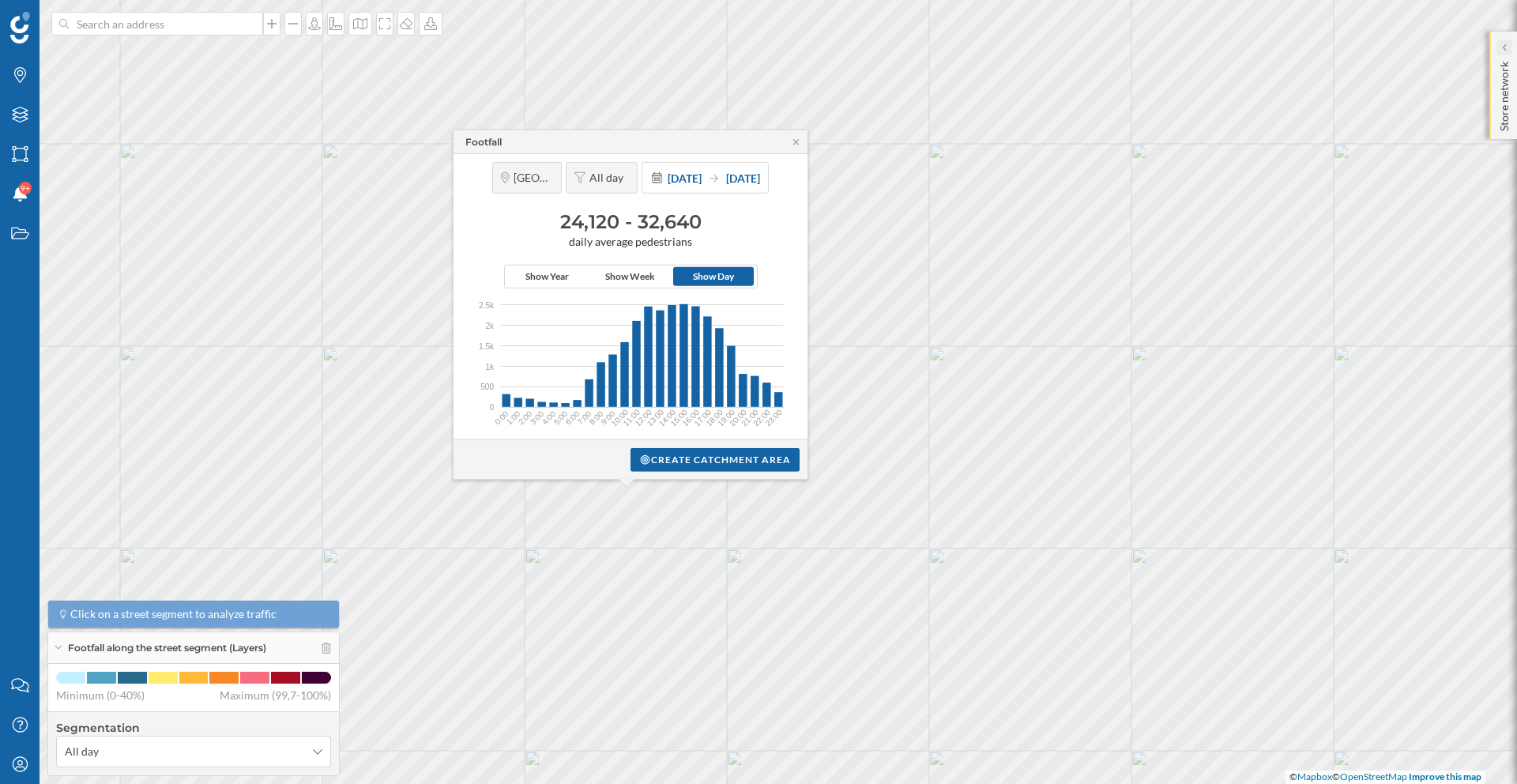
click at [1501, 50] on div at bounding box center [1505, 48] width 16 height 16
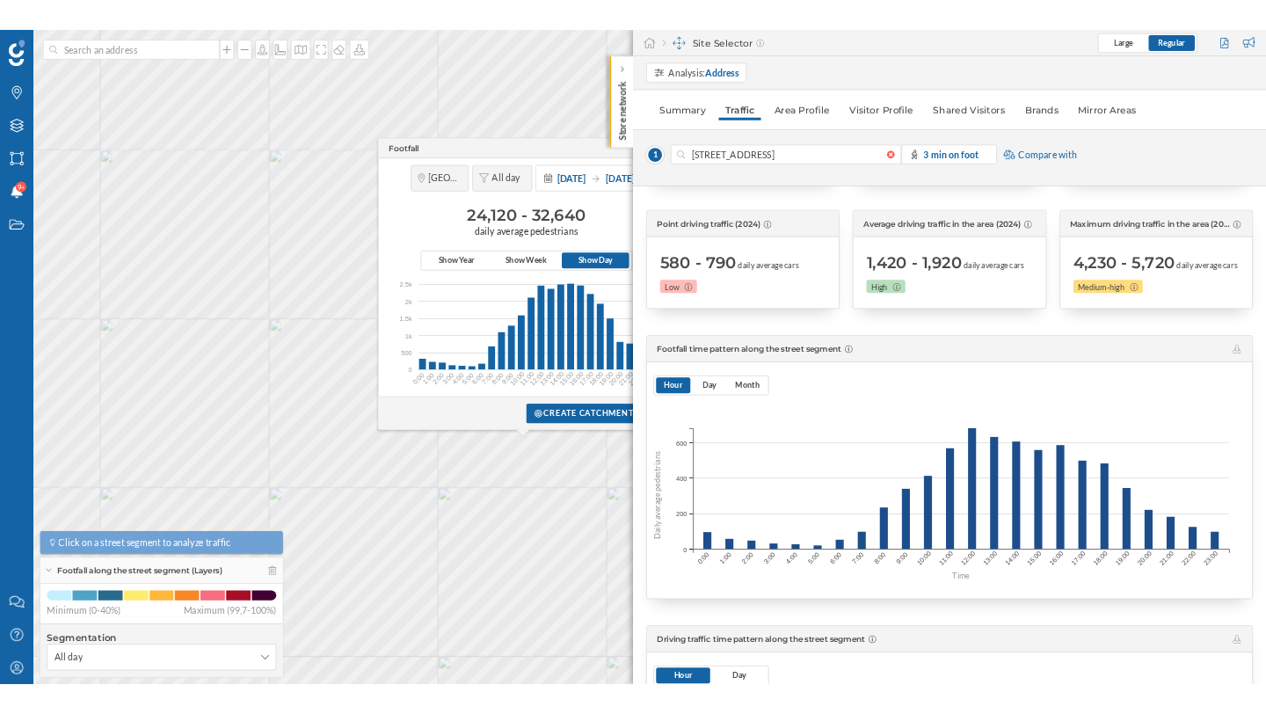
scroll to position [269, 0]
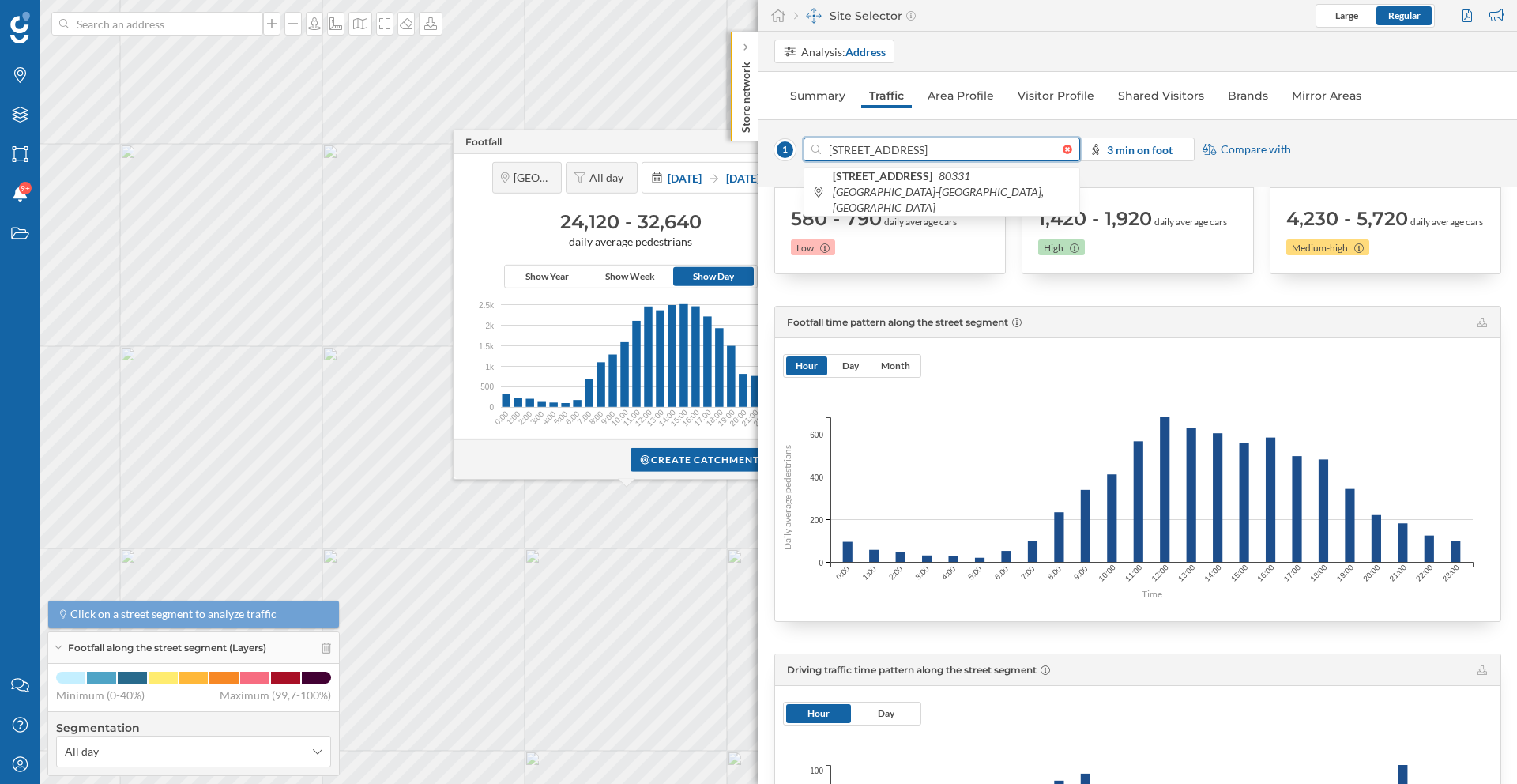
click at [895, 148] on input "[STREET_ADDRESS]" at bounding box center [941, 149] width 242 height 23
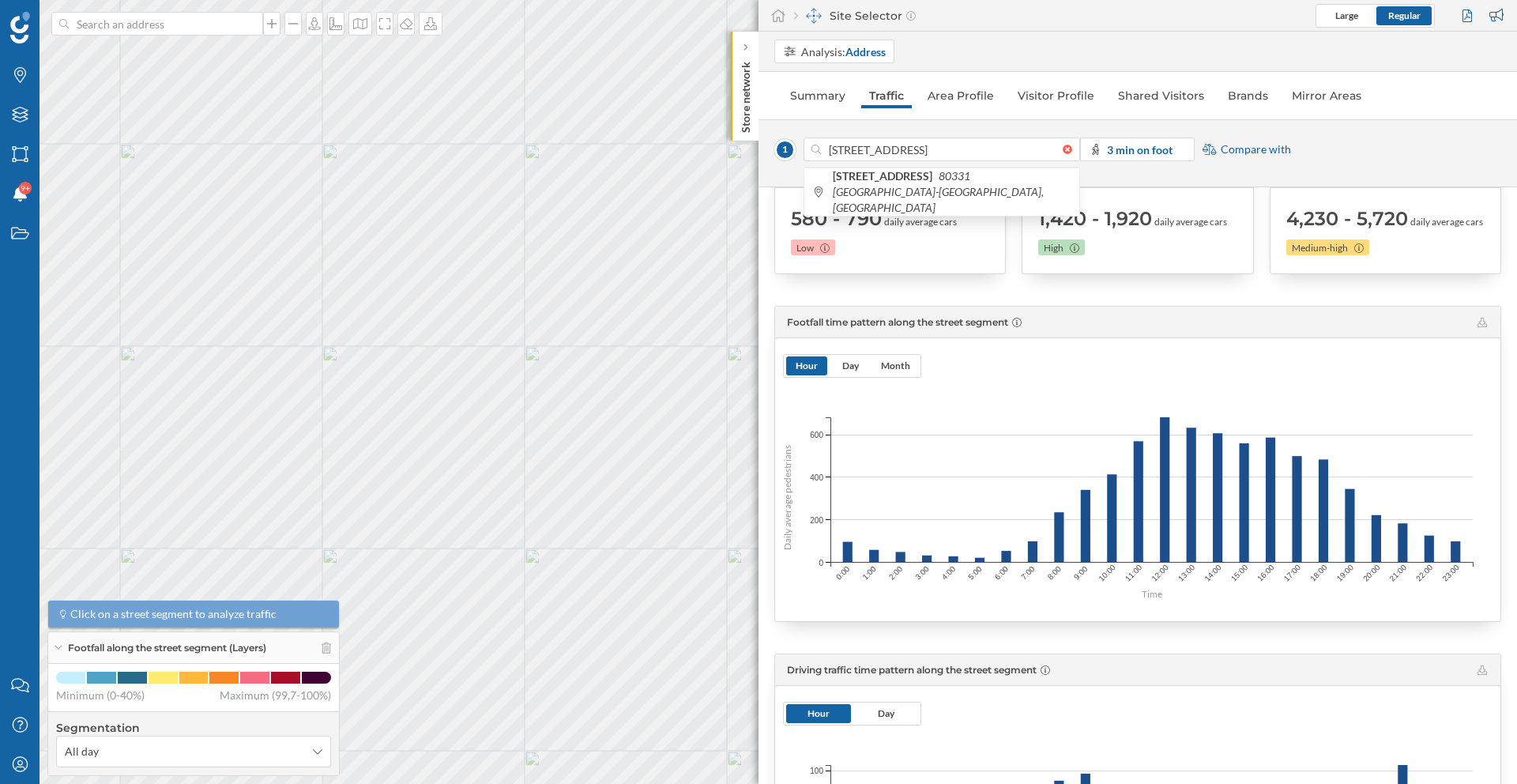
click at [1074, 147] on div at bounding box center [1071, 149] width 17 height 10
click at [1063, 147] on input "[STREET_ADDRESS]" at bounding box center [941, 149] width 242 height 23
click at [1065, 151] on div at bounding box center [1071, 149] width 17 height 10
click at [1063, 151] on input at bounding box center [941, 149] width 242 height 23
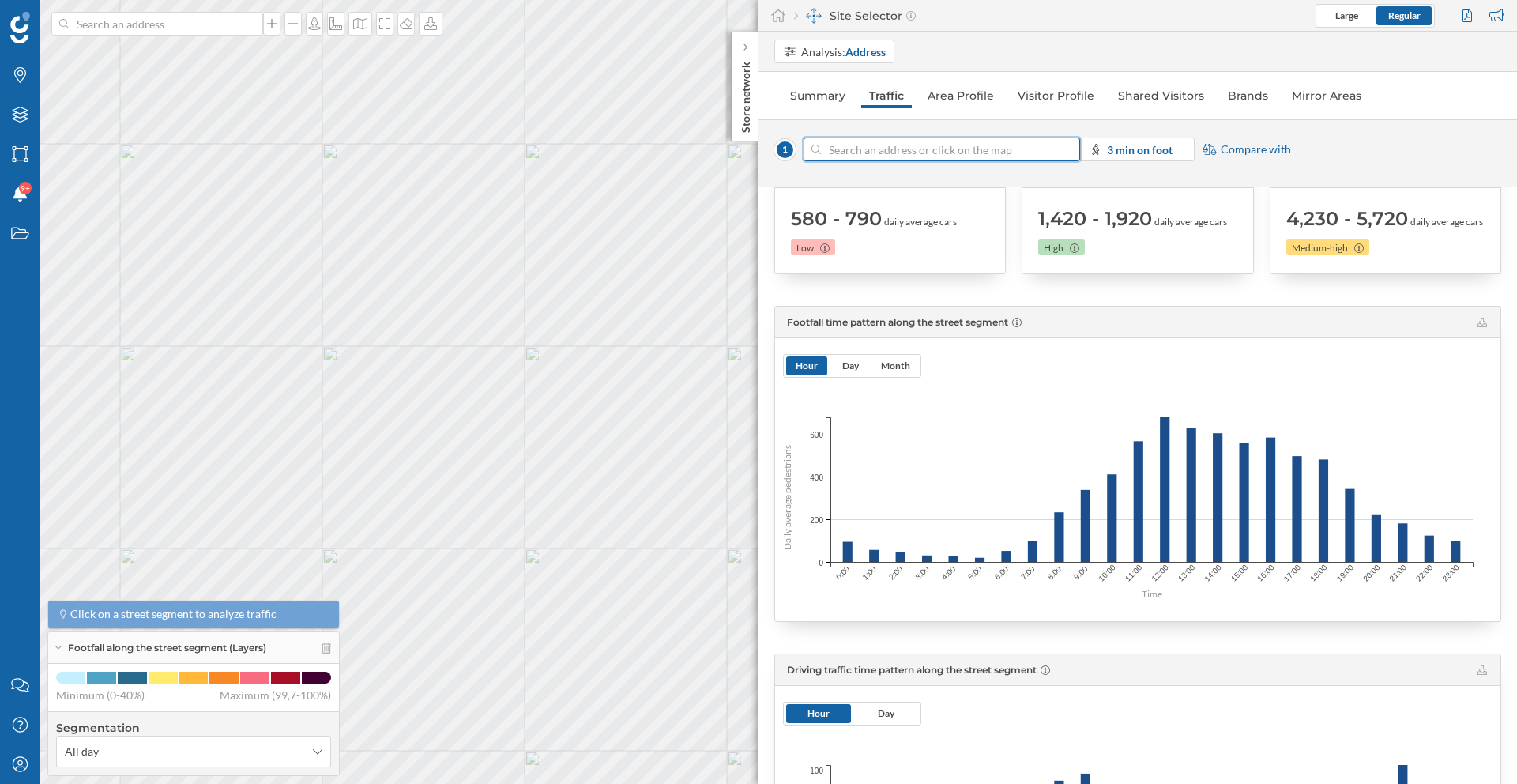
click at [939, 151] on input at bounding box center [941, 149] width 242 height 23
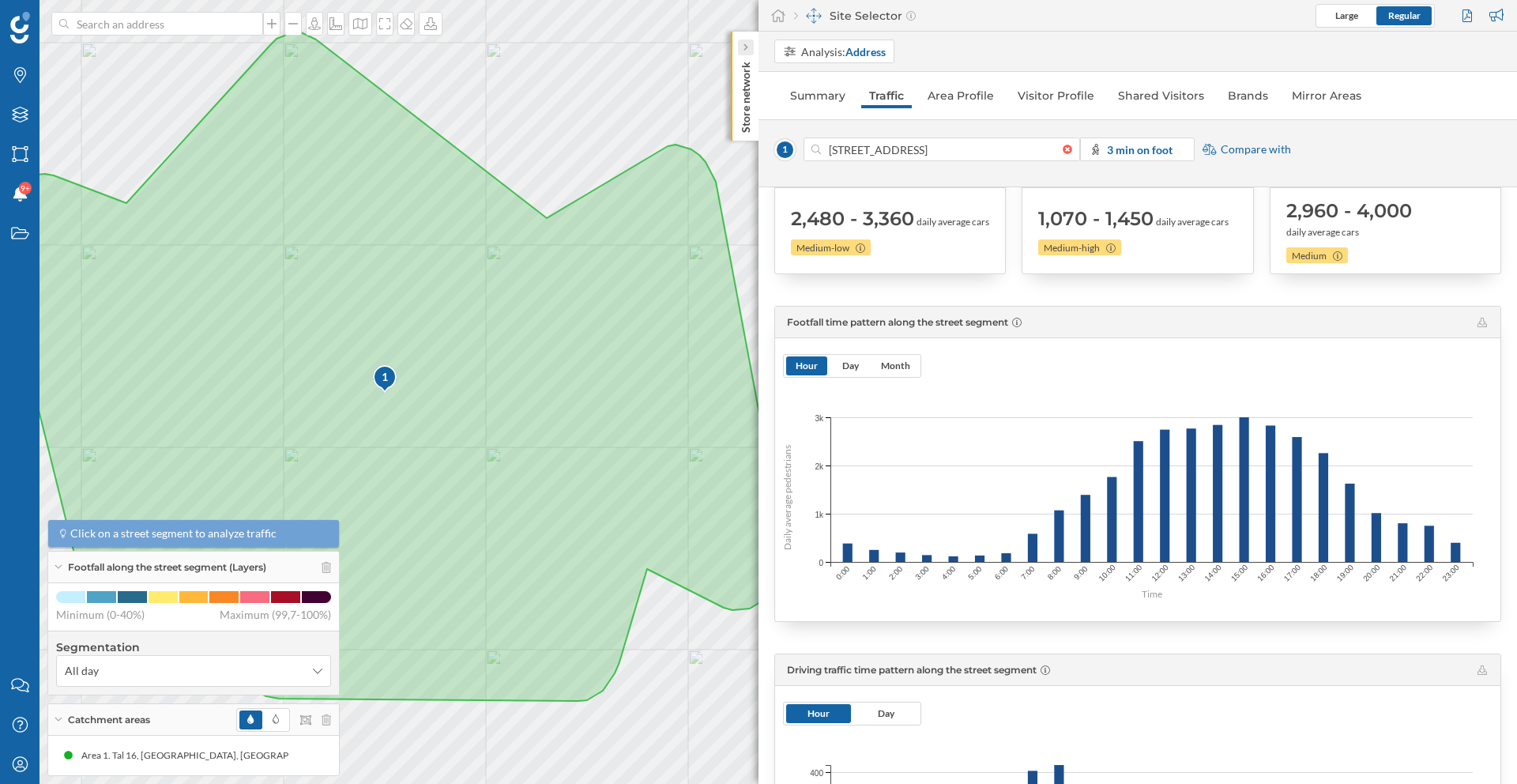
click at [749, 50] on div at bounding box center [746, 48] width 16 height 16
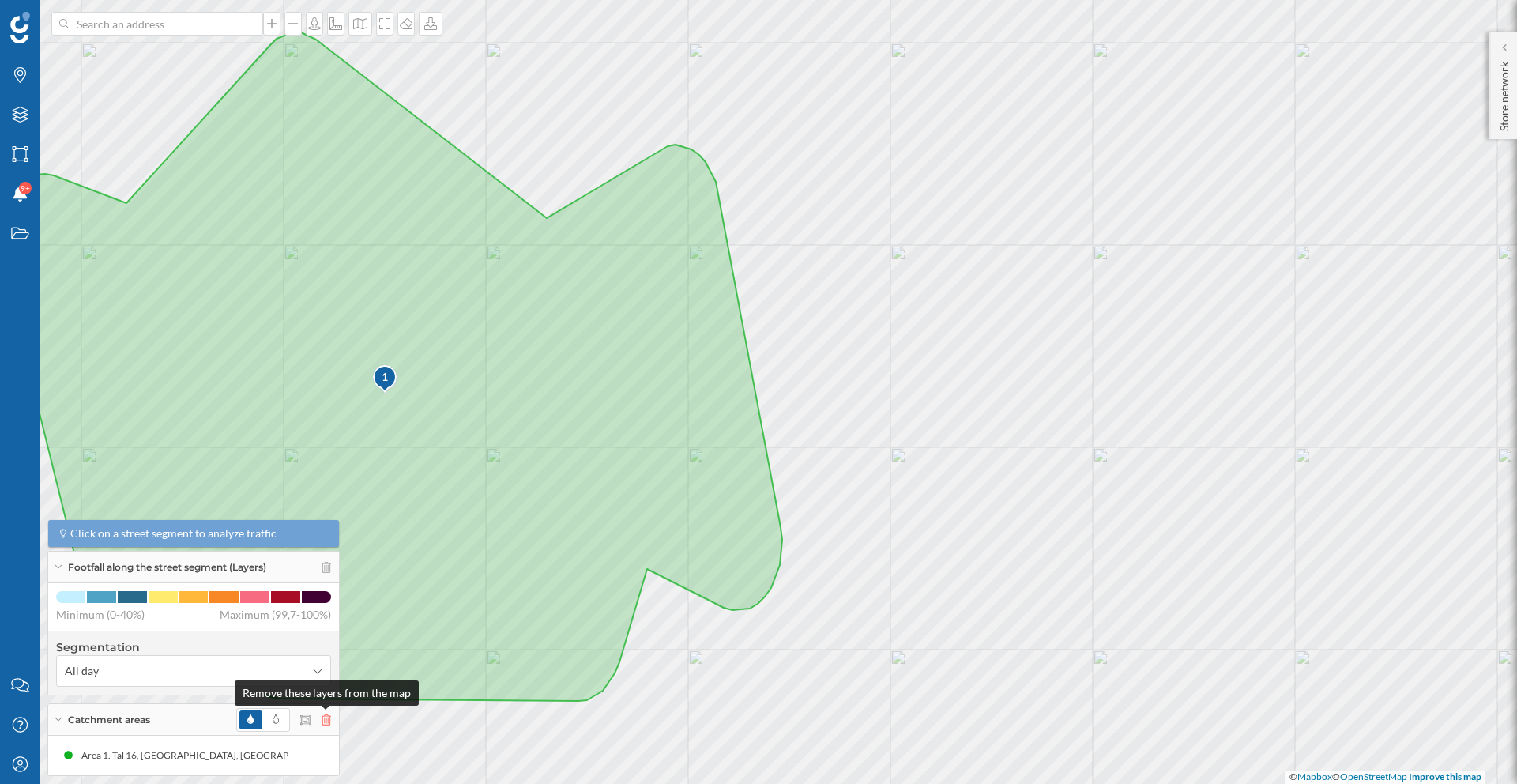
click at [323, 719] on icon at bounding box center [326, 719] width 10 height 11
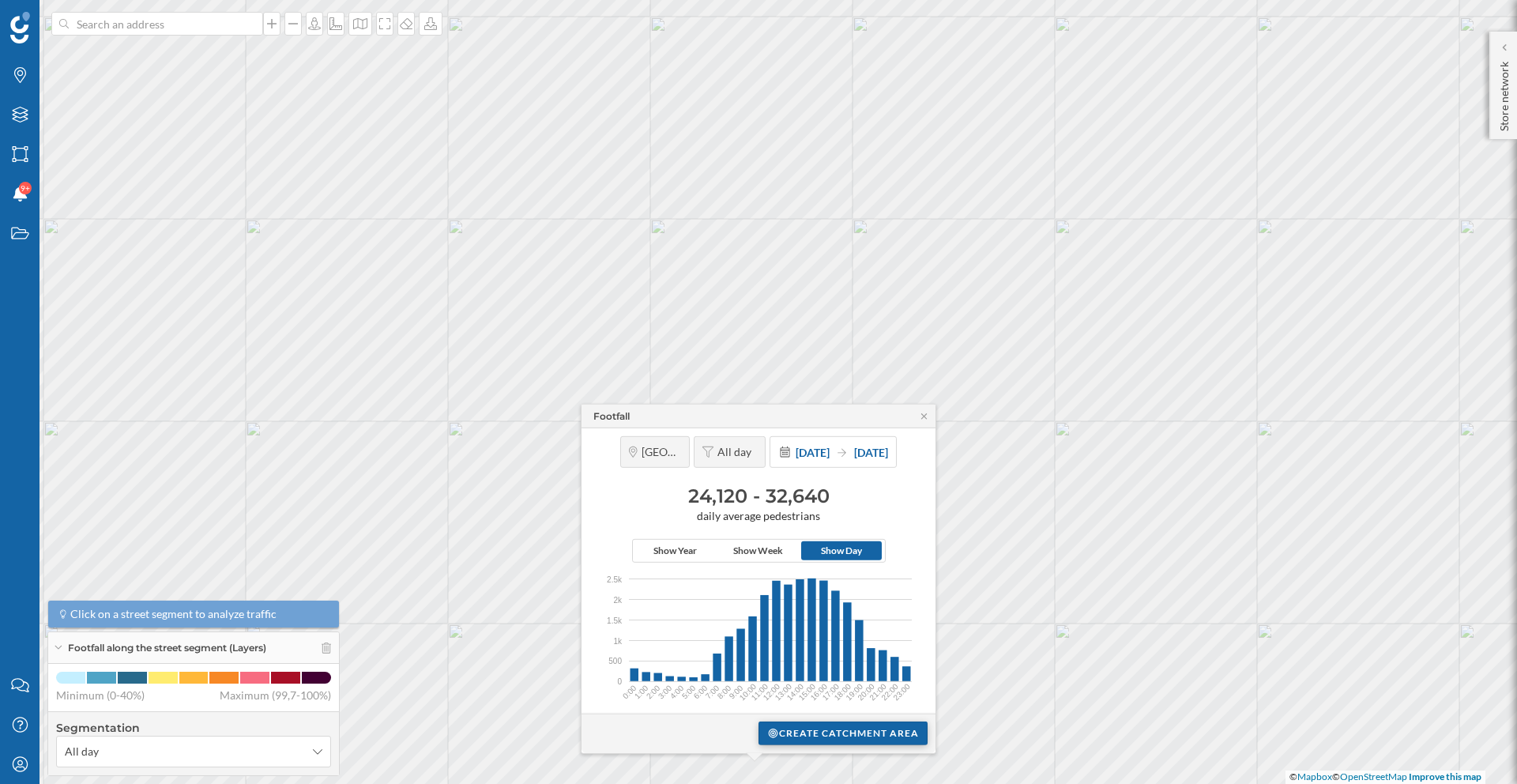
click at [825, 737] on div "Create catchment area" at bounding box center [843, 733] width 169 height 23
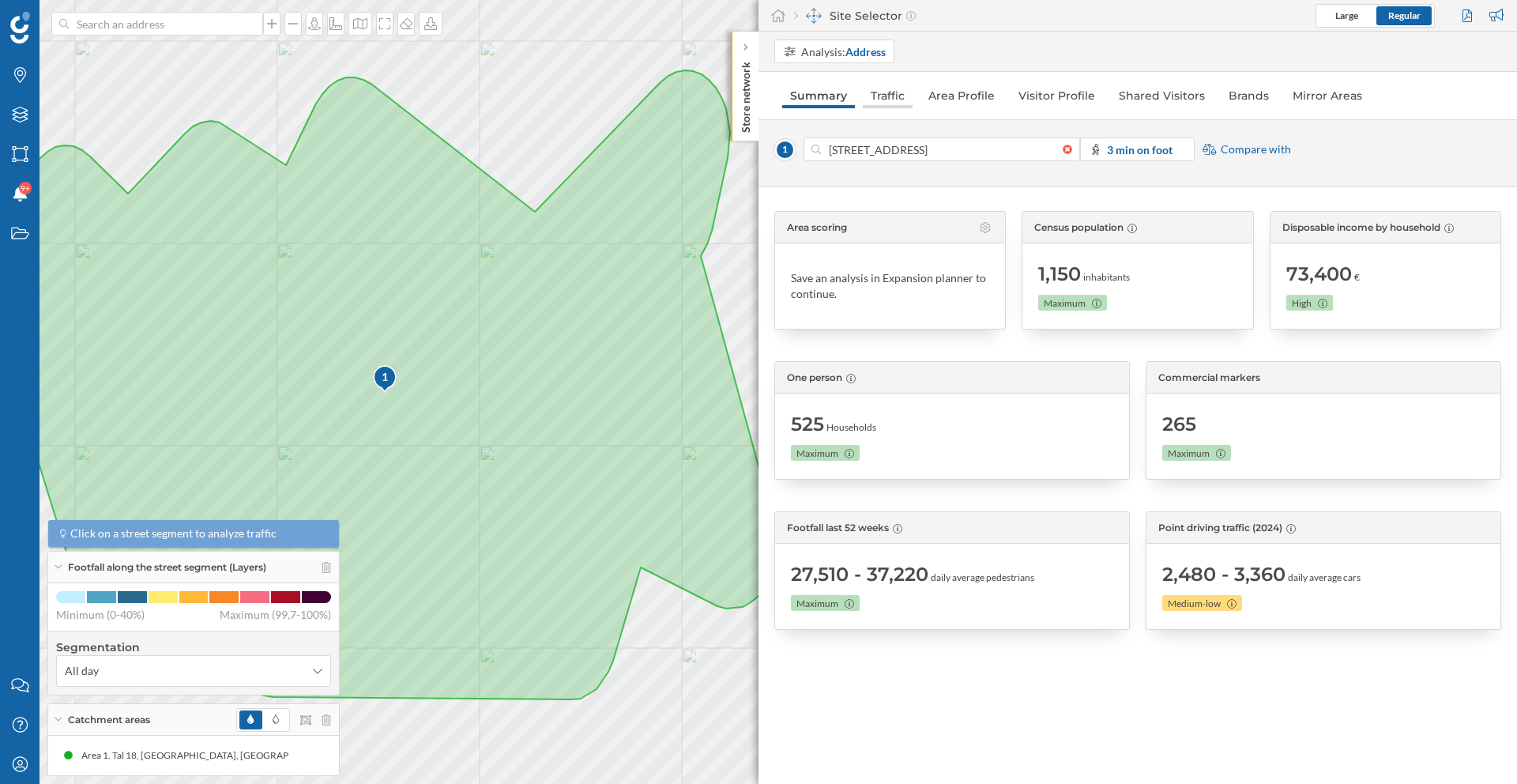
click at [889, 94] on link "Traffic" at bounding box center [888, 95] width 49 height 25
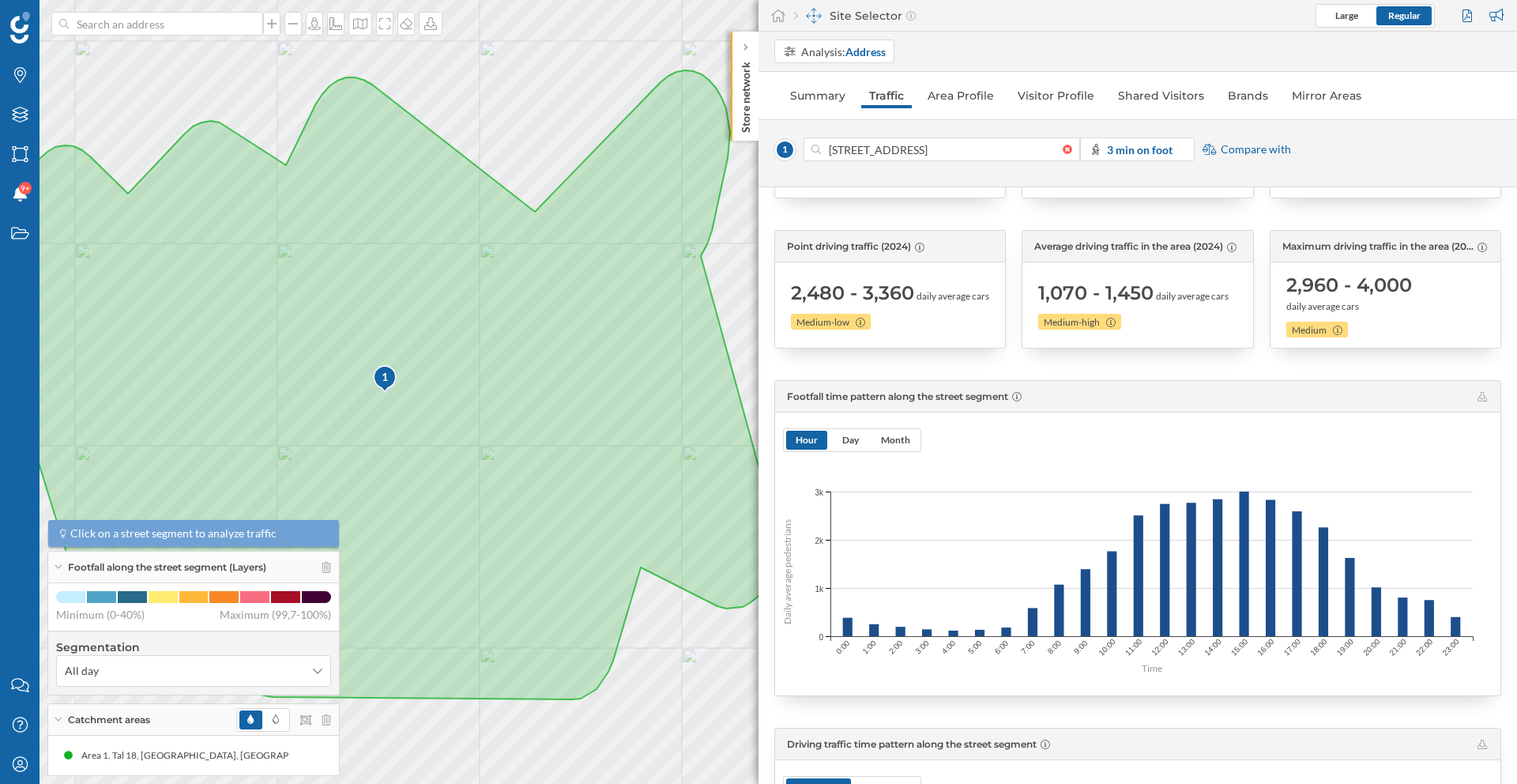
scroll to position [189, 0]
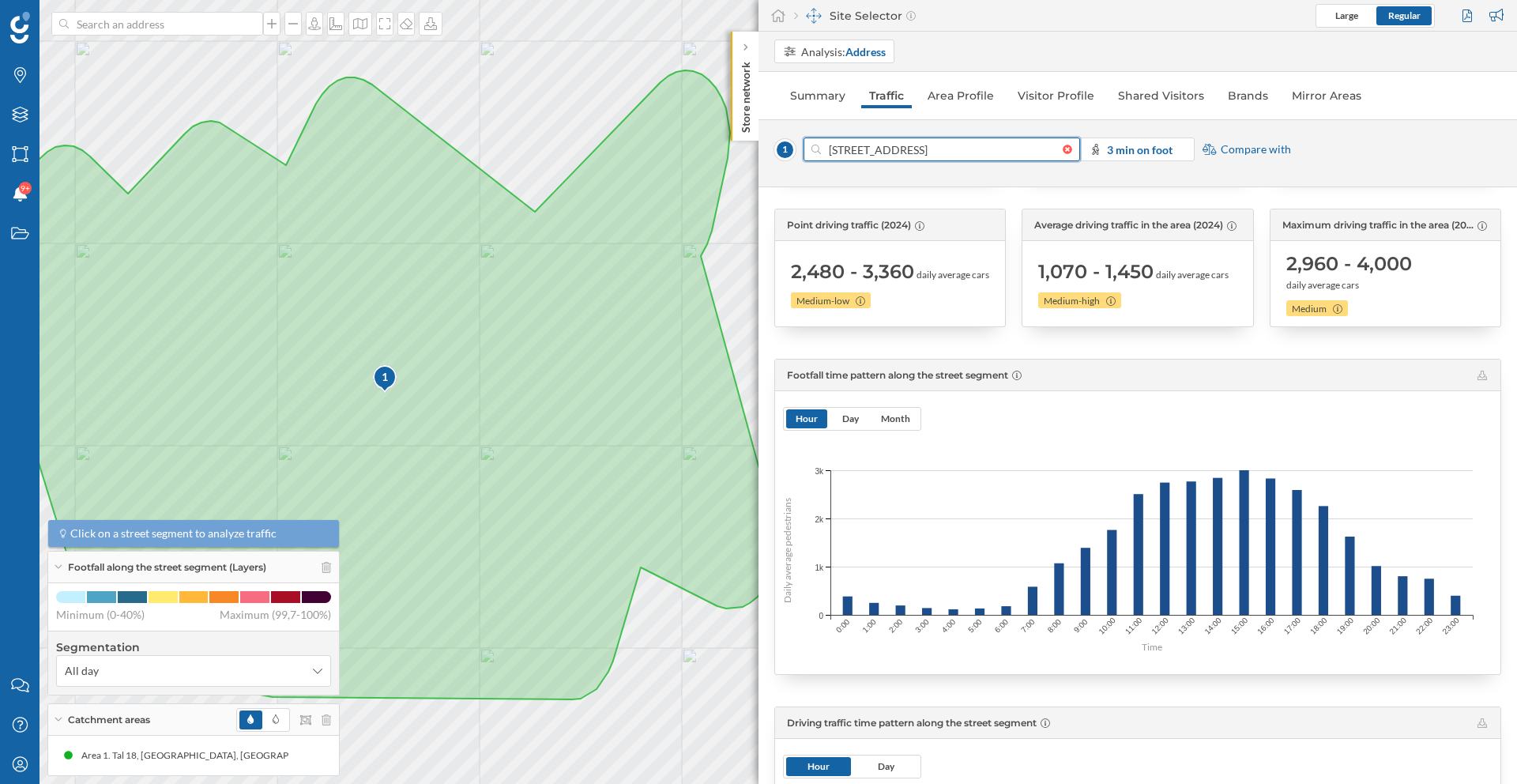
click at [858, 153] on input "[STREET_ADDRESS]" at bounding box center [941, 149] width 242 height 23
type input "[STREET_ADDRESS]"
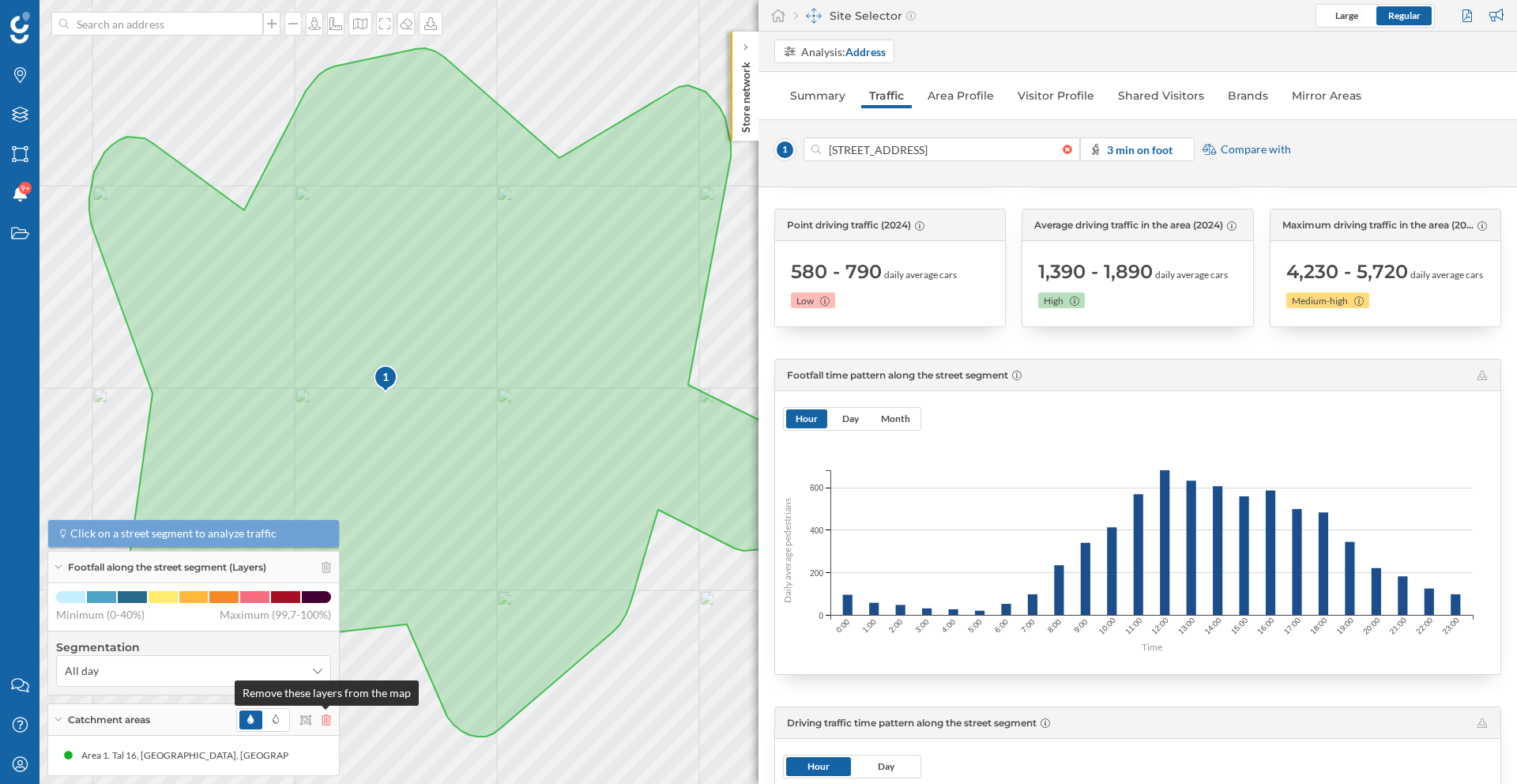
click at [326, 723] on icon at bounding box center [326, 719] width 10 height 11
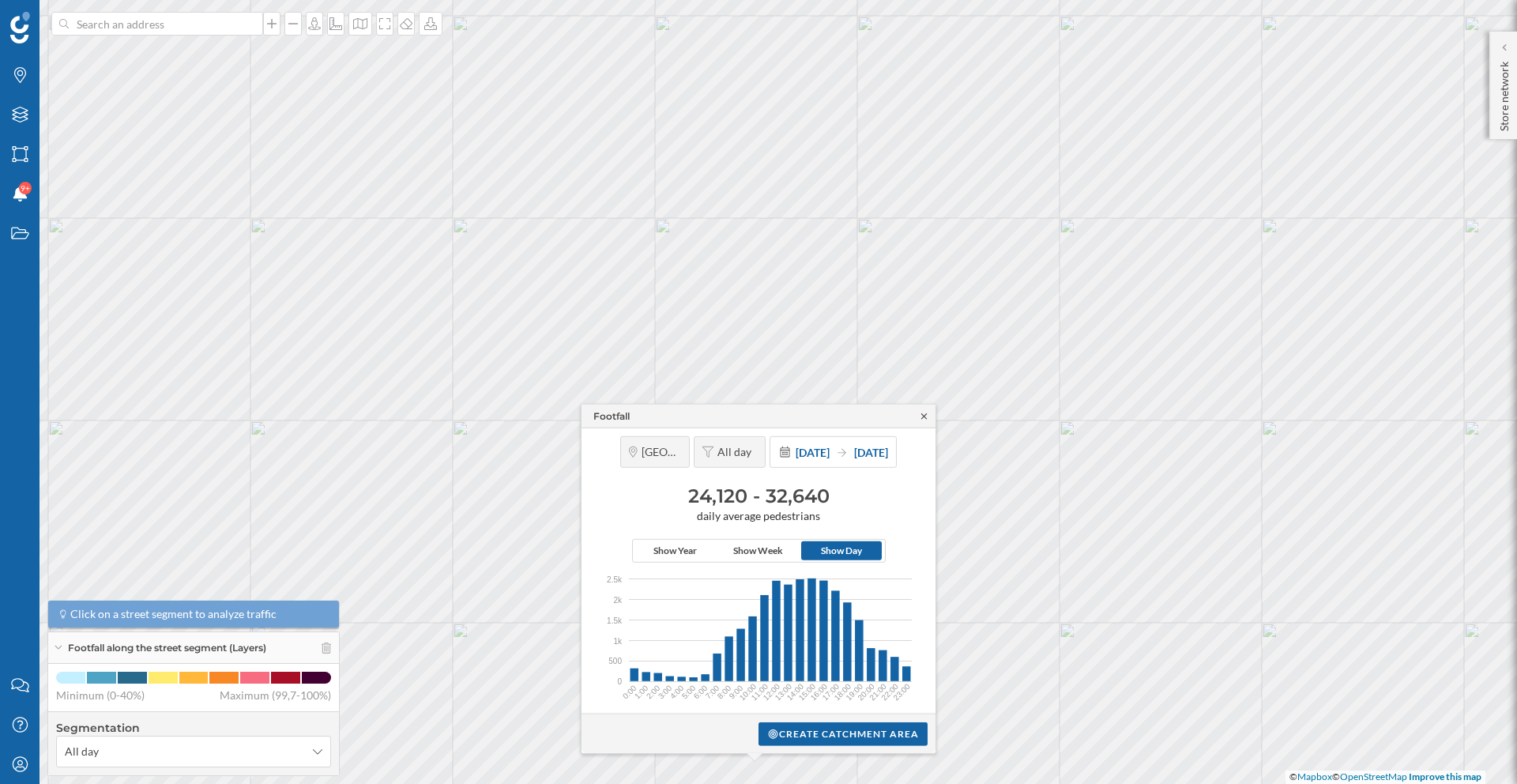
click at [926, 416] on icon at bounding box center [924, 415] width 12 height 10
click at [928, 416] on icon at bounding box center [924, 415] width 12 height 10
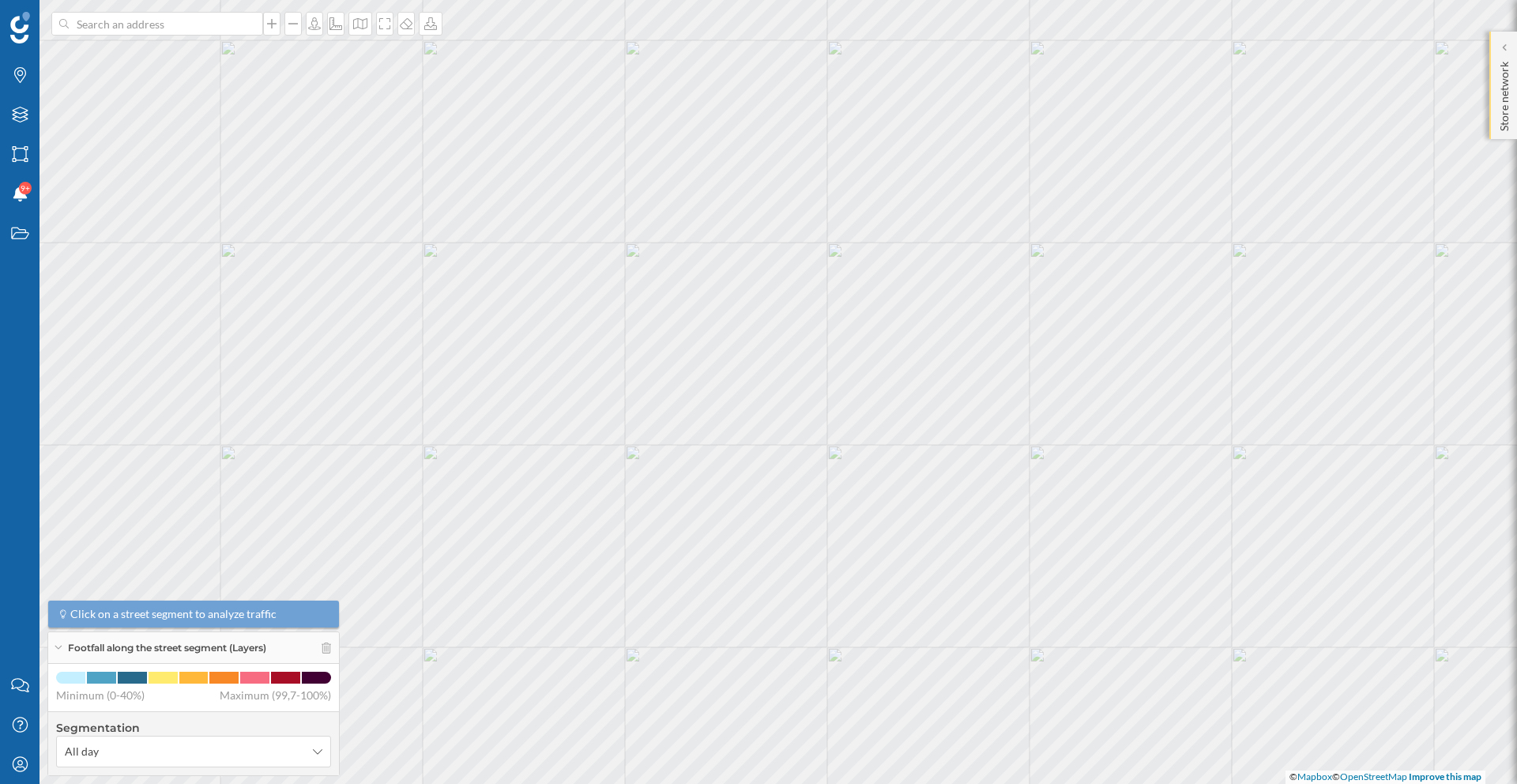
click at [1502, 113] on p "Store network" at bounding box center [1505, 94] width 16 height 76
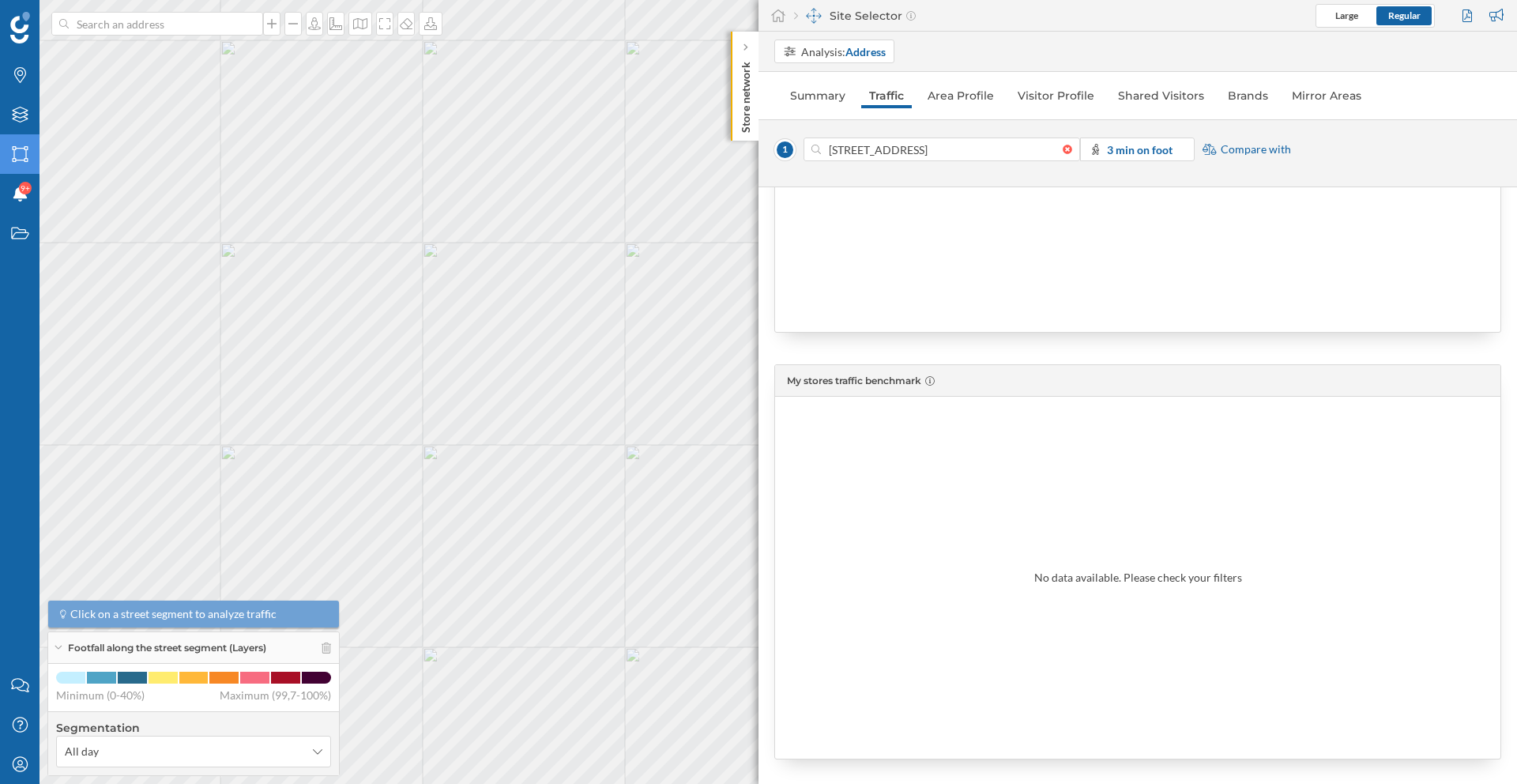
scroll to position [1313, 0]
click at [1147, 151] on strong "3 min on foot" at bounding box center [1139, 149] width 66 height 13
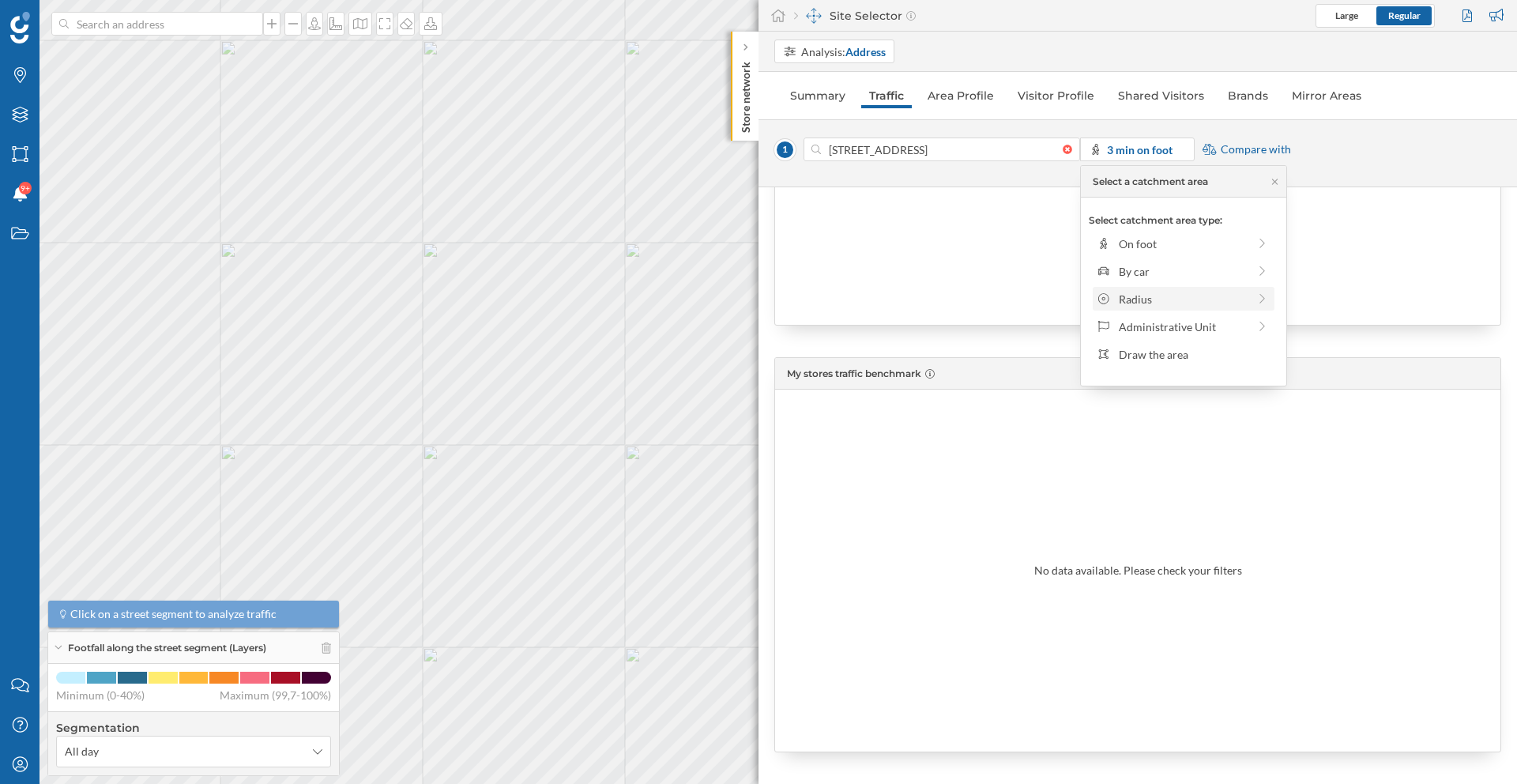
click at [1171, 304] on div "Radius" at bounding box center [1182, 298] width 129 height 16
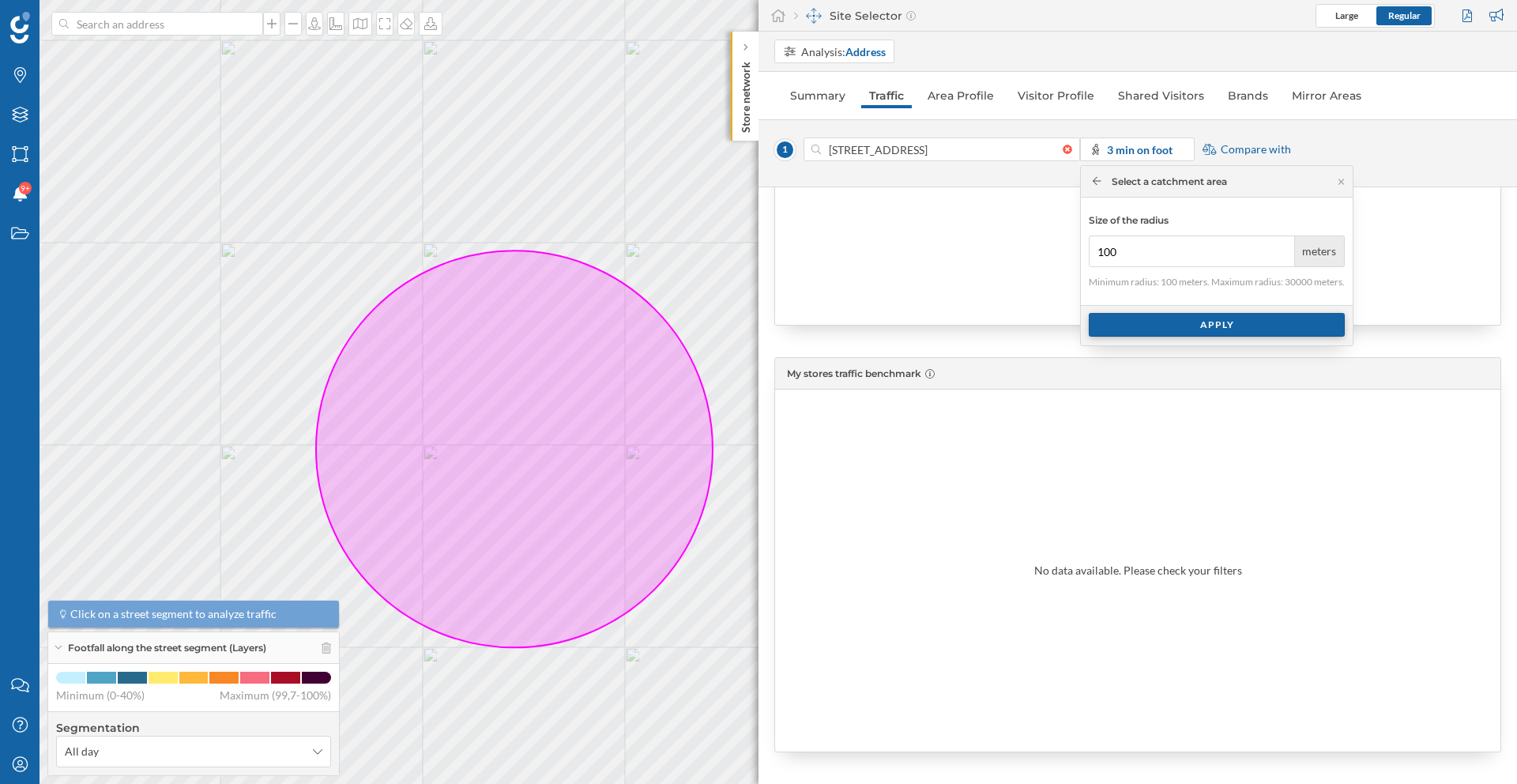
click at [1214, 329] on div "Apply" at bounding box center [1217, 325] width 256 height 23
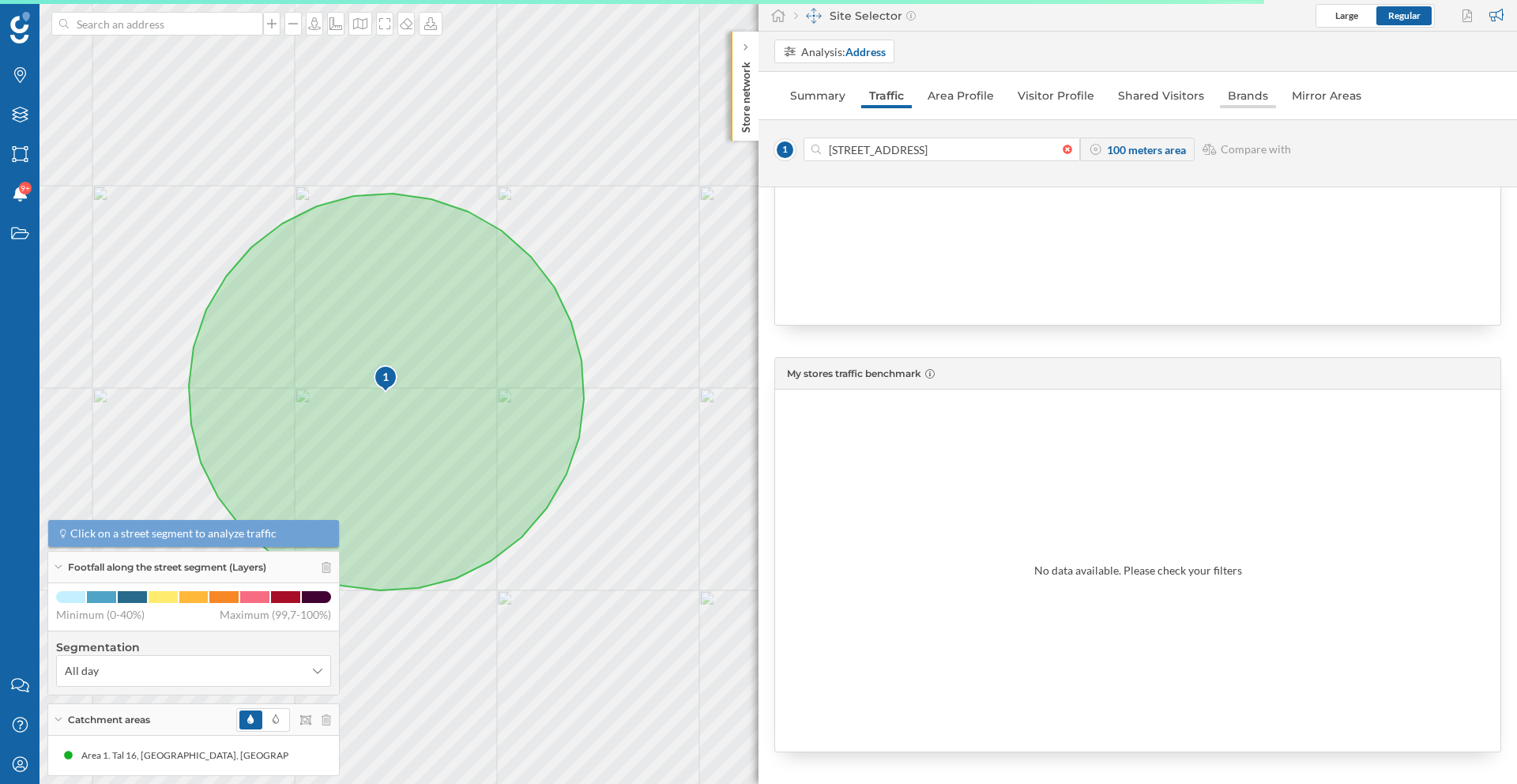
click at [1241, 104] on link "Brands" at bounding box center [1248, 95] width 56 height 25
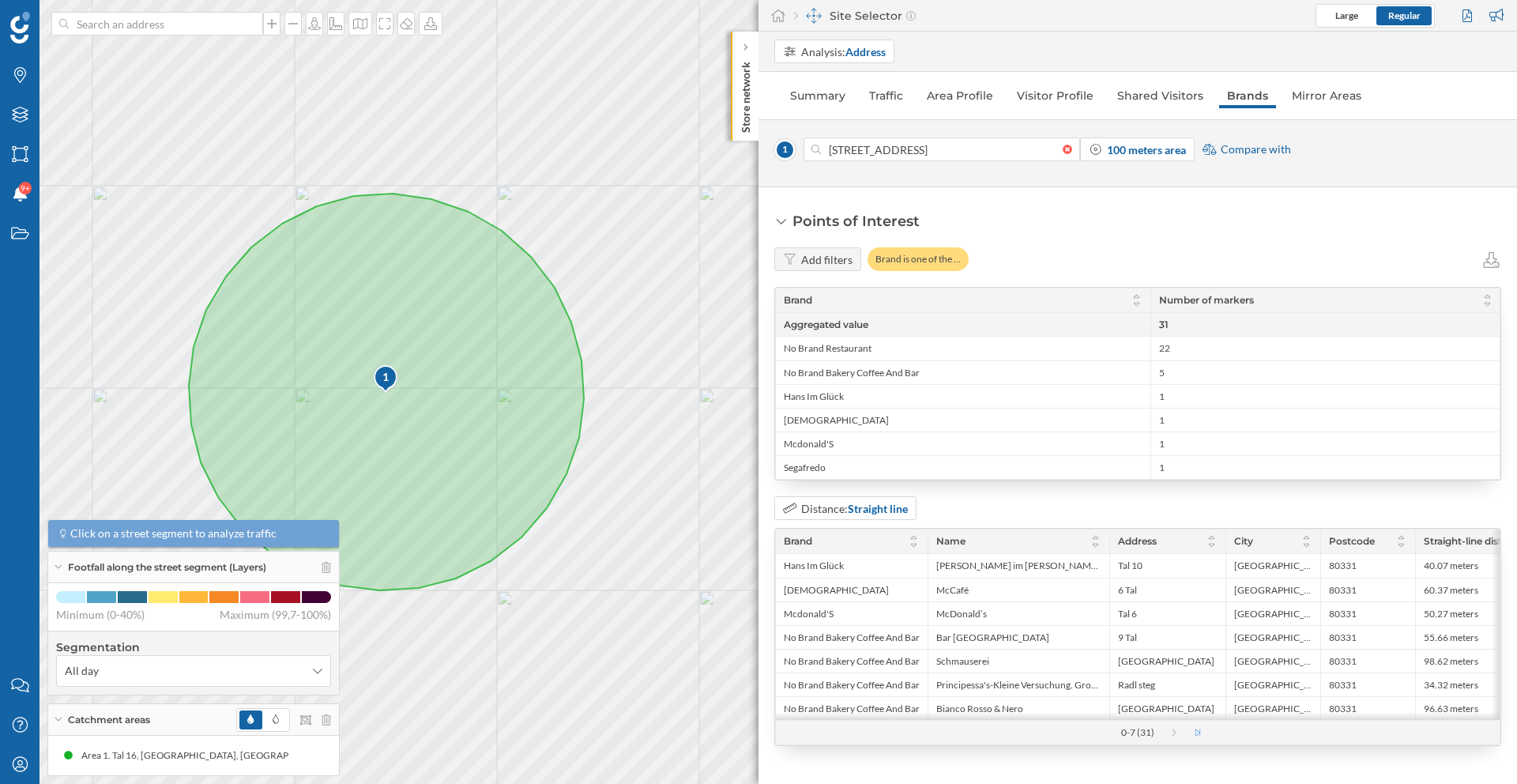
click at [1199, 736] on icon at bounding box center [1206, 732] width 23 height 8
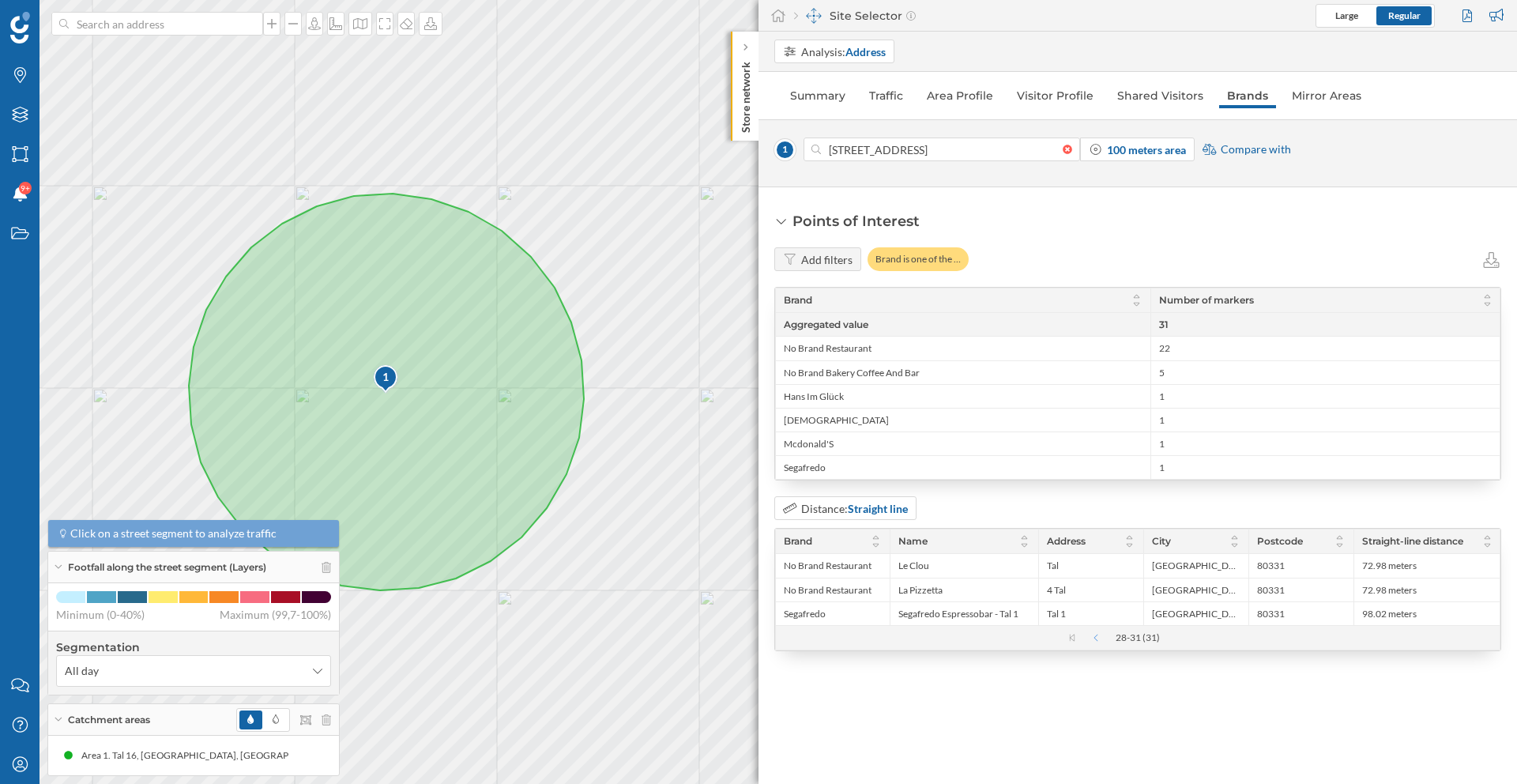
click at [1092, 638] on icon at bounding box center [1088, 637] width 23 height 8
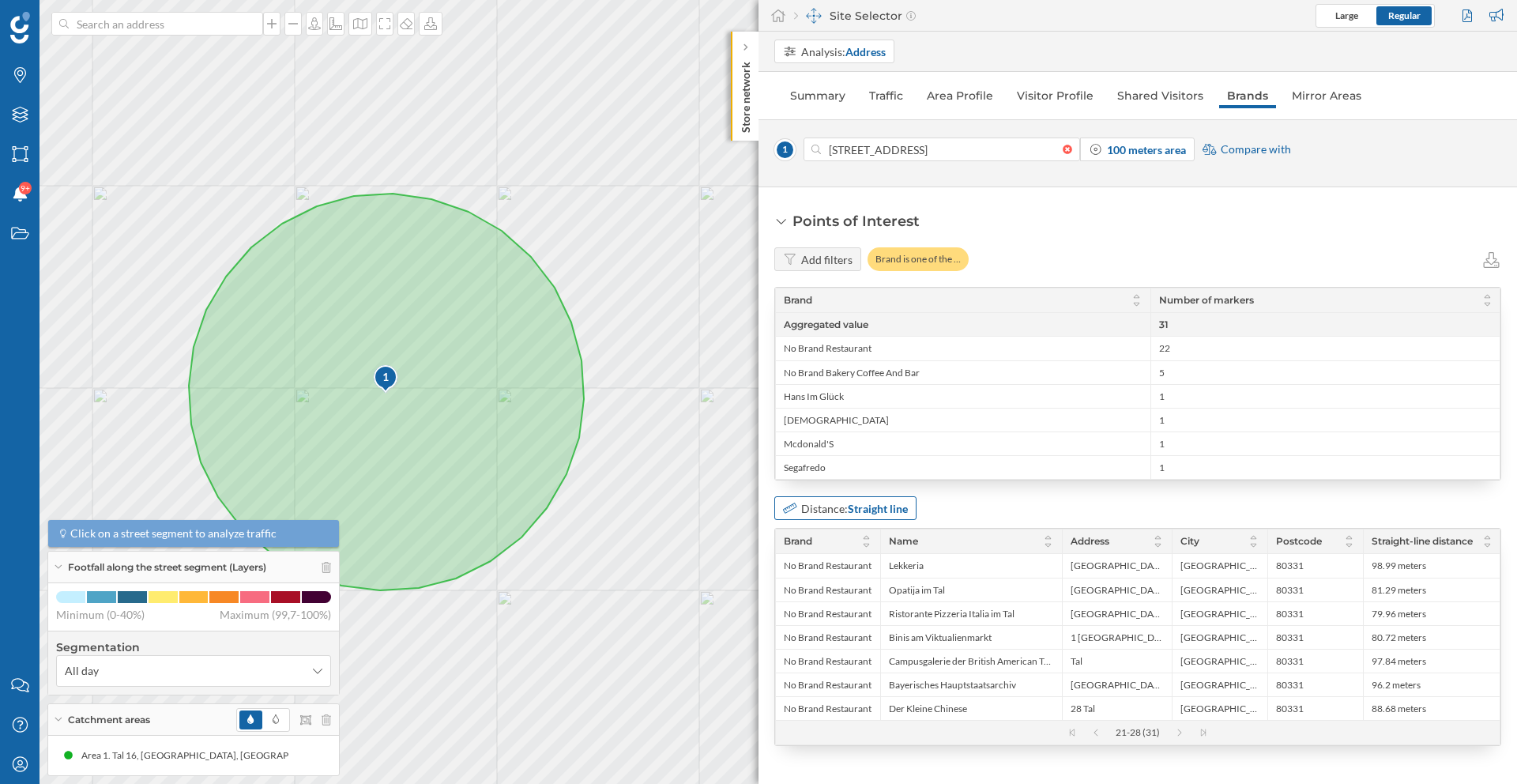
click at [844, 516] on div "Distance: Straight line" at bounding box center [854, 508] width 107 height 16
click at [1053, 503] on div "Distance: Straight line" at bounding box center [1138, 508] width 727 height 23
click at [1036, 503] on div "Distance: Straight line" at bounding box center [1138, 508] width 727 height 23
click at [1062, 512] on div "Distance: Straight line" at bounding box center [1138, 508] width 727 height 23
click at [900, 539] on icon at bounding box center [905, 540] width 12 height 10
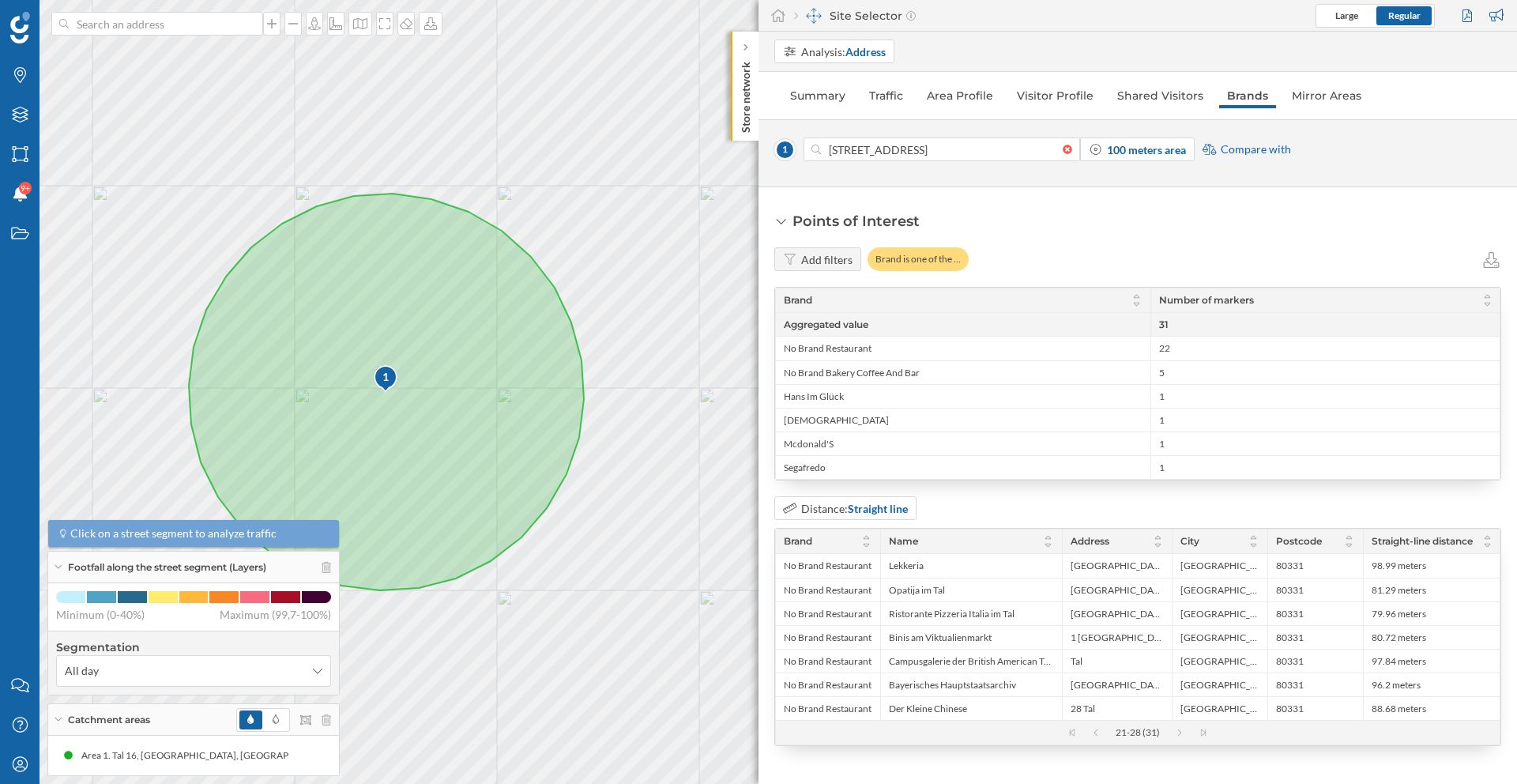
click at [817, 259] on div "Add filters" at bounding box center [826, 259] width 51 height 16
click at [803, 258] on div "Add filters" at bounding box center [826, 259] width 51 height 16
click at [1486, 260] on icon at bounding box center [1492, 260] width 16 height 16
click at [1049, 489] on div "Add filters Brand is one of the … Brand Number of markers Aggregated value 31 N…" at bounding box center [1138, 496] width 727 height 499
click at [837, 517] on div "Distance: Straight line" at bounding box center [845, 508] width 142 height 23
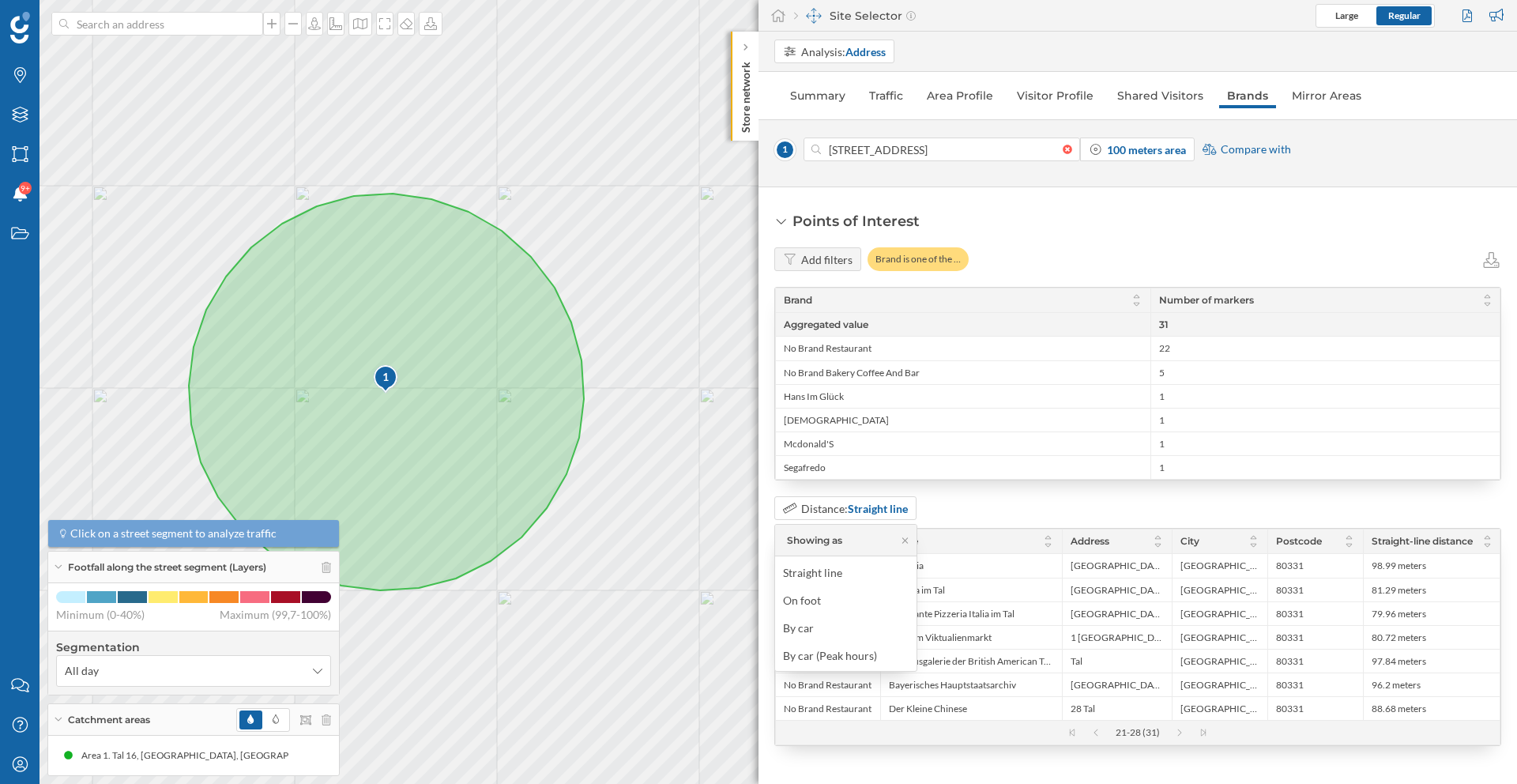
click at [1066, 514] on div "Distance: Straight line" at bounding box center [1138, 508] width 727 height 23
click at [1095, 734] on icon at bounding box center [1088, 732] width 23 height 8
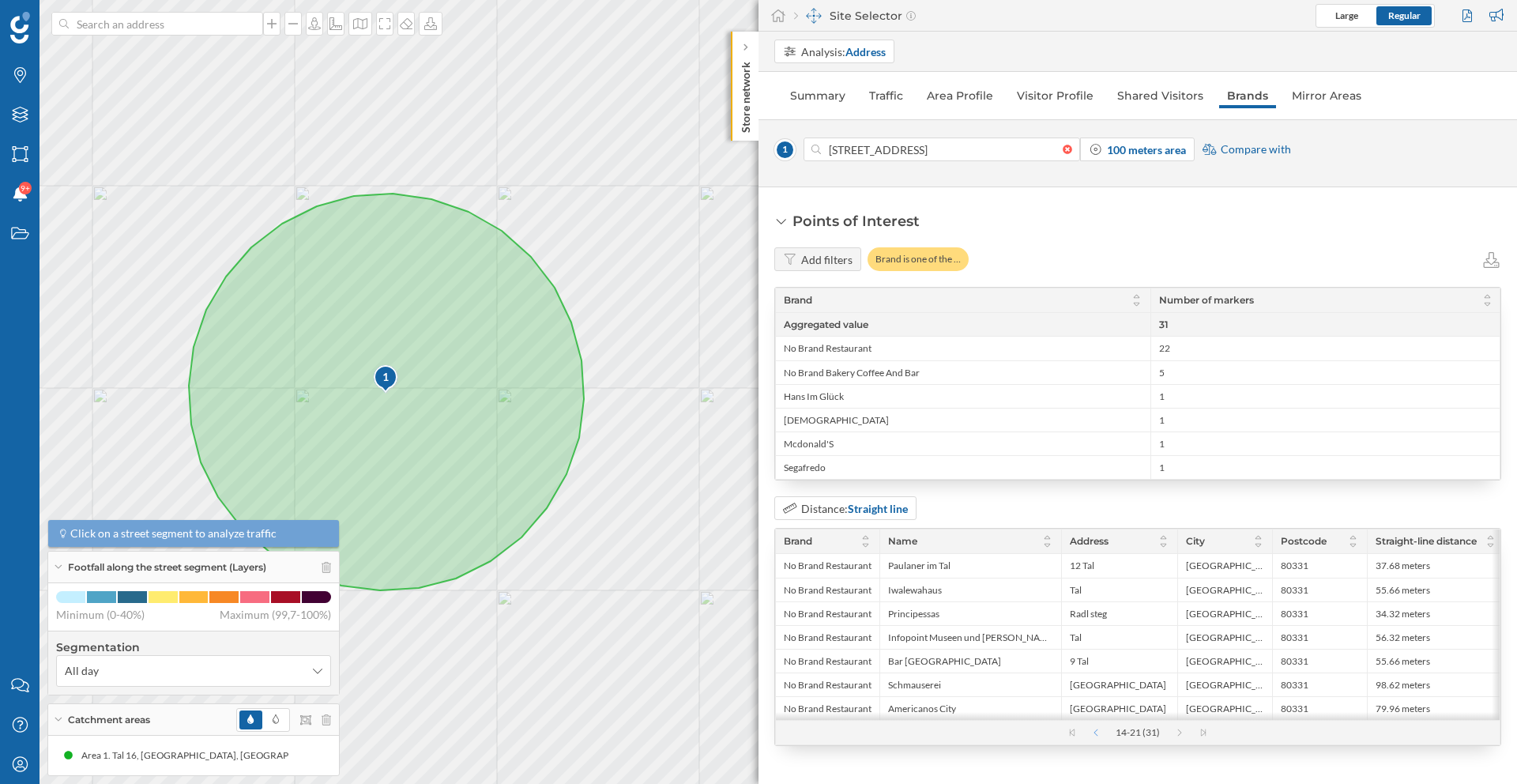
click at [1094, 736] on icon at bounding box center [1088, 732] width 23 height 8
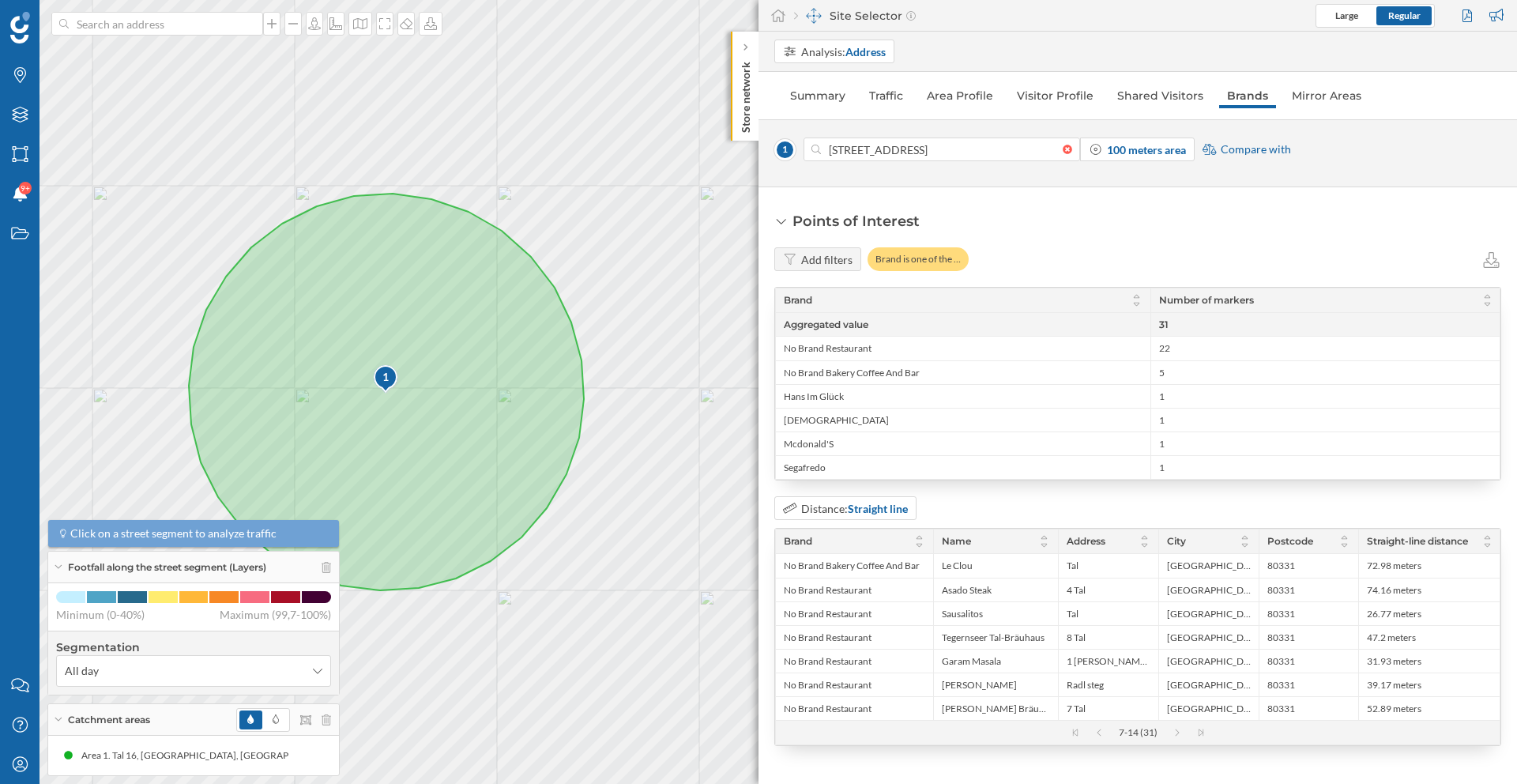
click at [1078, 498] on div "Distance: Straight line" at bounding box center [1138, 508] width 727 height 23
click at [22, 158] on icon "Areas" at bounding box center [20, 155] width 20 height 16
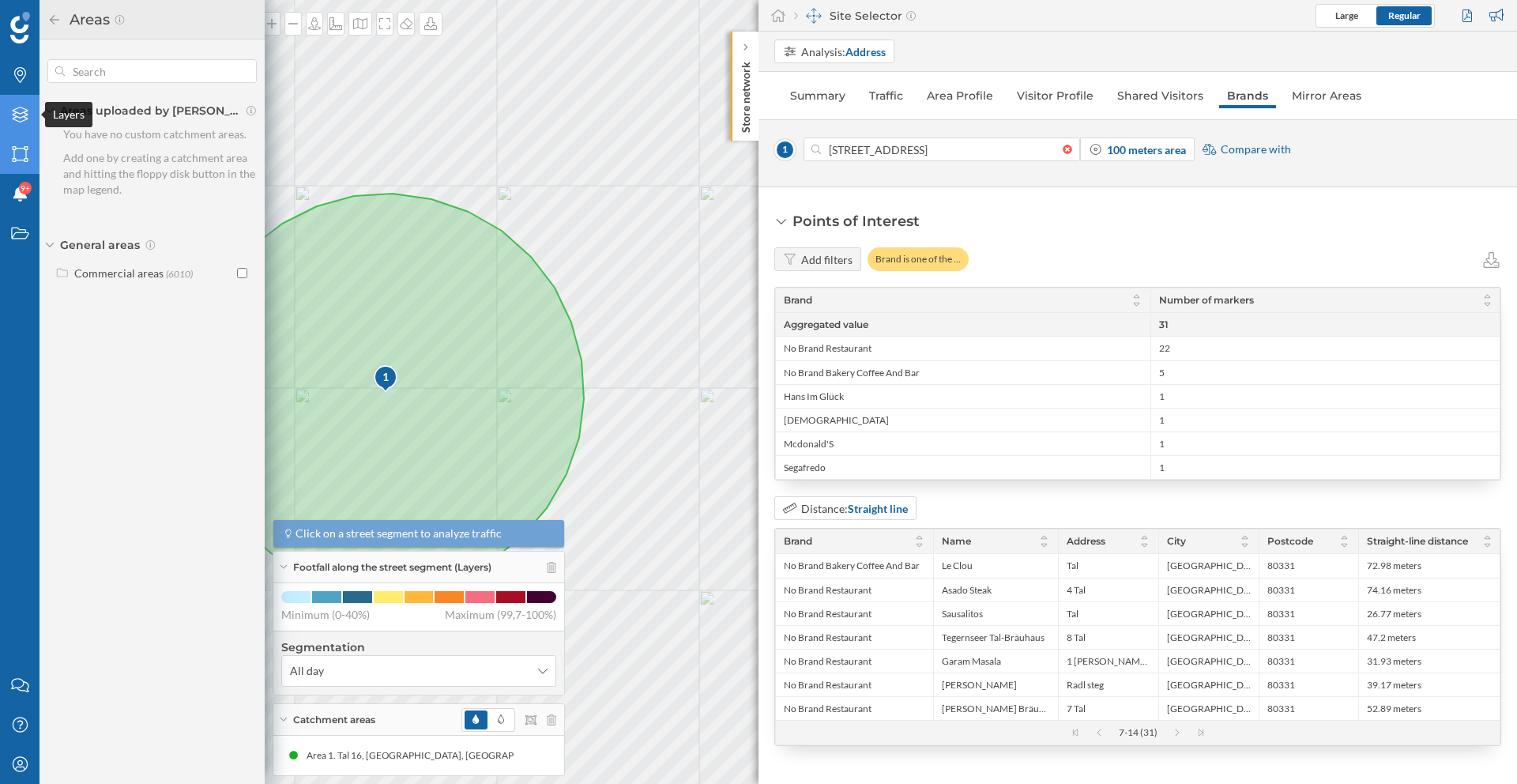
click at [24, 118] on icon at bounding box center [20, 115] width 16 height 16
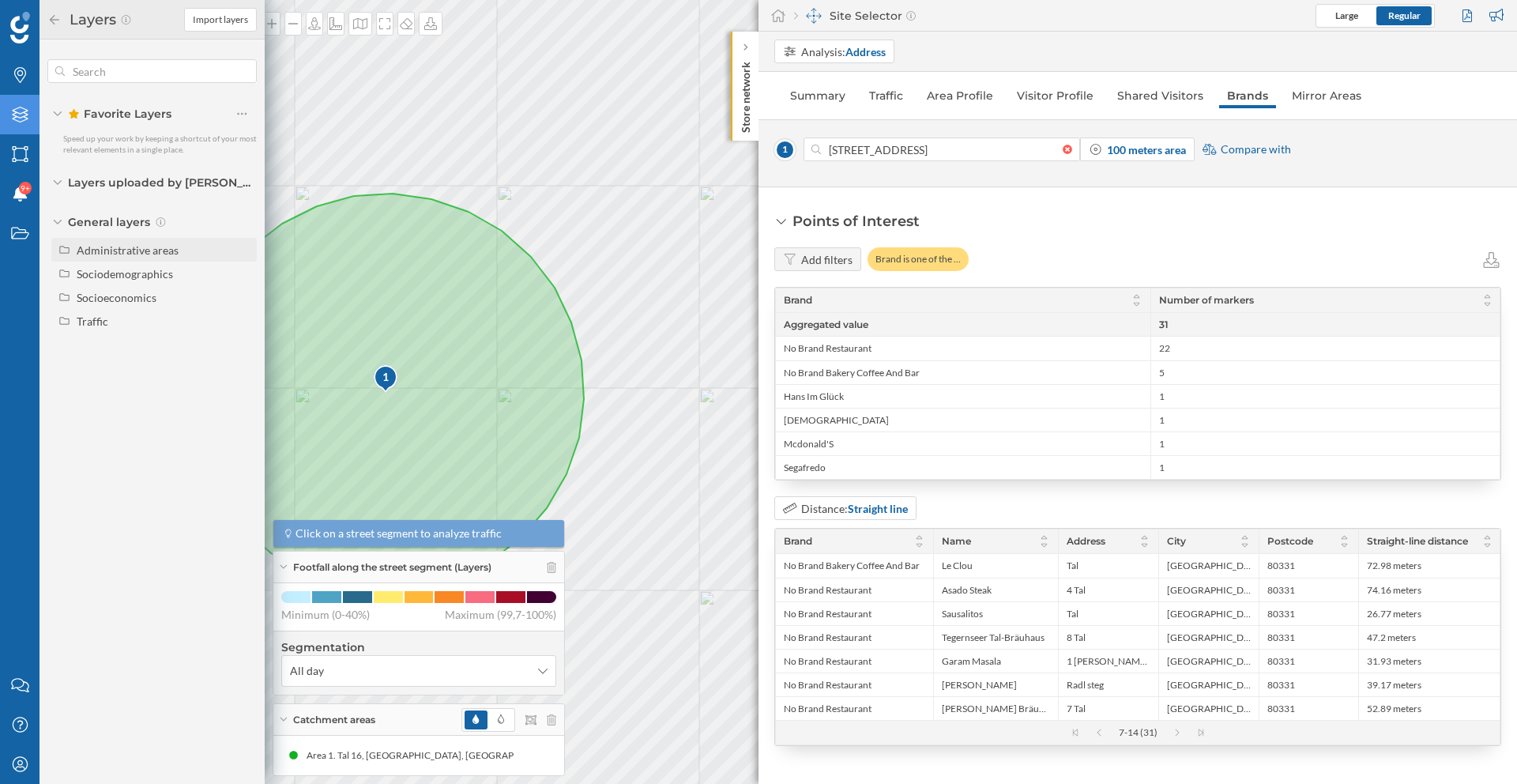
click at [114, 251] on div "Administrative areas" at bounding box center [127, 250] width 102 height 13
click at [84, 227] on span "General layers" at bounding box center [109, 222] width 82 height 16
click at [124, 120] on span "Favorite Layers" at bounding box center [120, 114] width 103 height 16
click at [56, 113] on icon at bounding box center [58, 113] width 8 height 4
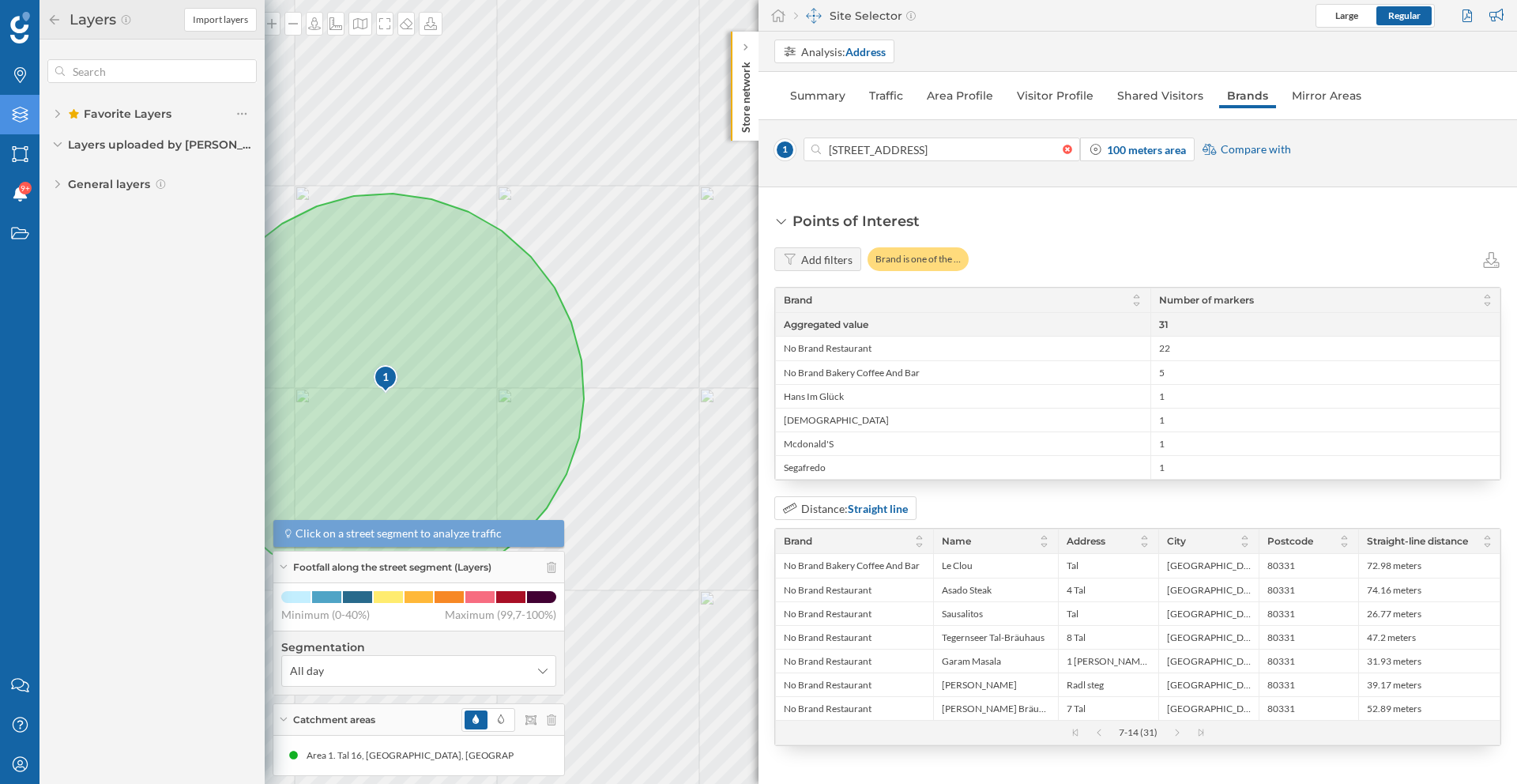
click at [56, 113] on icon at bounding box center [58, 113] width 4 height 10
click at [82, 218] on span "General layers" at bounding box center [109, 222] width 82 height 16
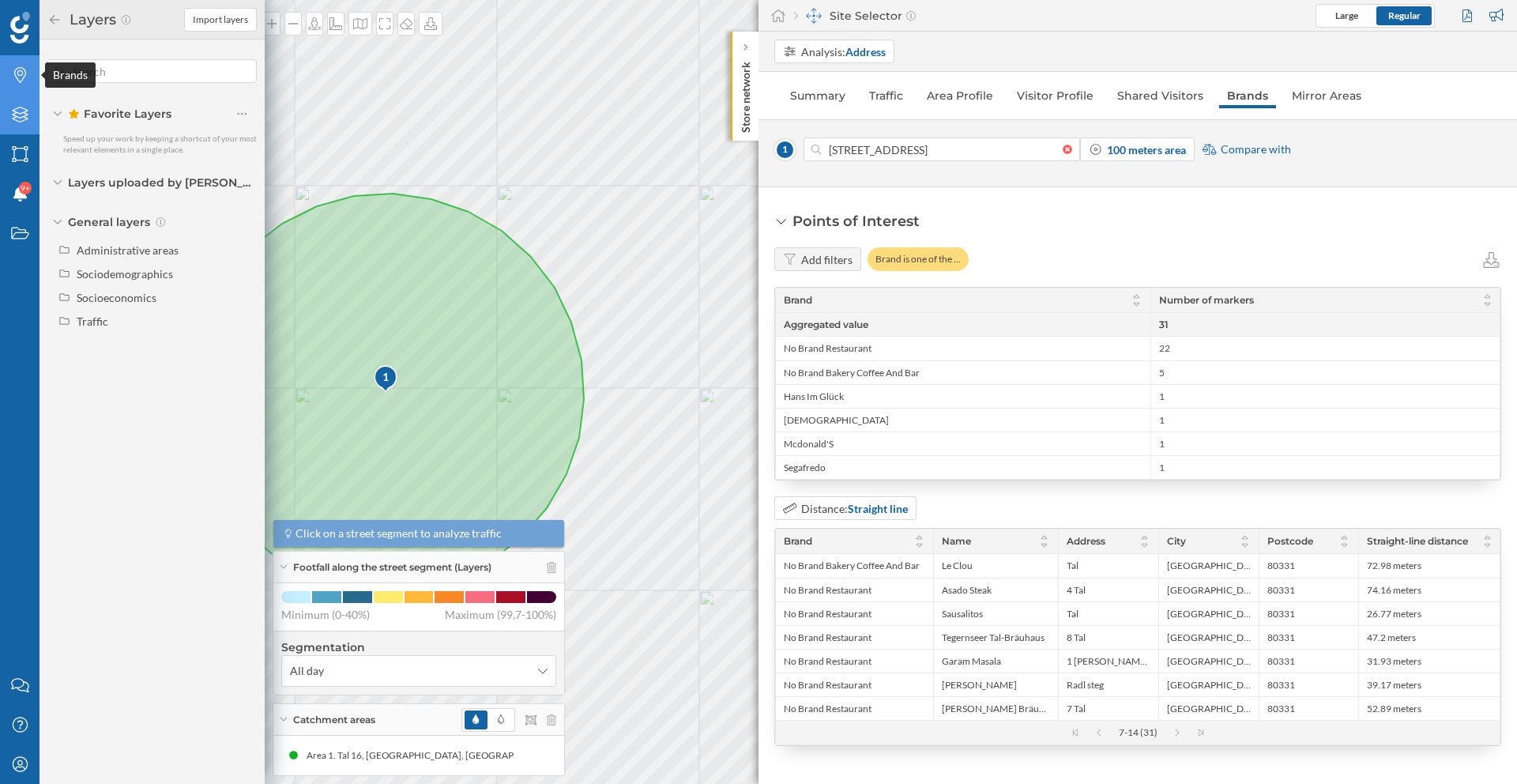
click at [10, 73] on icon "Brands" at bounding box center [20, 76] width 20 height 16
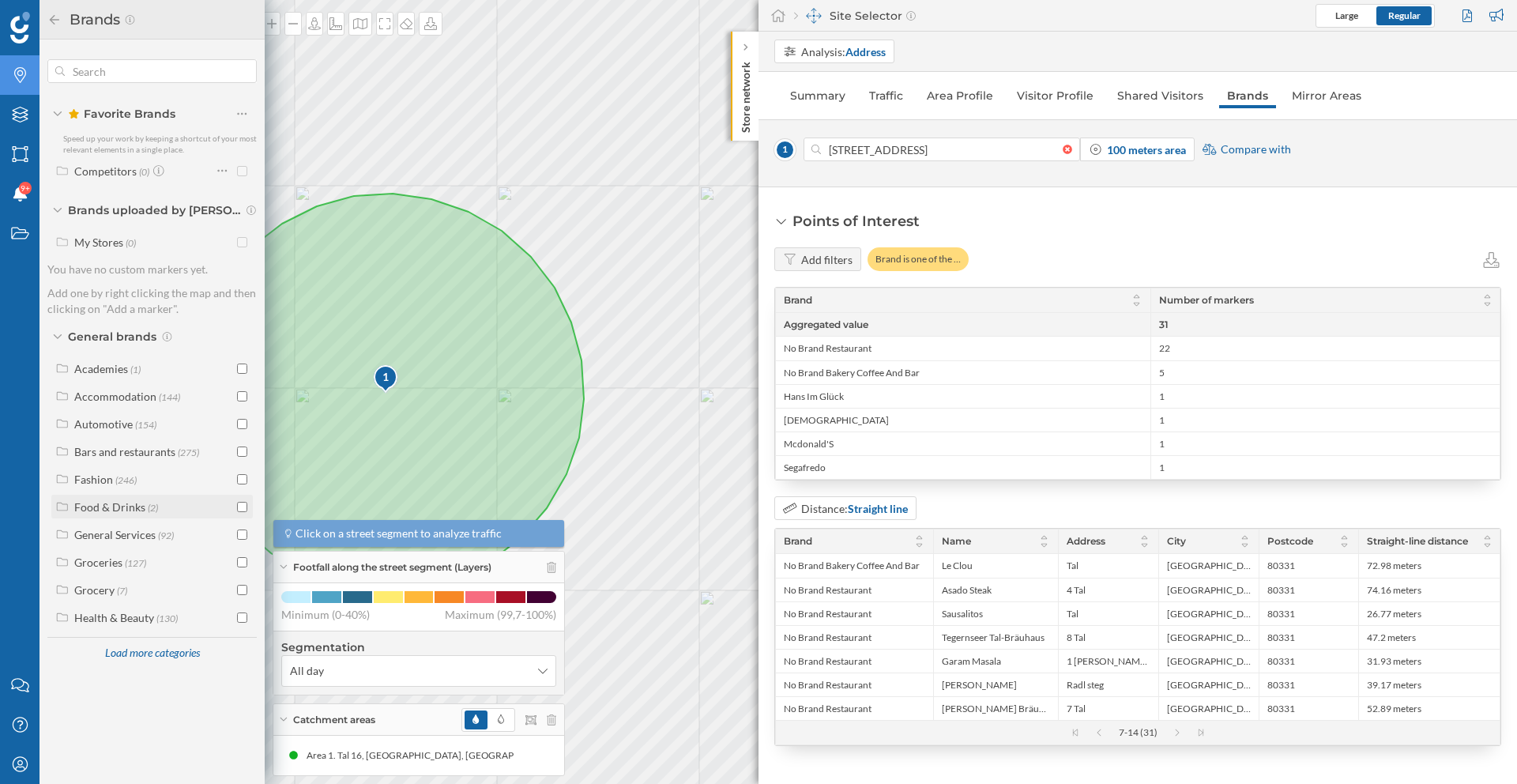
click at [197, 509] on div "Food & Drinks (2)" at bounding box center [154, 507] width 159 height 16
click at [107, 513] on label "Food & Drinks (2)" at bounding box center [116, 507] width 84 height 16
click at [105, 451] on div "Bars and restaurants" at bounding box center [125, 451] width 101 height 13
click at [245, 453] on input "checkbox" at bounding box center [242, 451] width 10 height 10
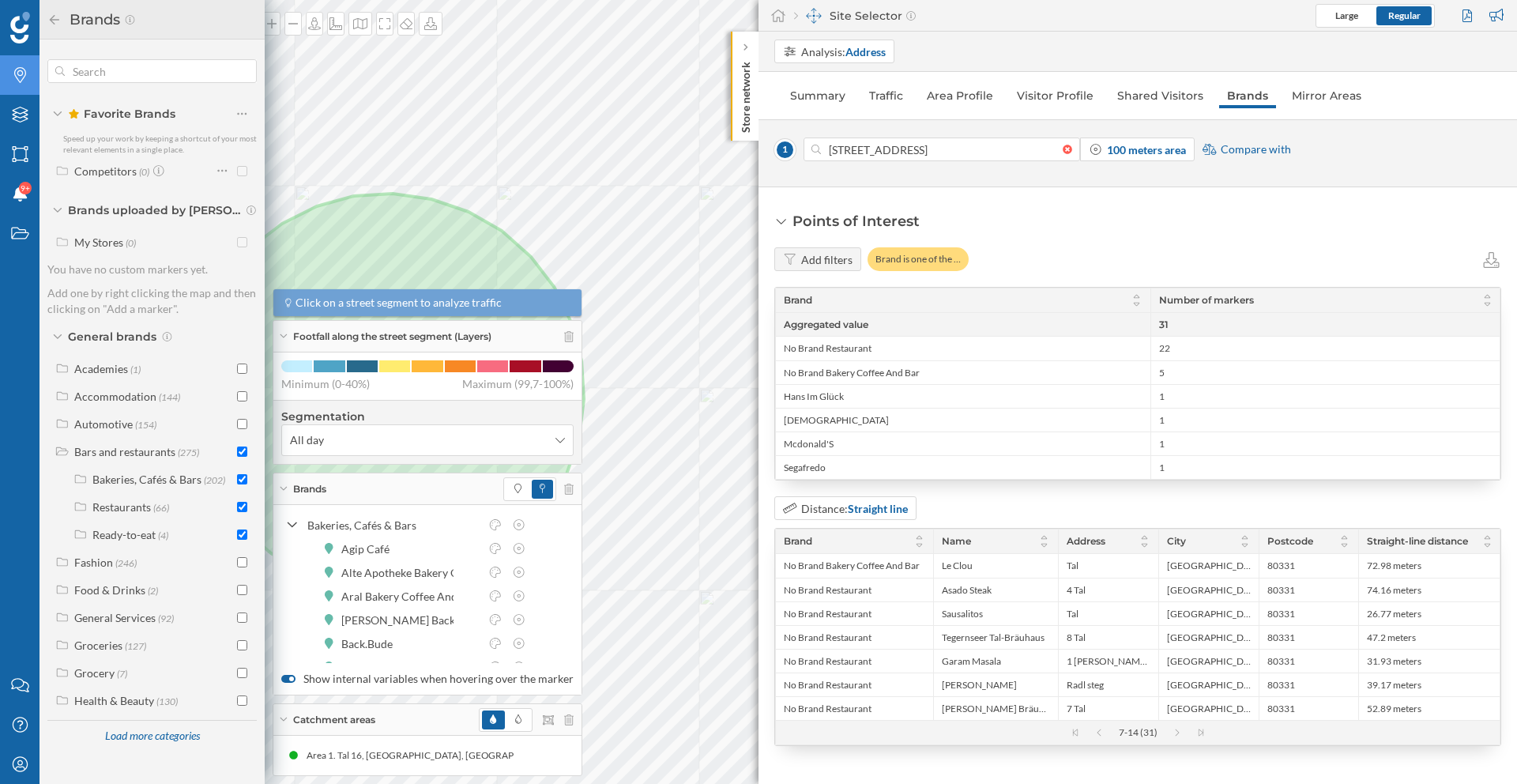
click at [284, 487] on icon at bounding box center [283, 488] width 9 height 4
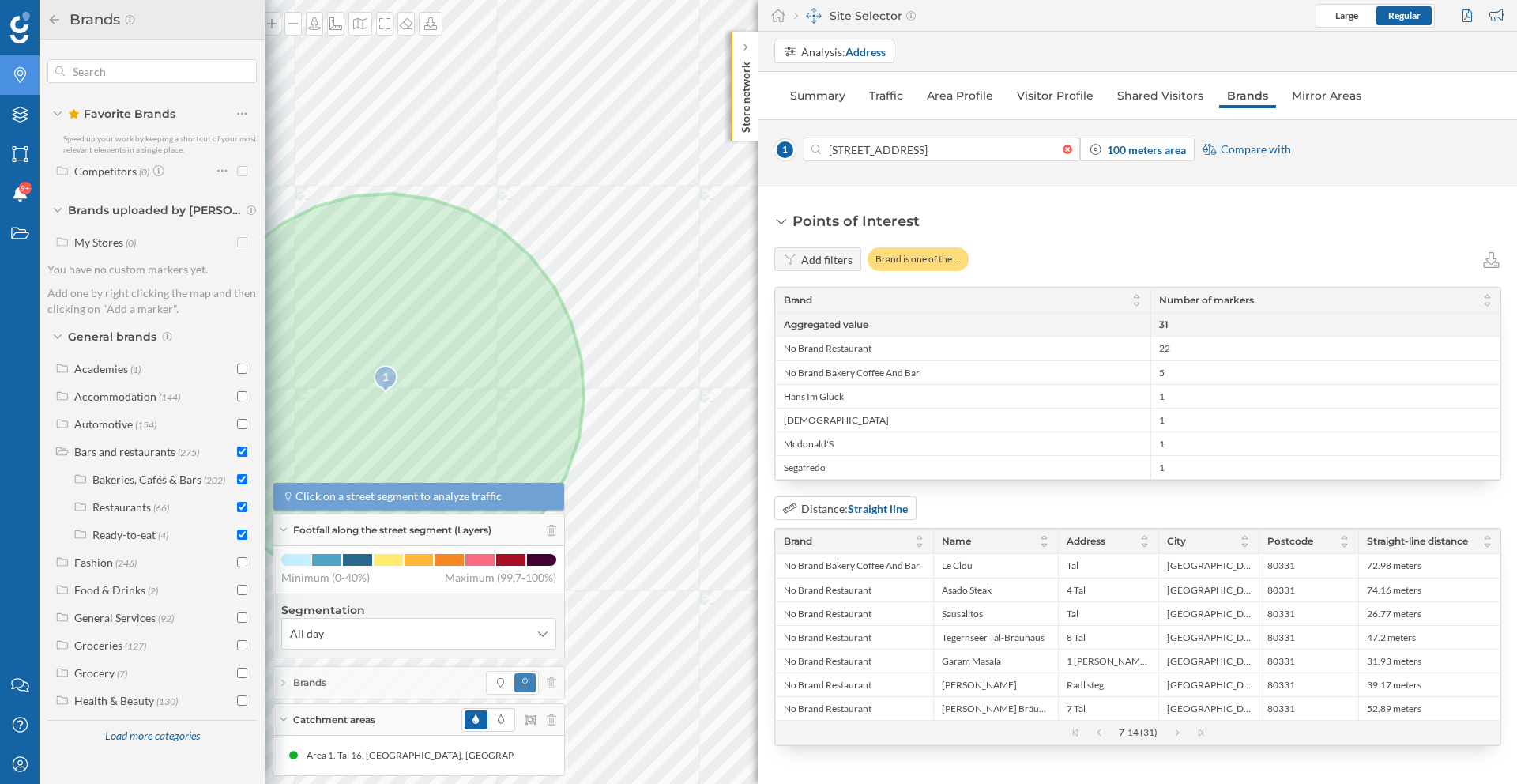
click at [279, 528] on icon at bounding box center [283, 530] width 9 height 4
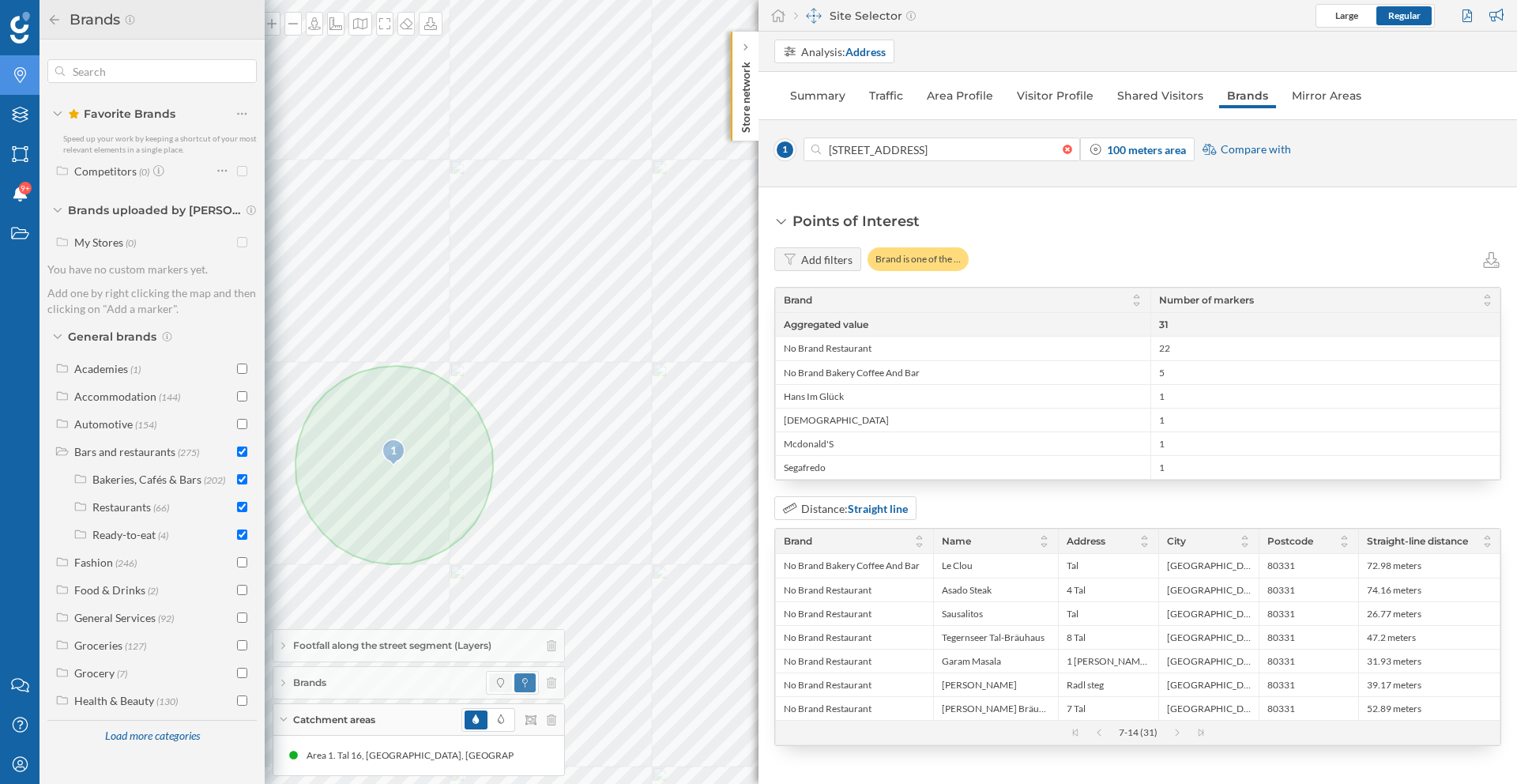
click at [493, 683] on span at bounding box center [500, 682] width 22 height 19
click at [521, 682] on span at bounding box center [525, 682] width 22 height 19
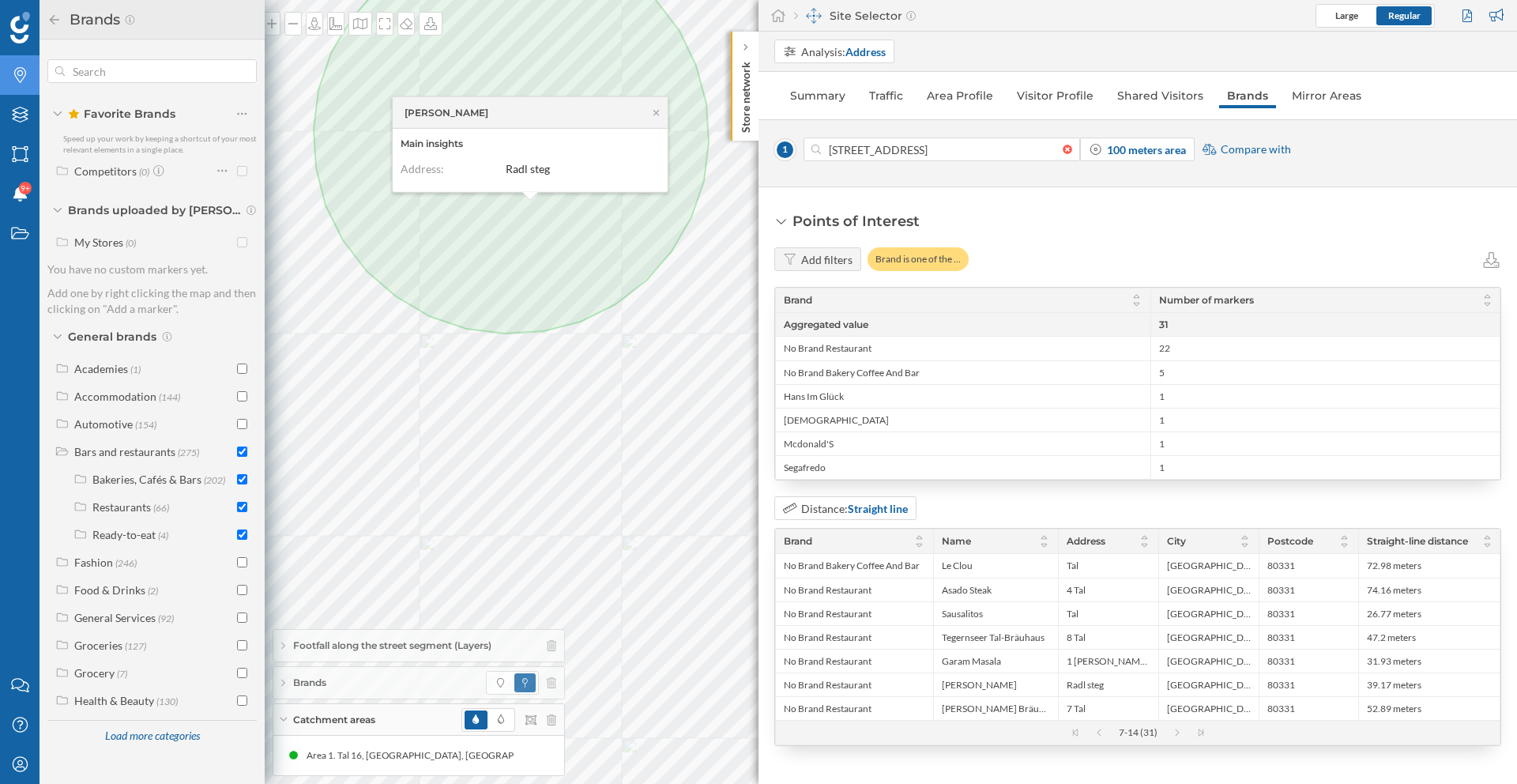
click at [52, 19] on icon at bounding box center [54, 19] width 10 height 10
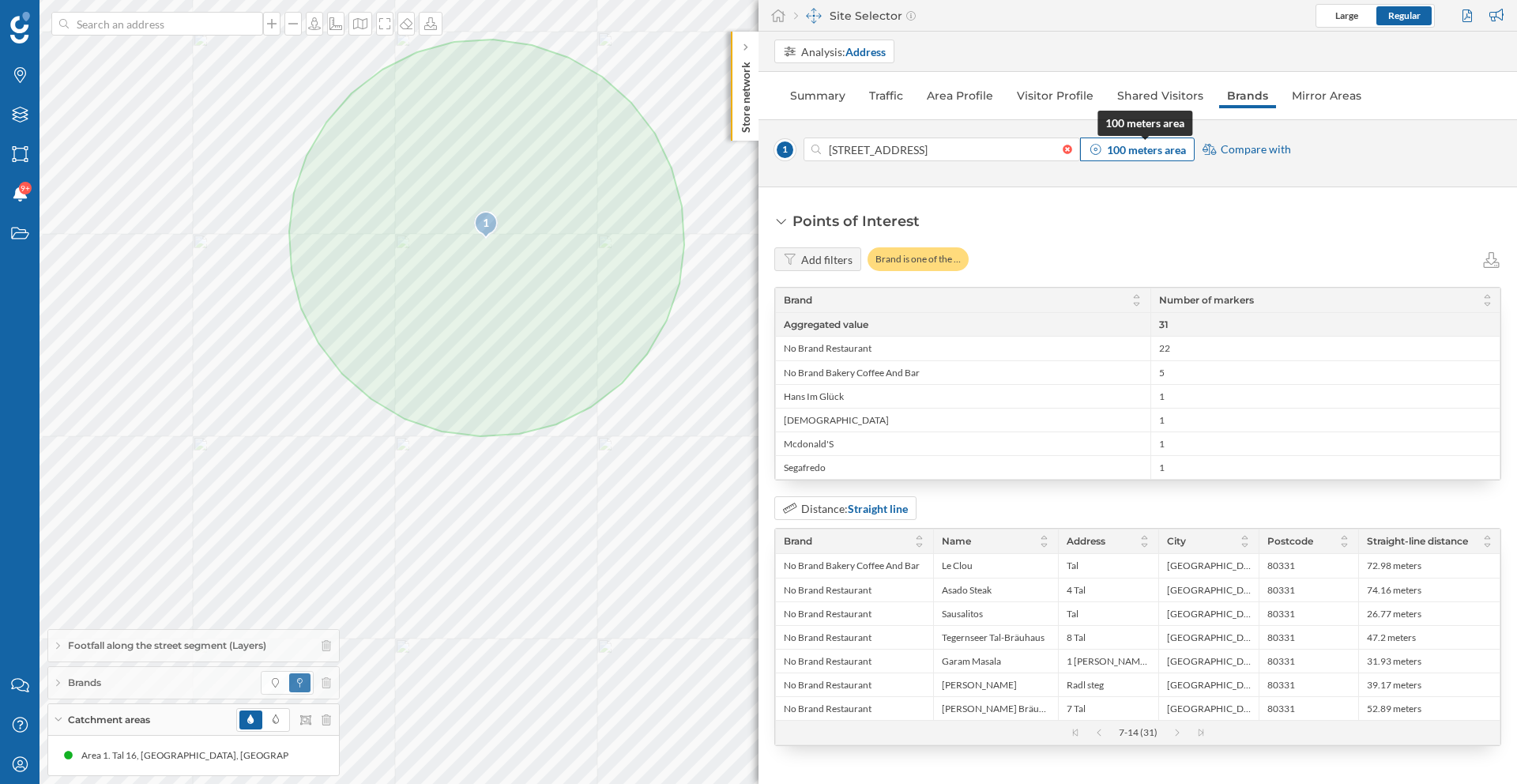
click at [1138, 143] on strong "100 meters area" at bounding box center [1147, 149] width 79 height 13
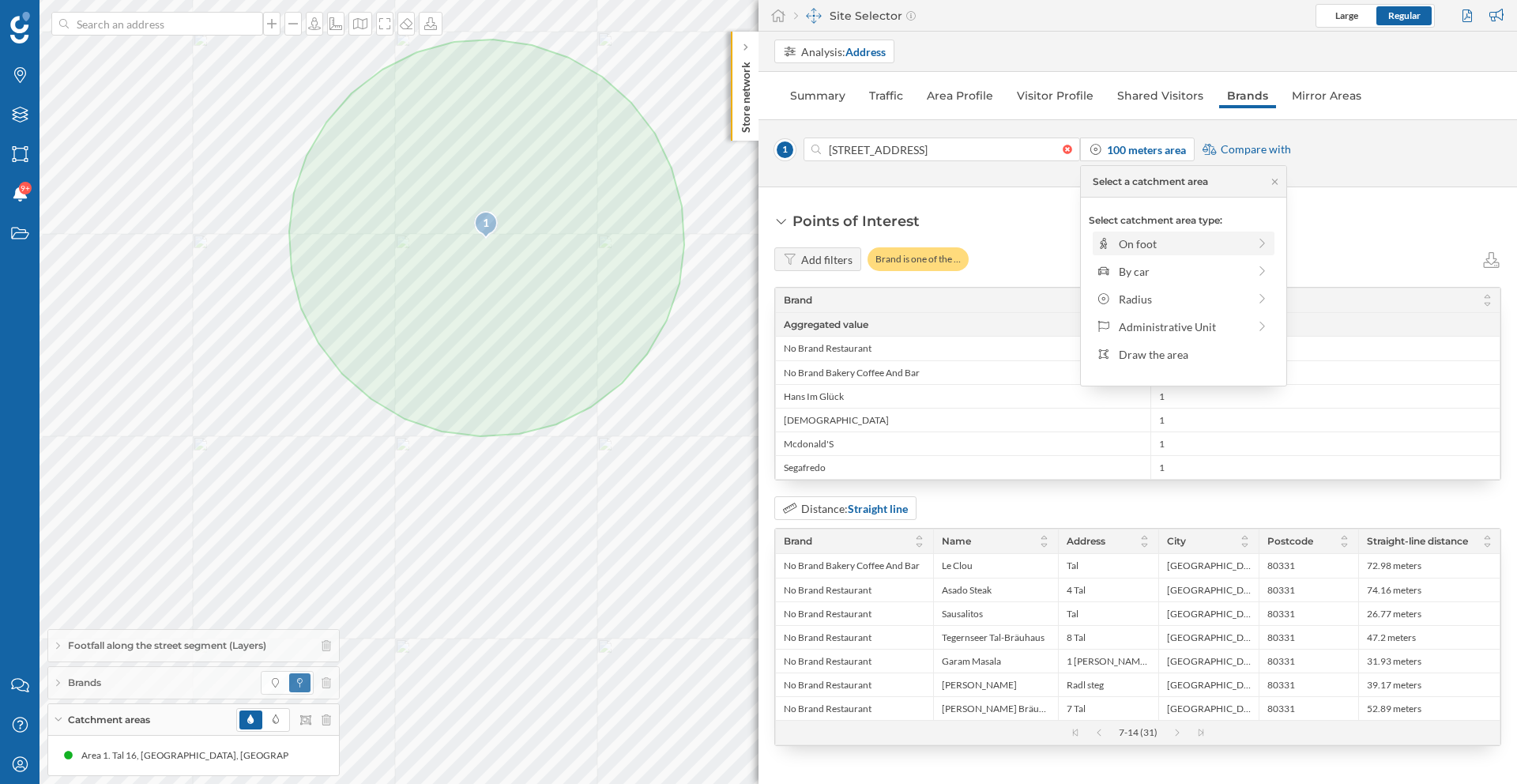
click at [1160, 248] on div "On foot" at bounding box center [1182, 244] width 129 height 16
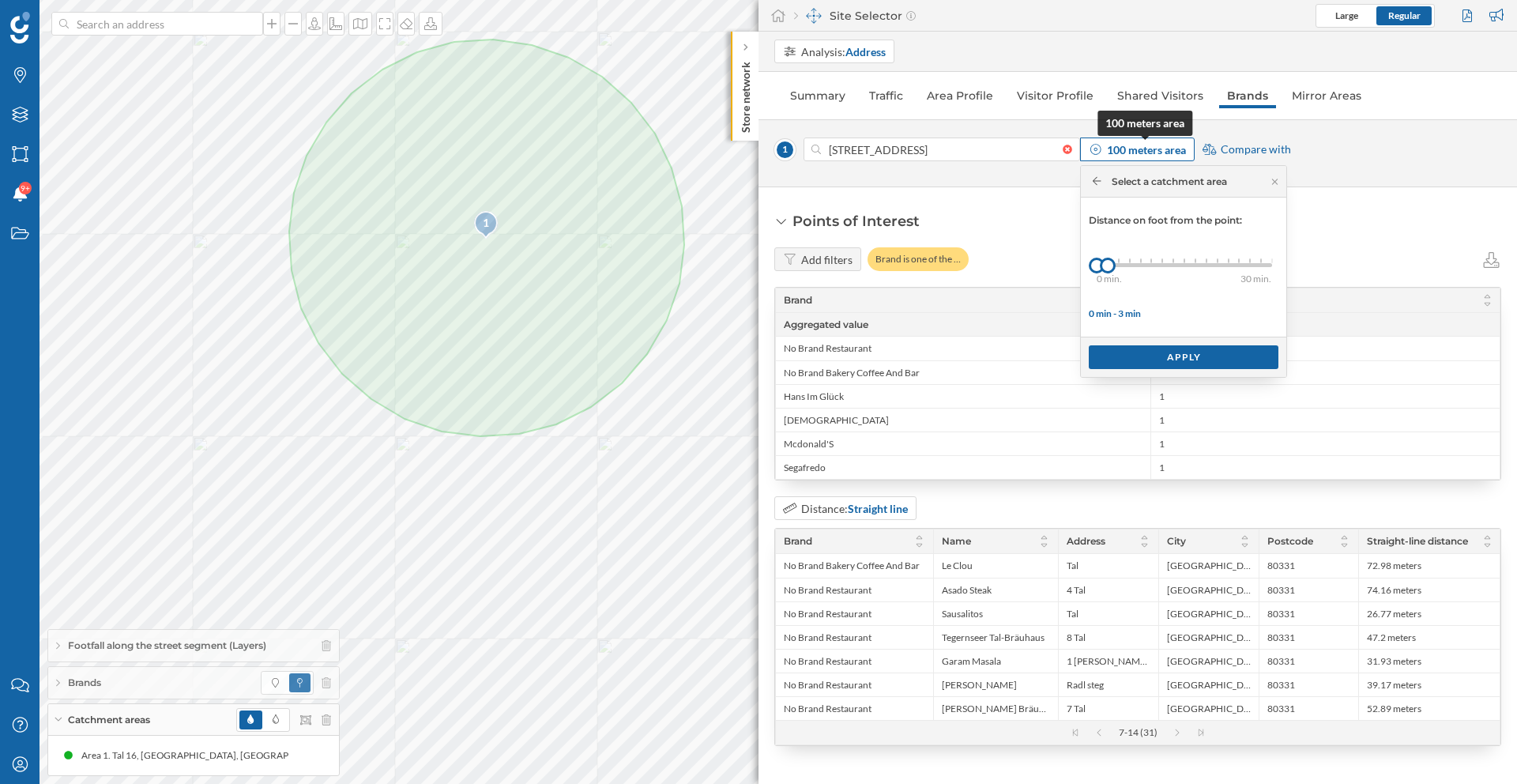
click at [1158, 152] on strong "100 meters area" at bounding box center [1147, 149] width 79 height 13
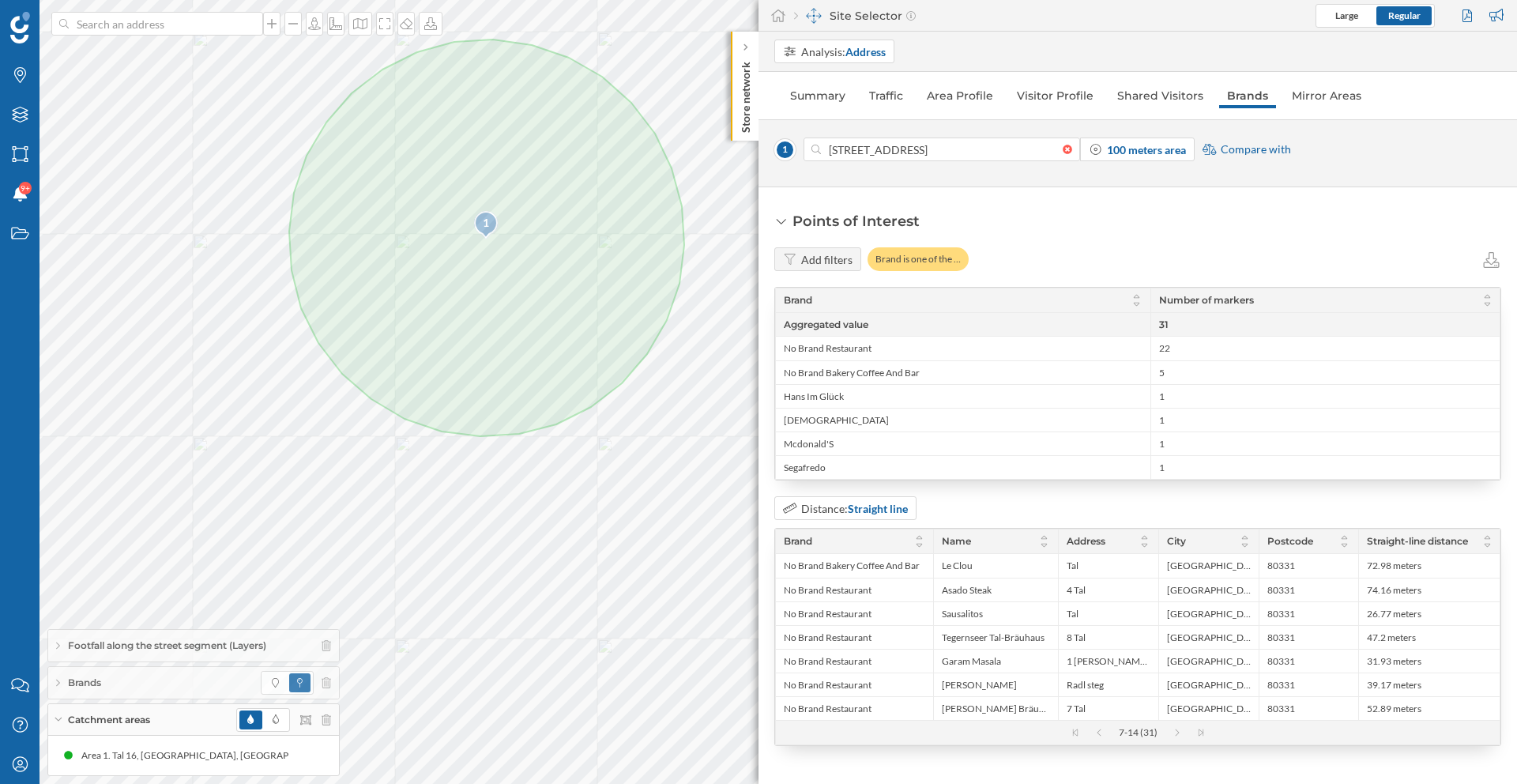
click at [1227, 152] on span "Compare with" at bounding box center [1256, 149] width 70 height 16
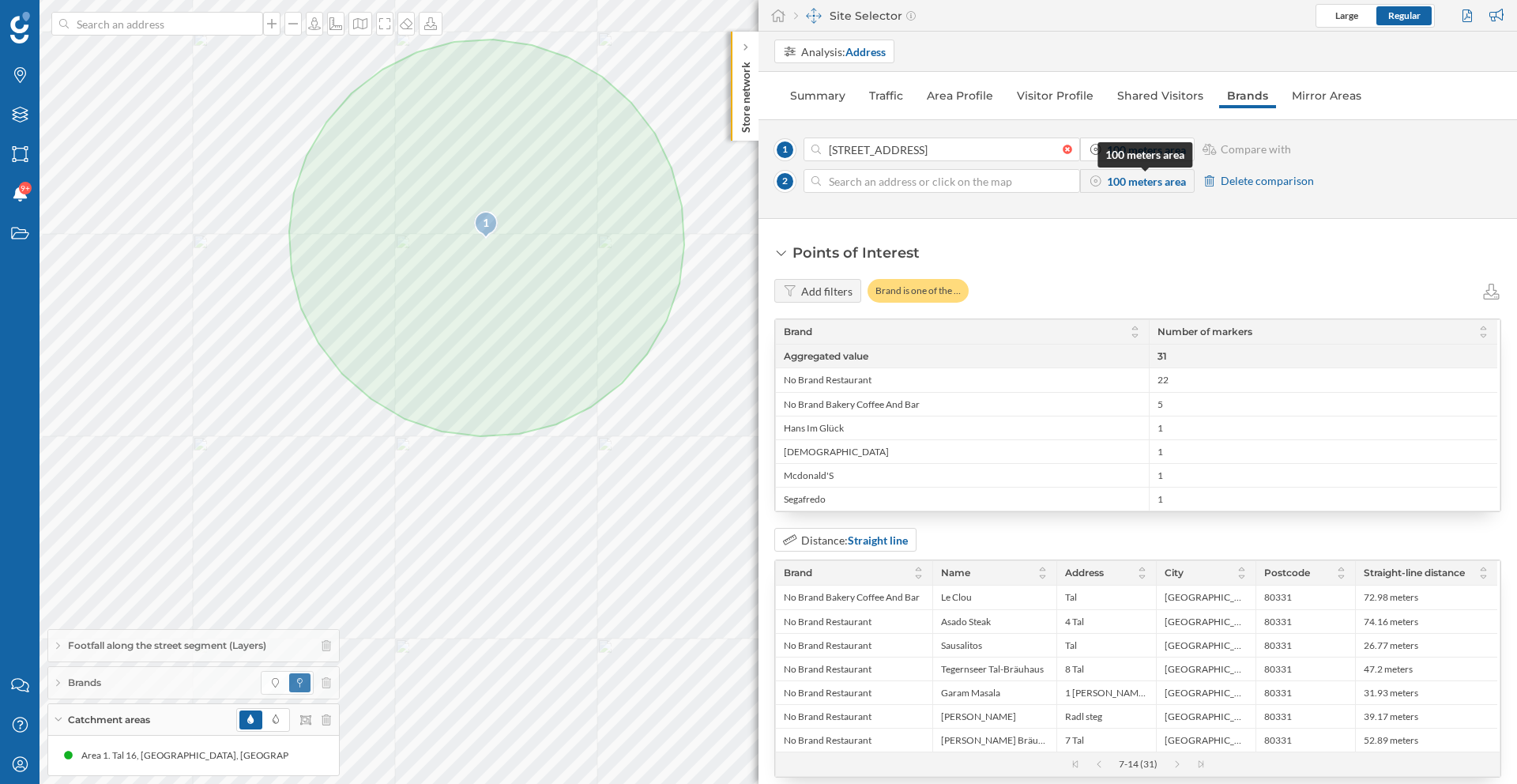
click at [1122, 183] on strong "100 meters area" at bounding box center [1147, 181] width 79 height 13
click at [1208, 180] on icon at bounding box center [1209, 181] width 10 height 11
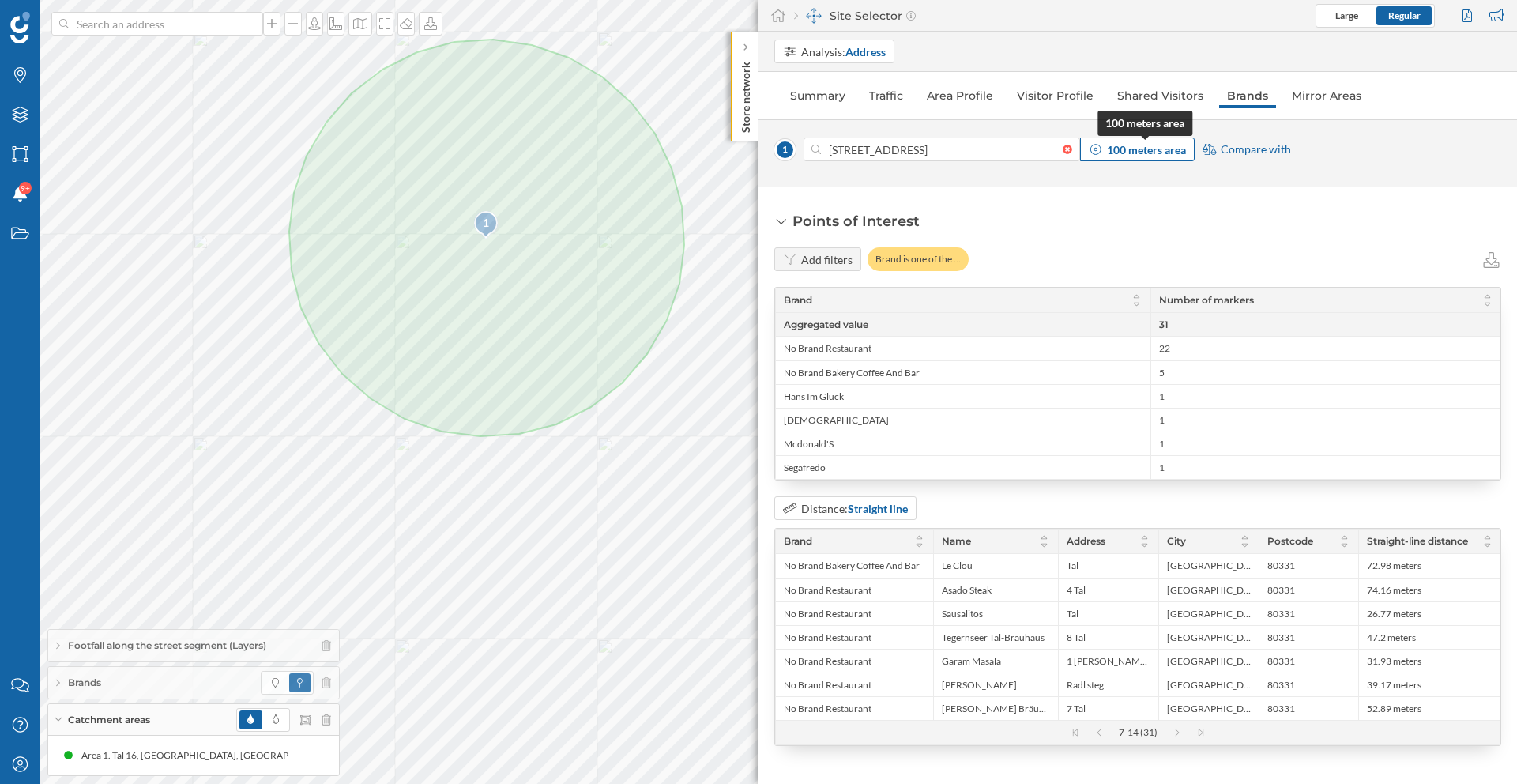
click at [1135, 153] on strong "100 meters area" at bounding box center [1147, 149] width 79 height 13
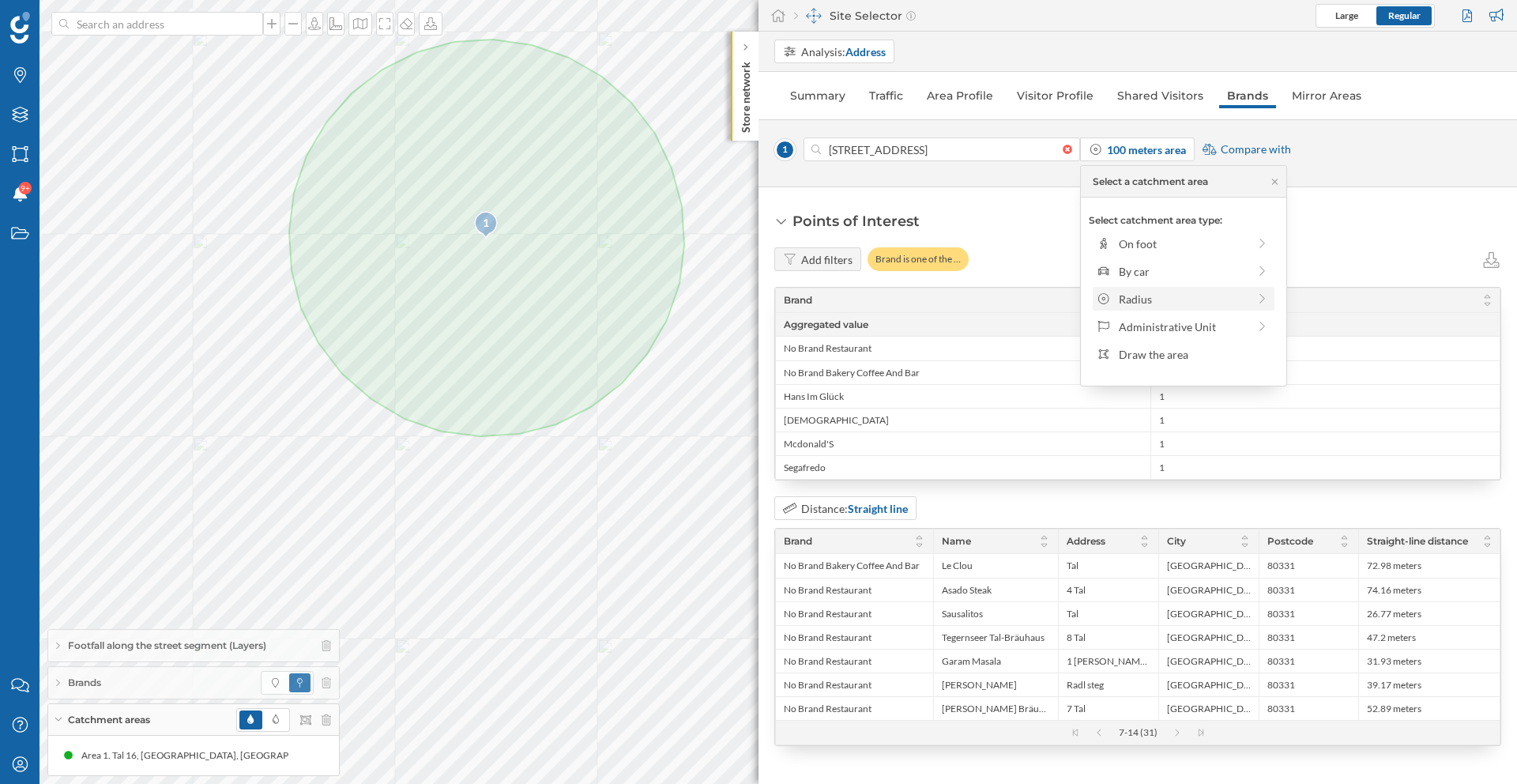
click at [1204, 293] on div "Radius" at bounding box center [1182, 298] width 129 height 16
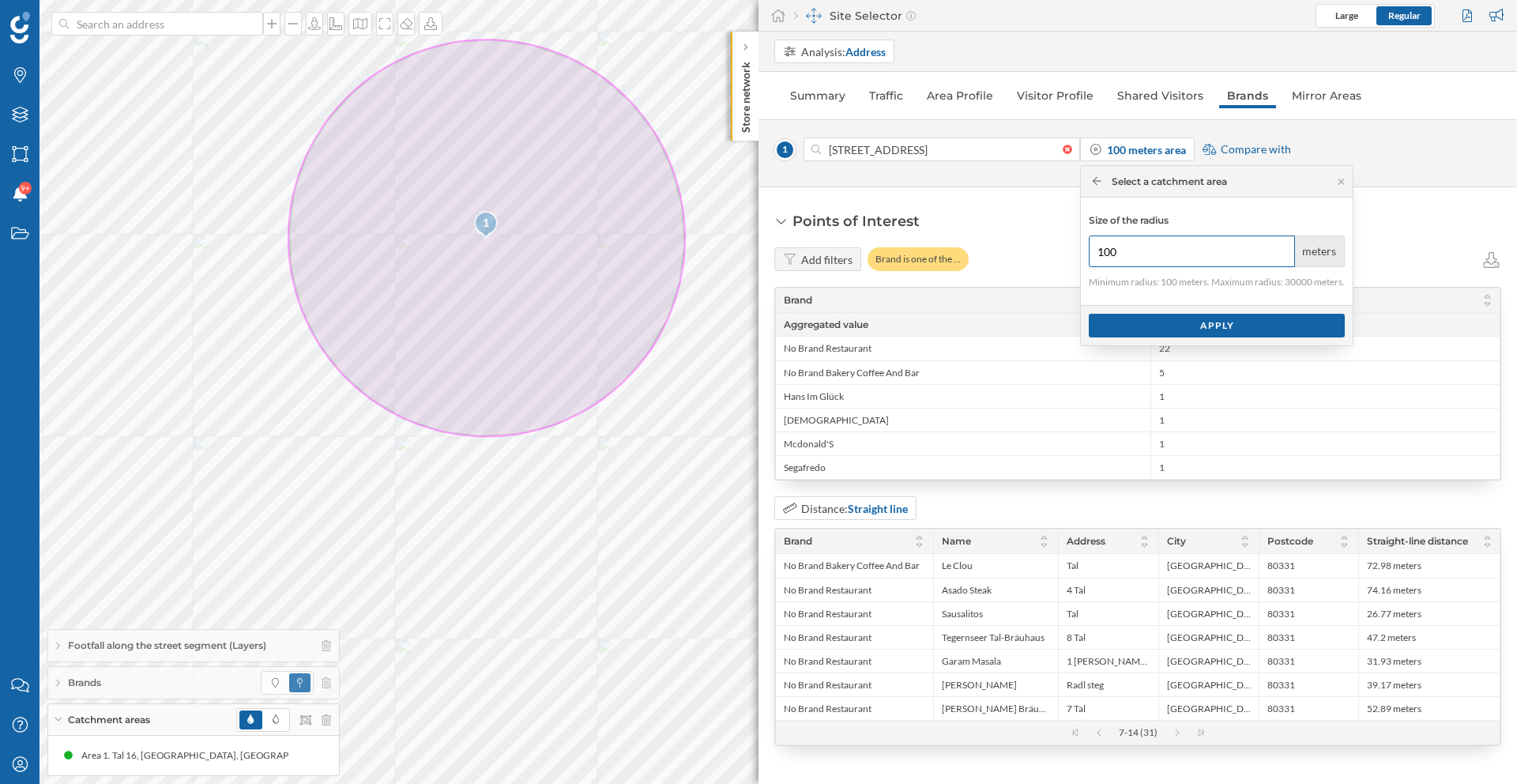
click at [1099, 246] on input "100" at bounding box center [1191, 251] width 206 height 31
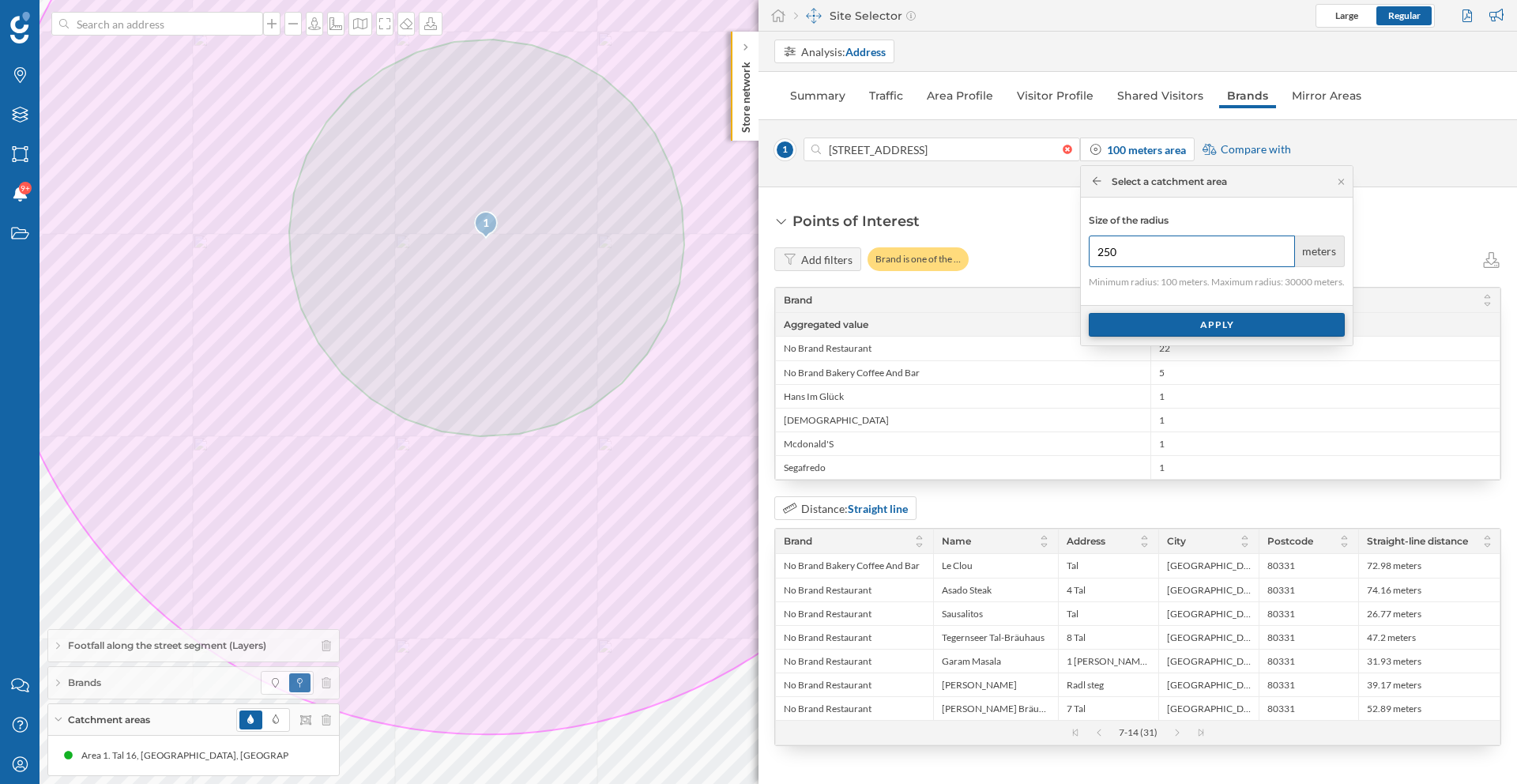
type input "250"
click at [1170, 319] on div "Apply" at bounding box center [1217, 325] width 256 height 23
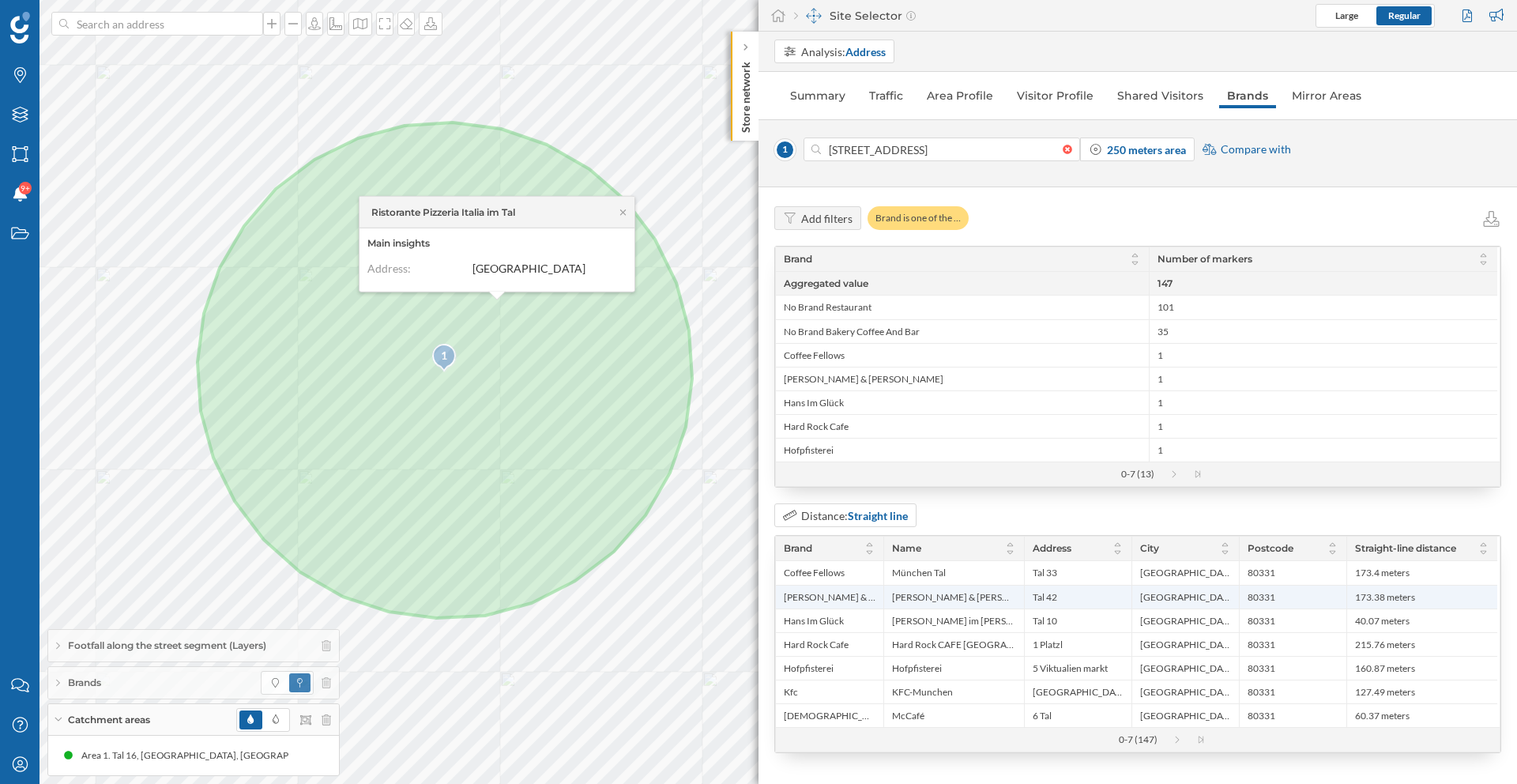
scroll to position [42, 0]
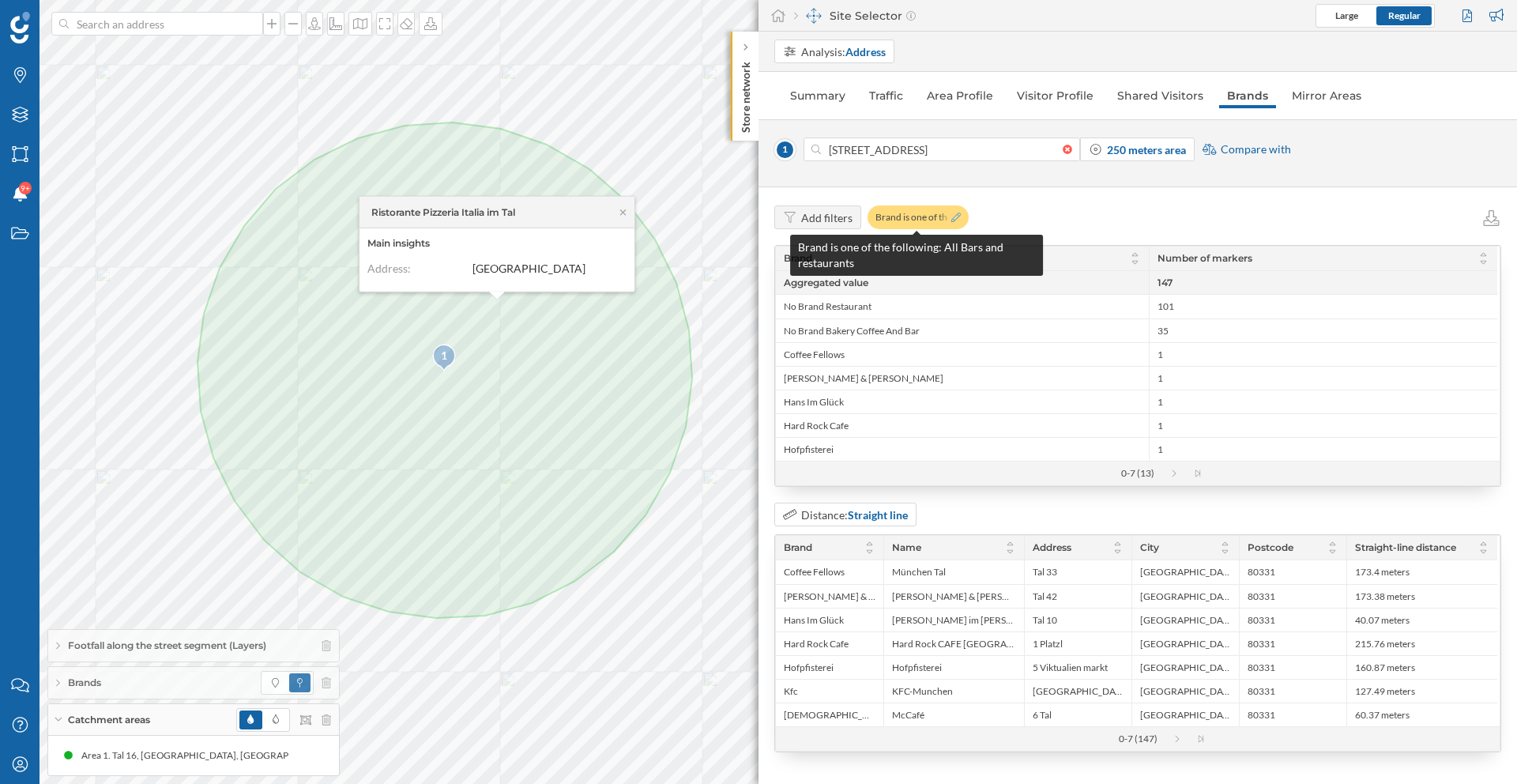
click at [956, 216] on icon at bounding box center [956, 217] width 10 height 10
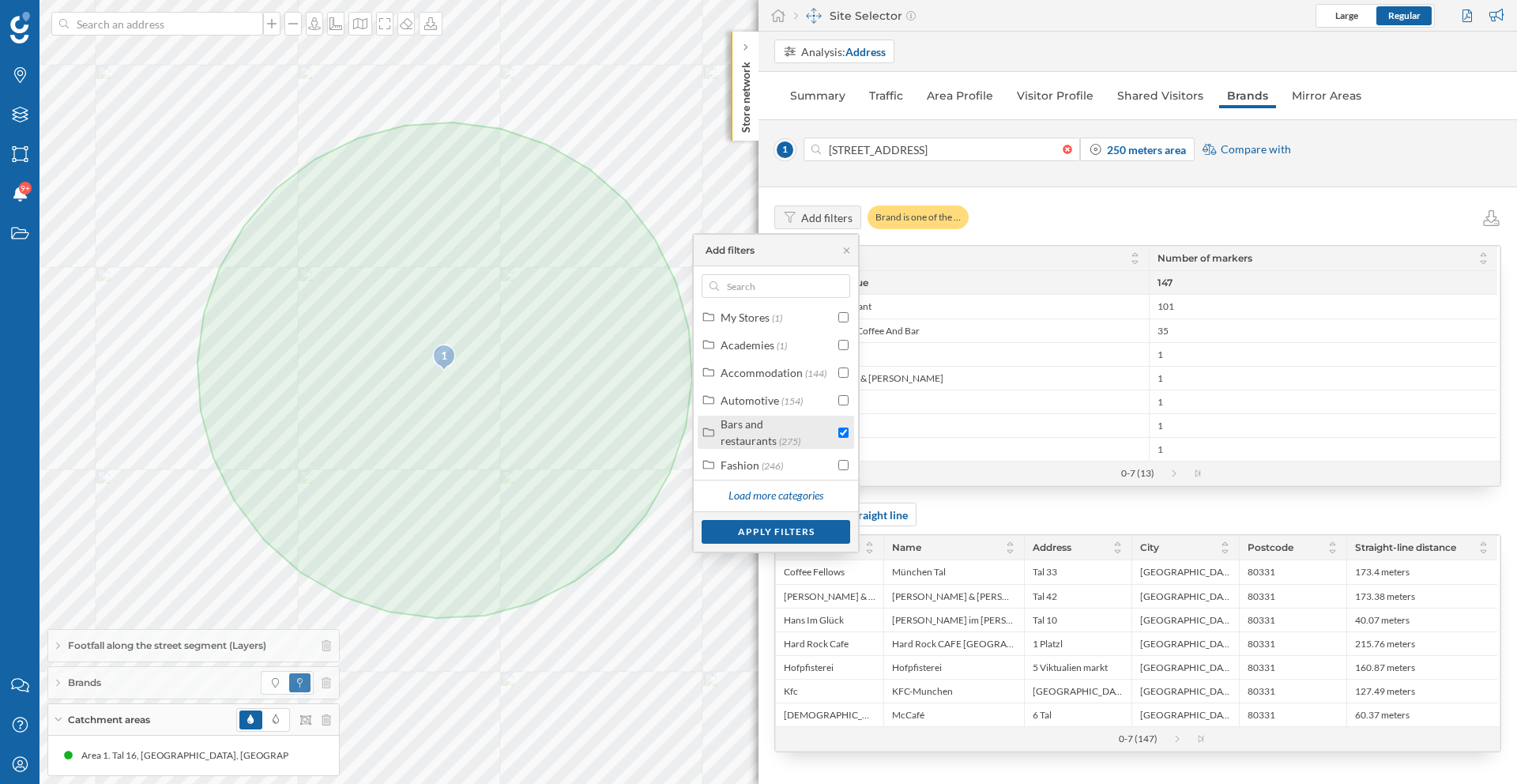
scroll to position [12, 0]
click at [796, 432] on span "(275)" at bounding box center [790, 433] width 22 height 12
click at [773, 369] on label "Food & Drinks (2)" at bounding box center [763, 377] width 84 height 16
click at [838, 437] on input "checkbox" at bounding box center [843, 437] width 10 height 10
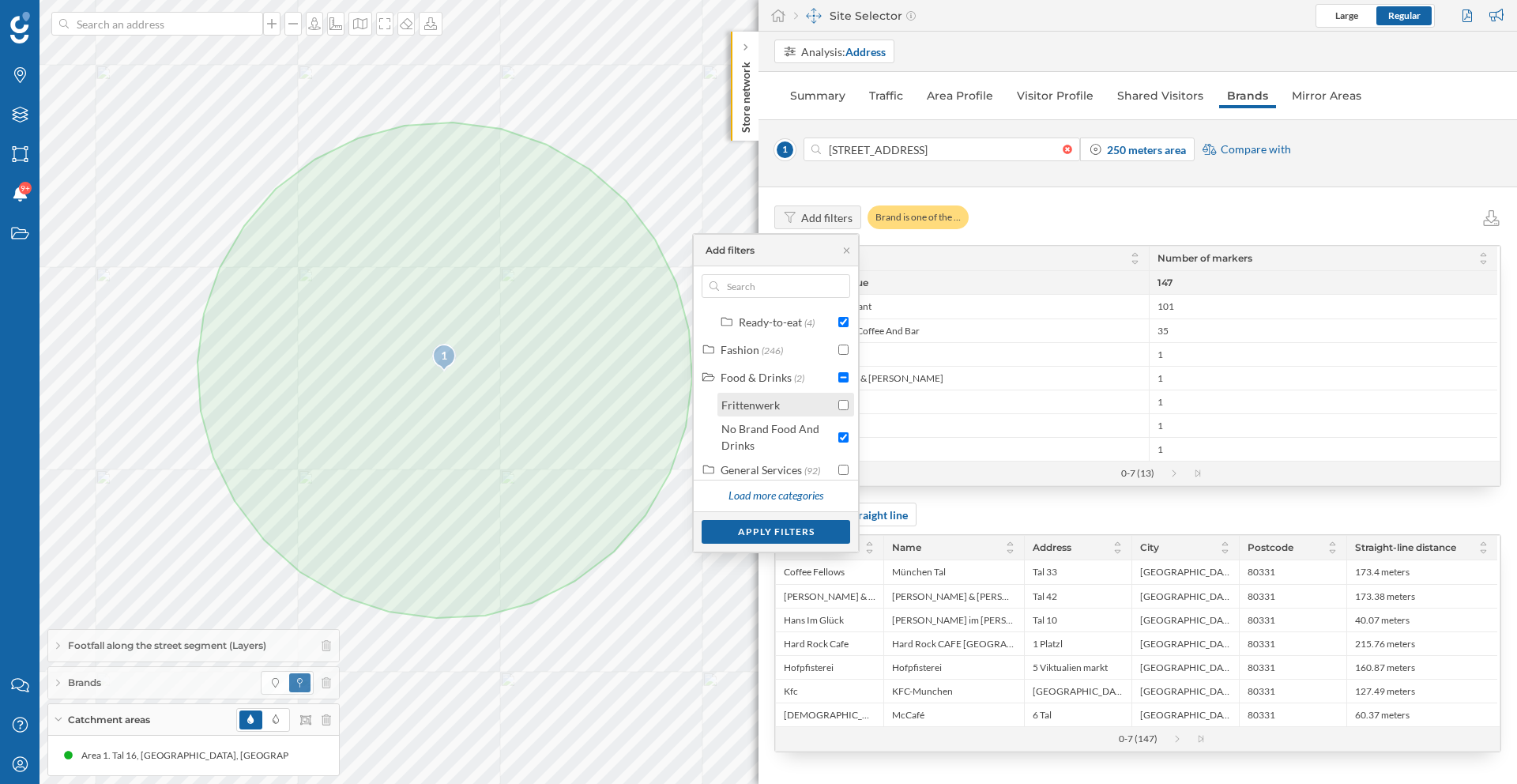
click at [843, 409] on div at bounding box center [843, 405] width 10 height 16
click at [799, 530] on div "Apply filters" at bounding box center [775, 530] width 148 height 23
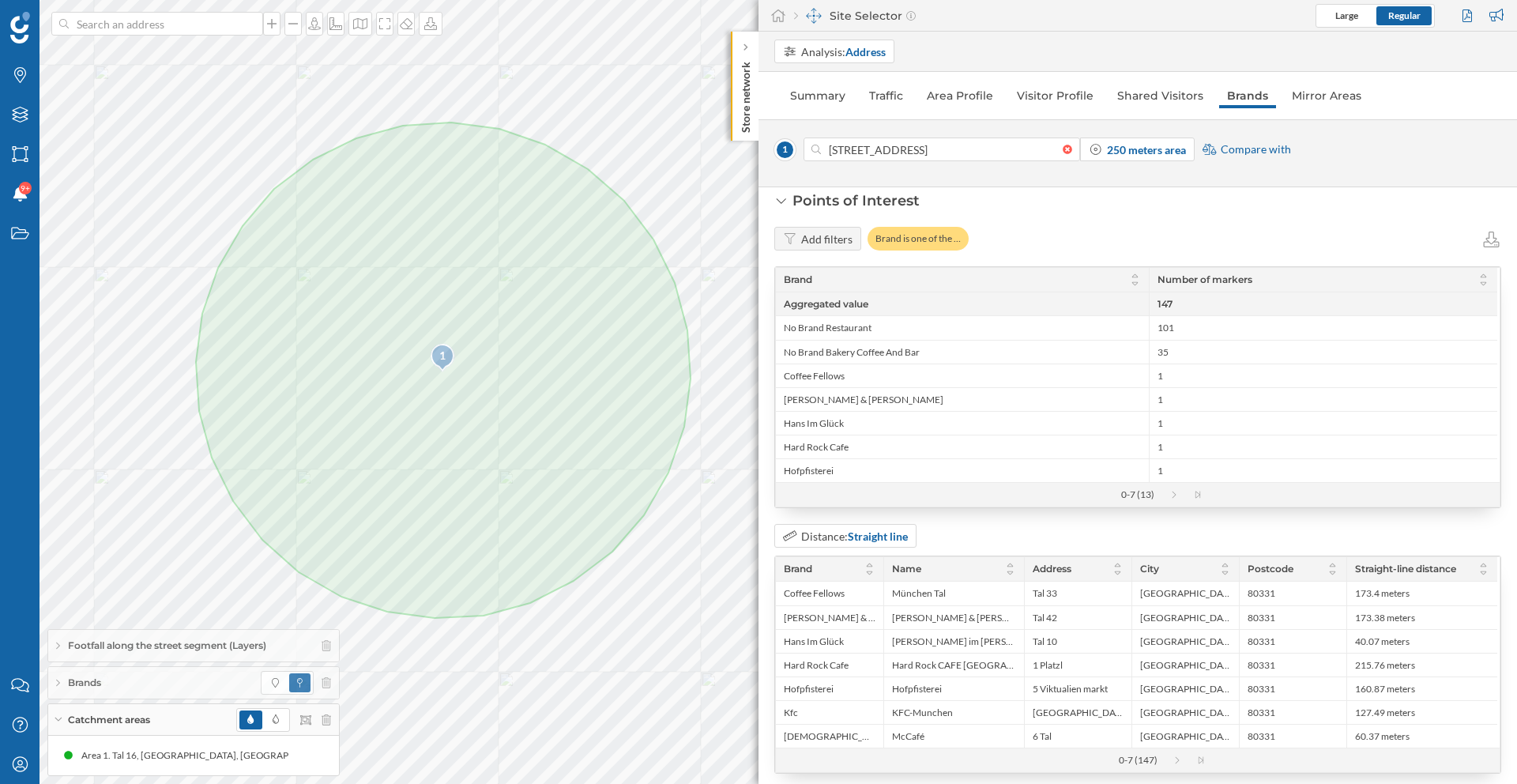
scroll to position [42, 0]
